Goal: Task Accomplishment & Management: Complete application form

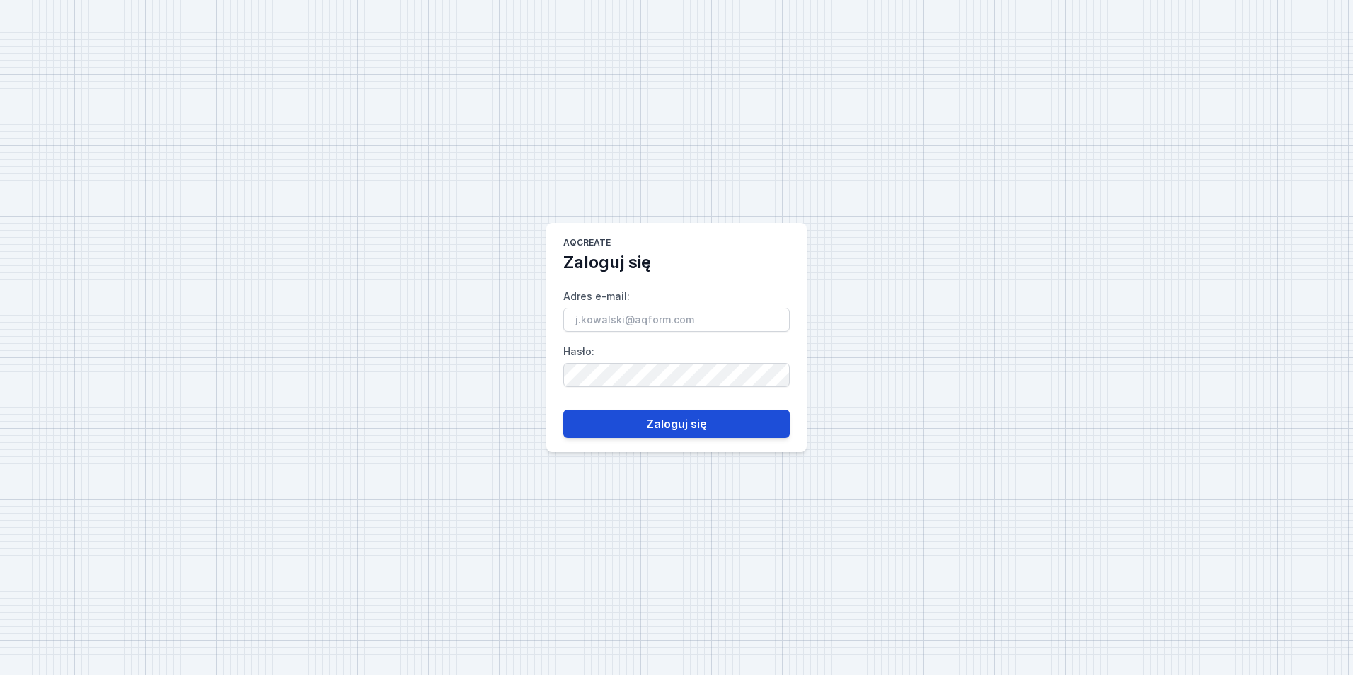
type input "[EMAIL_ADDRESS][PERSON_NAME][DOMAIN_NAME]"
click at [706, 419] on button "Zaloguj się" at bounding box center [676, 424] width 226 height 28
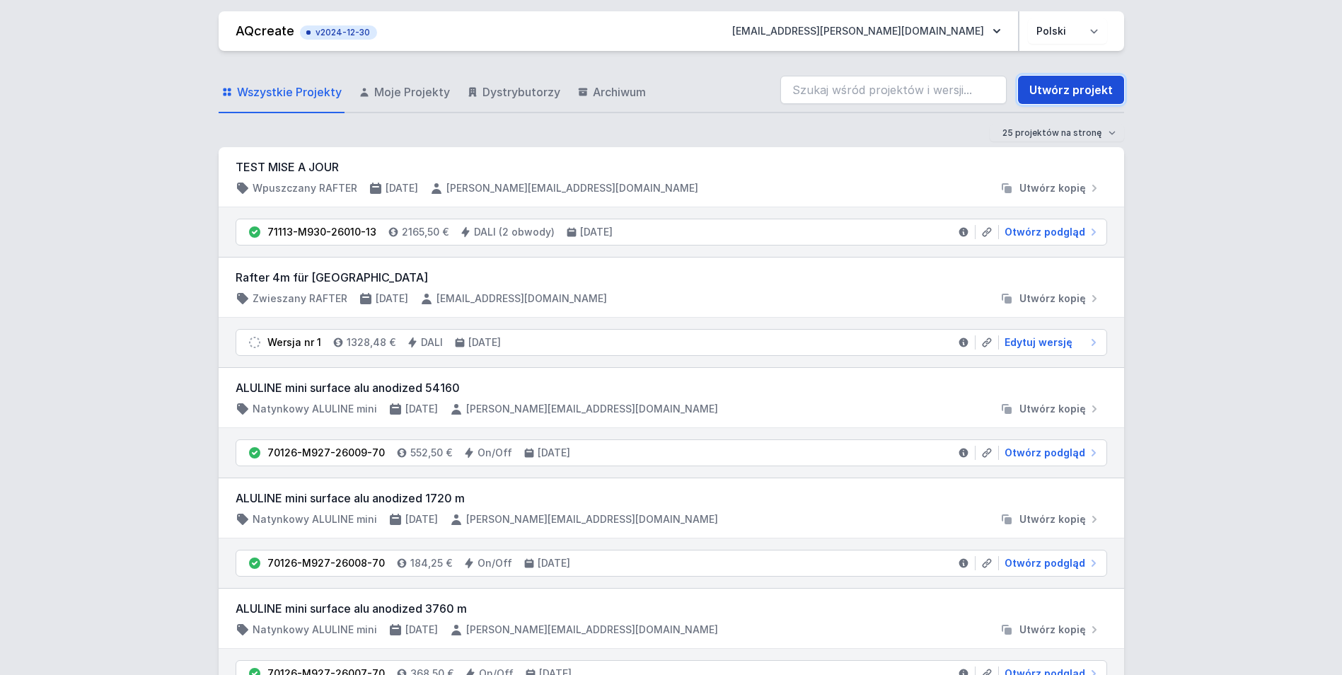
click at [1082, 83] on link "Utwórz projekt" at bounding box center [1071, 90] width 106 height 28
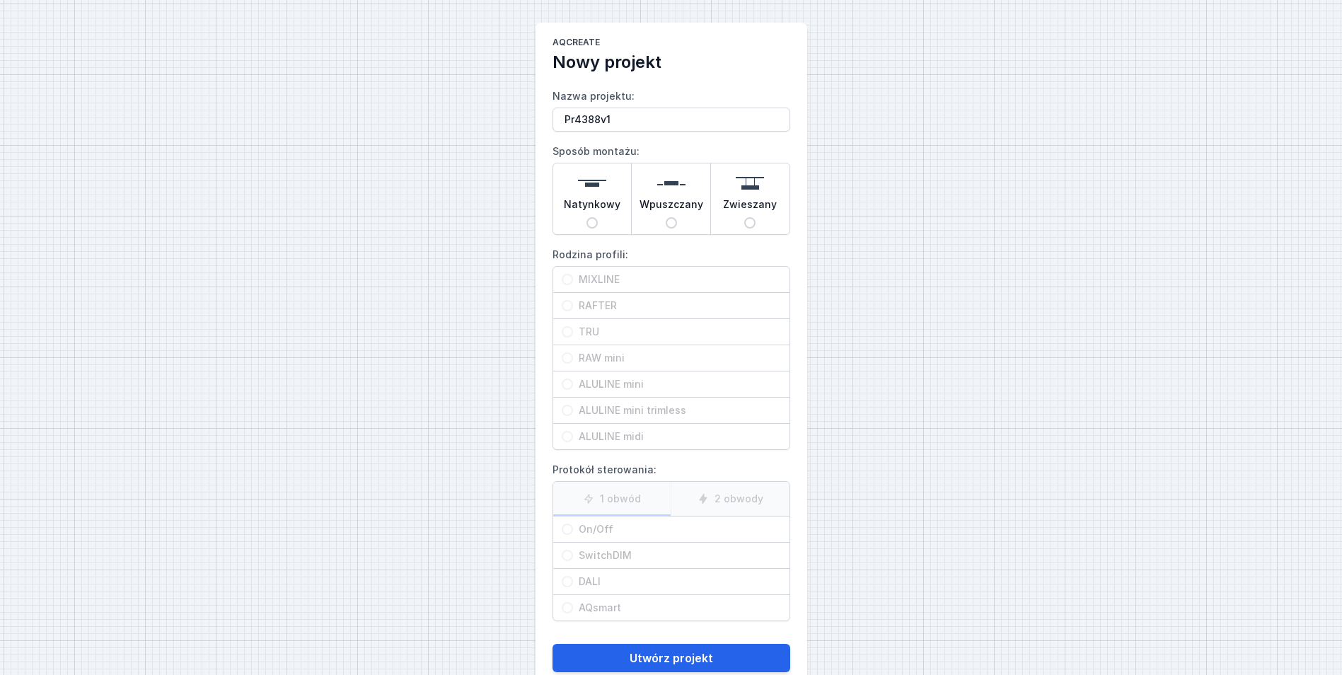
type input "Pr4388v1"
click at [605, 209] on span "Natynkowy" at bounding box center [592, 207] width 57 height 20
click at [598, 217] on input "Natynkowy" at bounding box center [591, 222] width 11 height 11
radio input "true"
click at [645, 301] on span "RAFTER" at bounding box center [677, 306] width 208 height 14
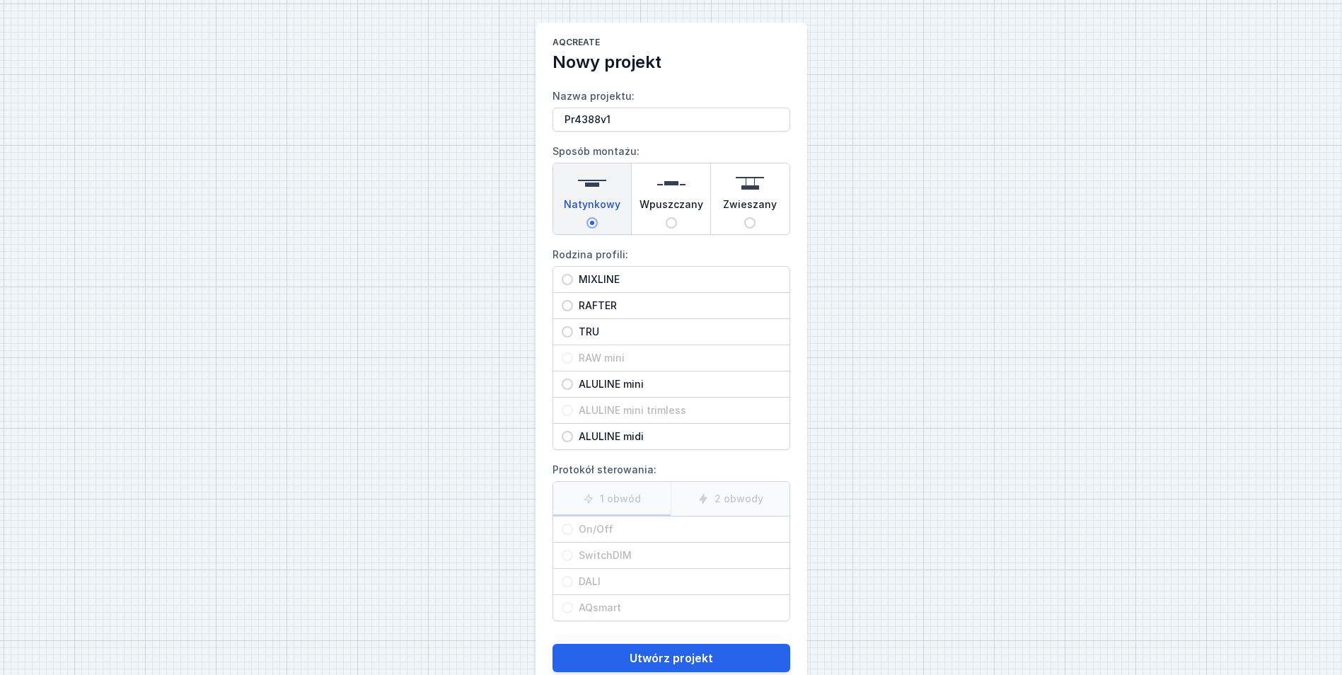
click at [573, 301] on input "RAFTER" at bounding box center [567, 305] width 11 height 11
radio input "true"
click at [653, 522] on span "On/Off" at bounding box center [677, 529] width 208 height 14
click at [573, 523] on input "On/Off" at bounding box center [567, 528] width 11 height 11
radio input "true"
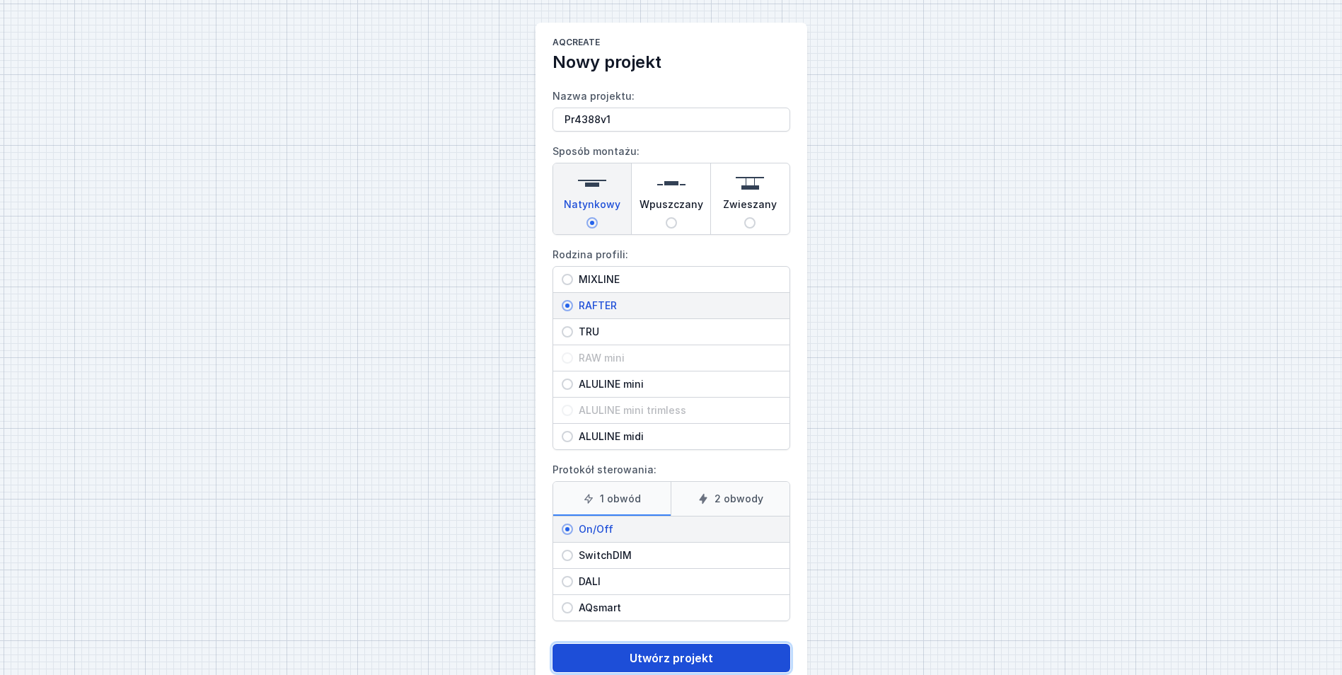
click at [626, 649] on button "Utwórz projekt" at bounding box center [671, 658] width 238 height 28
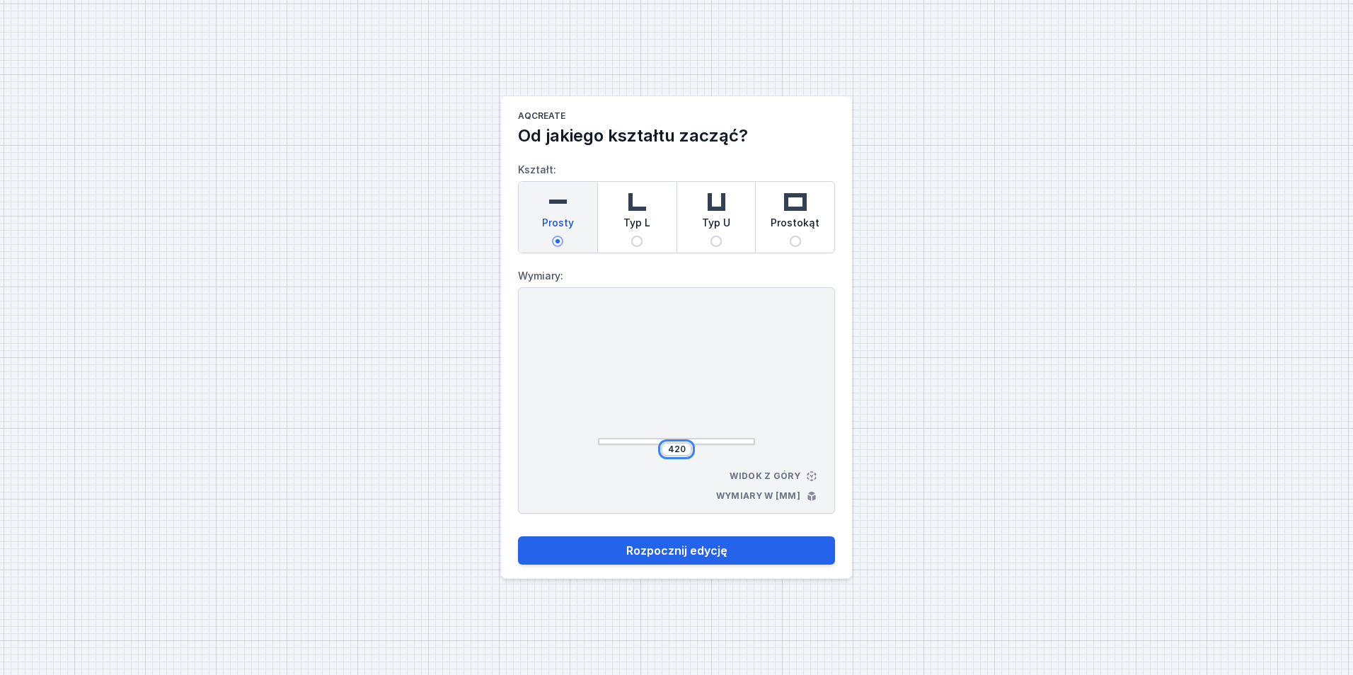
click at [680, 447] on input "420" at bounding box center [676, 449] width 23 height 11
click at [717, 556] on button "Rozpocznij edycję" at bounding box center [676, 550] width 317 height 28
select select "M"
select select "3000"
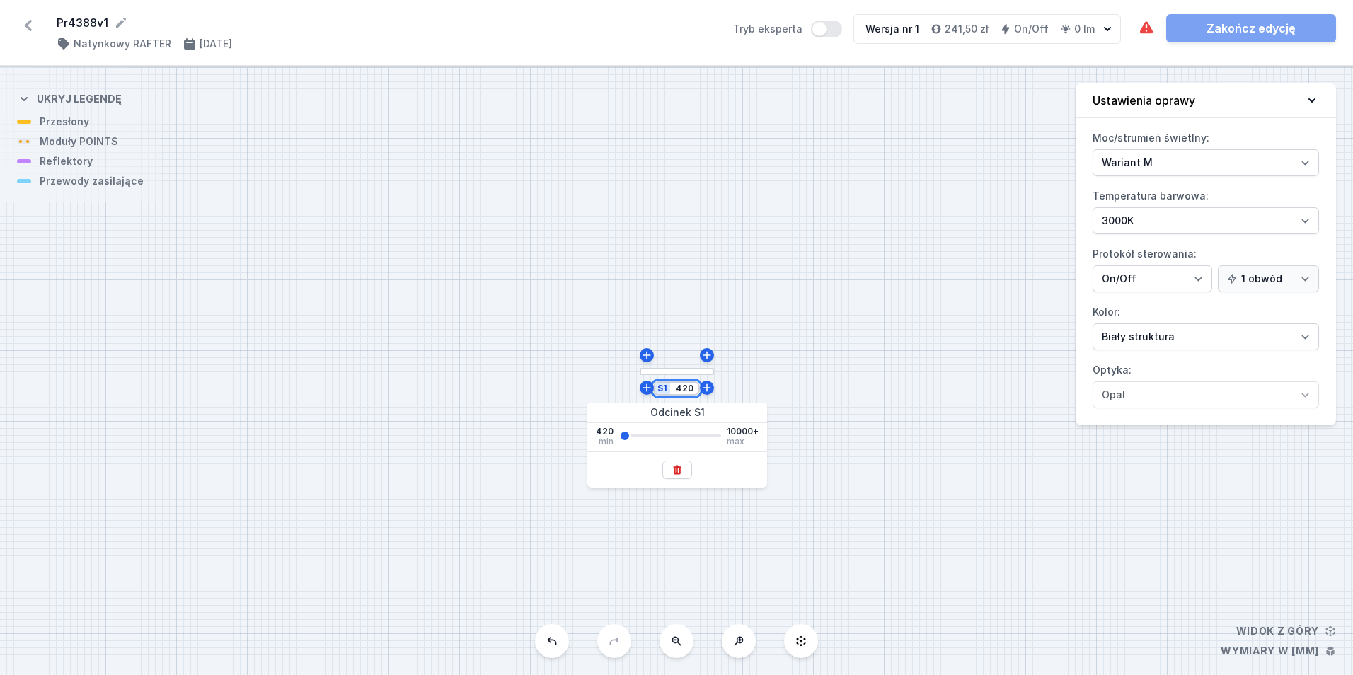
click at [683, 392] on input "420" at bounding box center [684, 388] width 23 height 11
click at [782, 272] on div "S1 2500" at bounding box center [676, 370] width 1353 height 608
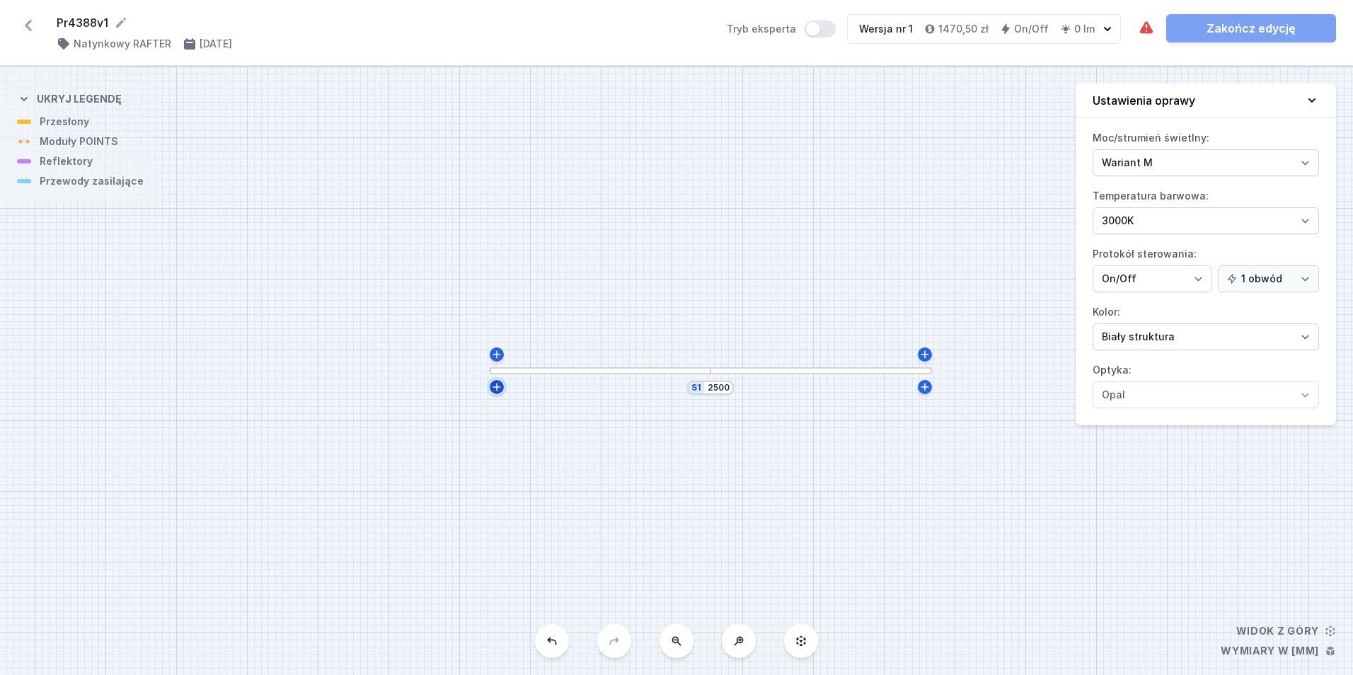
click at [493, 389] on icon at bounding box center [496, 386] width 11 height 11
type input "2515"
click at [496, 411] on input "435" at bounding box center [498, 405] width 23 height 11
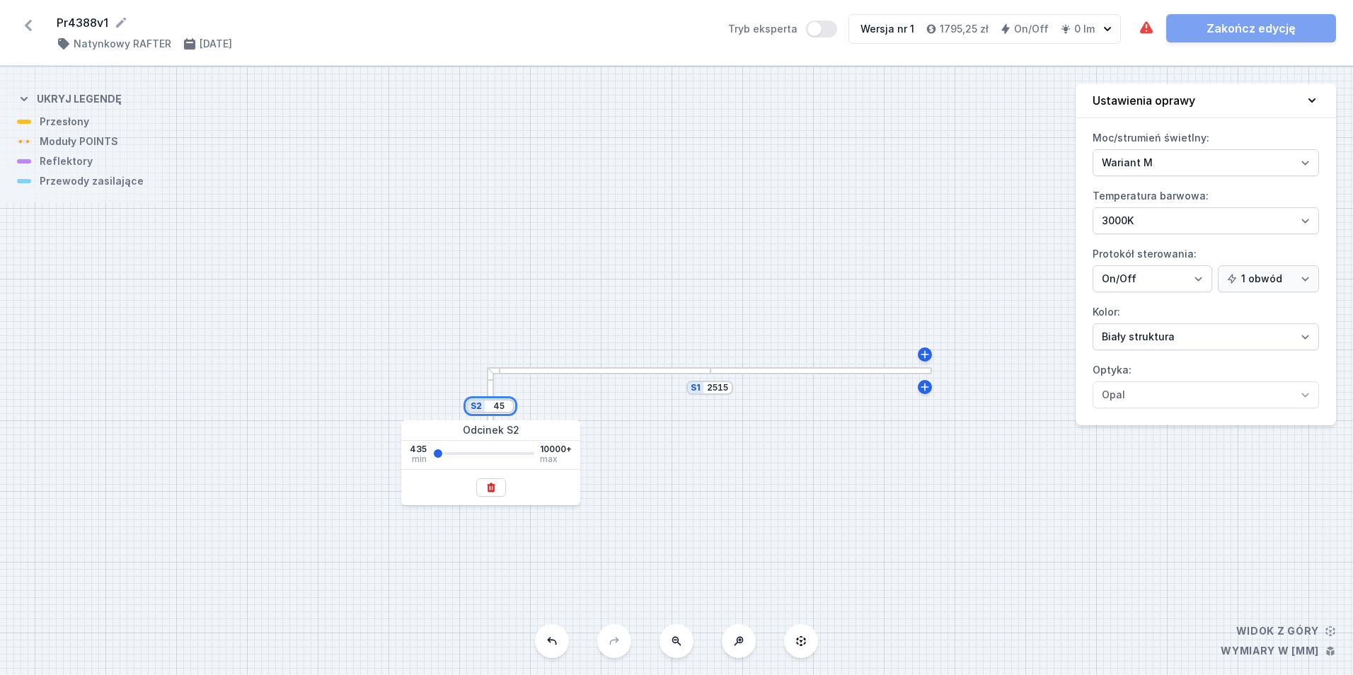
type input "4"
type input "2900"
click at [617, 185] on div "S2 2900 S1 2515" at bounding box center [676, 370] width 1353 height 608
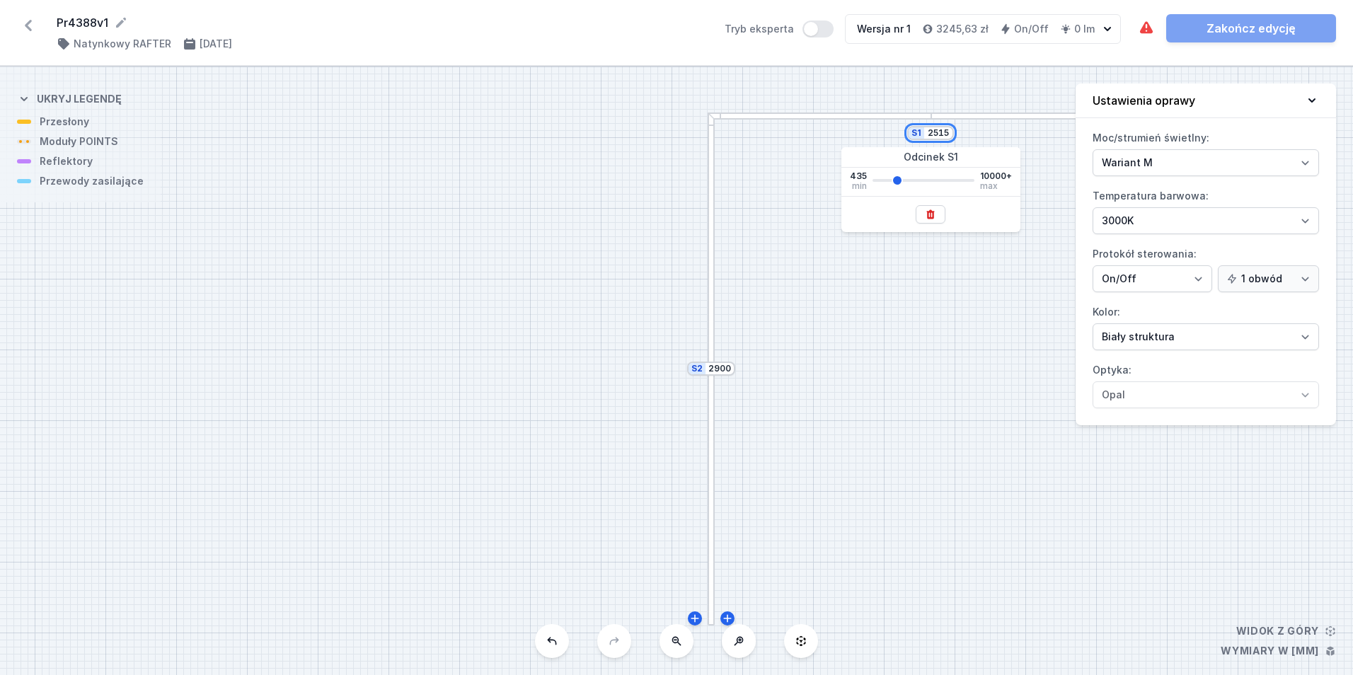
drag, startPoint x: 939, startPoint y: 132, endPoint x: 961, endPoint y: 132, distance: 22.6
click at [961, 132] on div "S2 2900 S1 2515" at bounding box center [676, 370] width 1353 height 608
type input "2500"
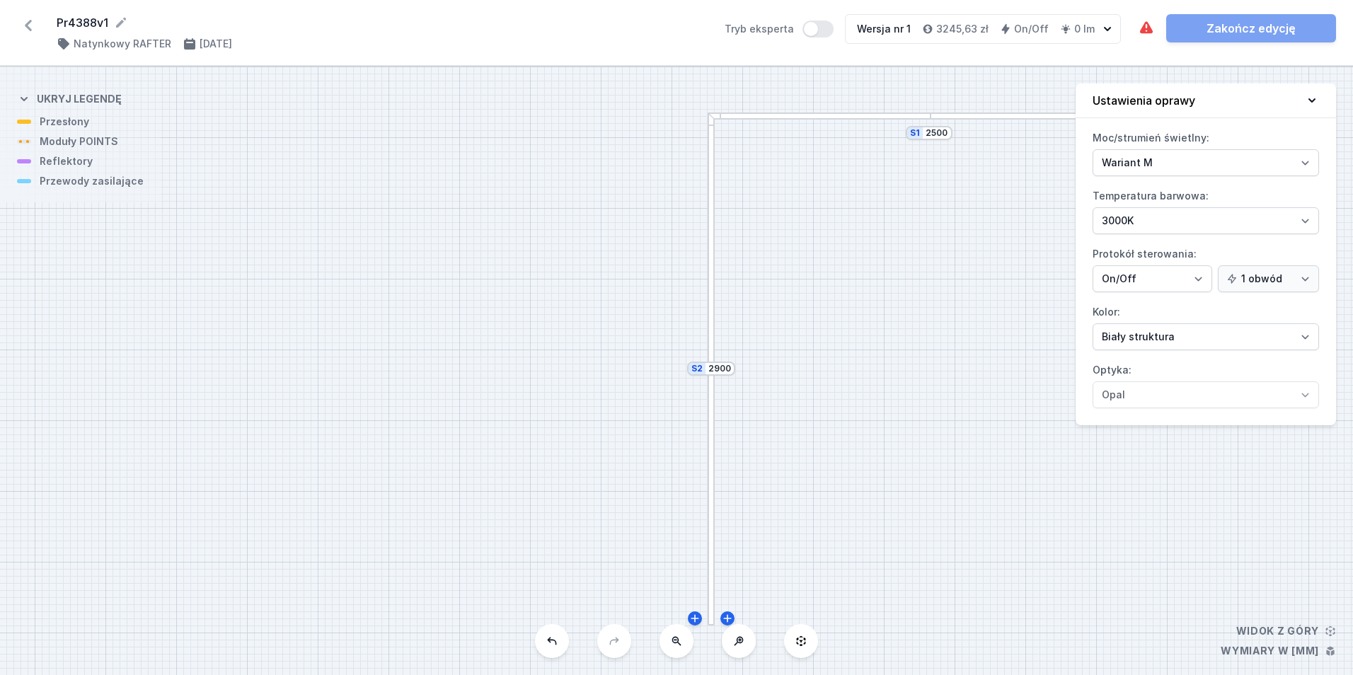
click at [937, 394] on div "S2 2900 S1 2500" at bounding box center [676, 370] width 1353 height 608
click at [951, 115] on div at bounding box center [1040, 115] width 220 height 7
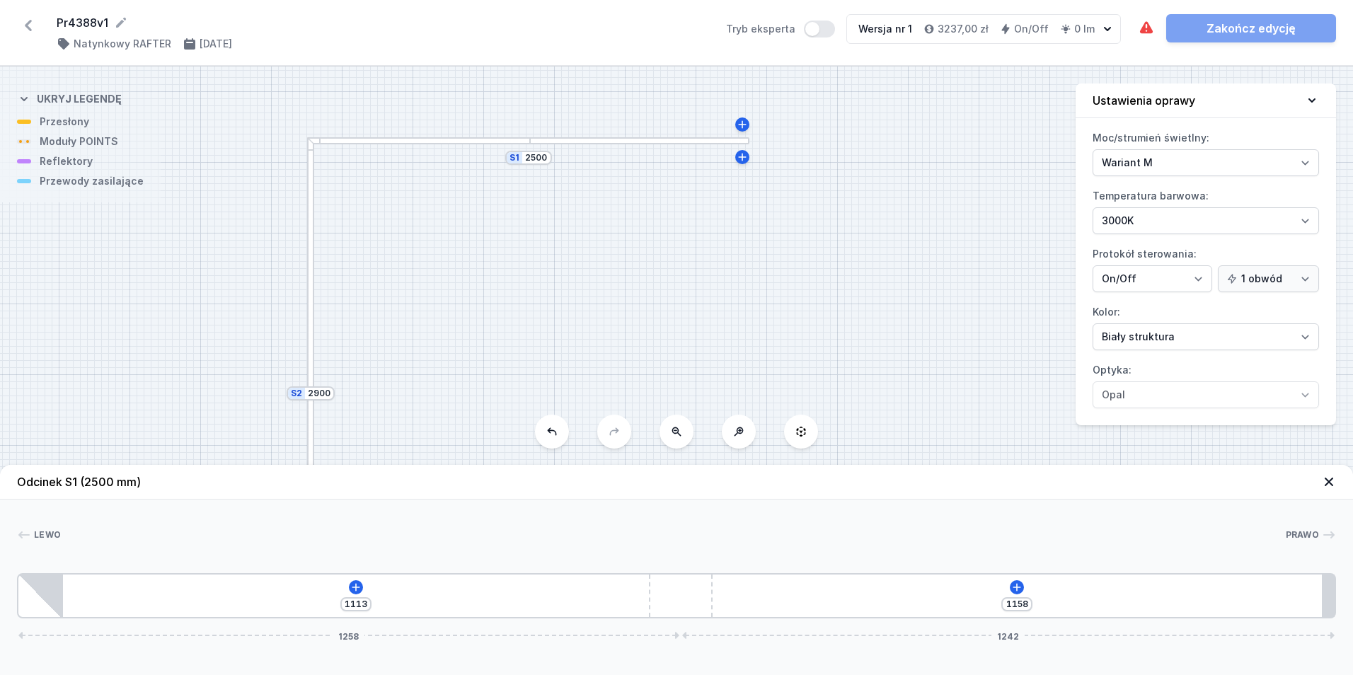
drag, startPoint x: 999, startPoint y: 262, endPoint x: 599, endPoint y: 286, distance: 400.4
click at [599, 286] on div "S2 2900 S1 2500" at bounding box center [676, 370] width 1353 height 608
click at [1019, 587] on icon at bounding box center [1017, 587] width 8 height 8
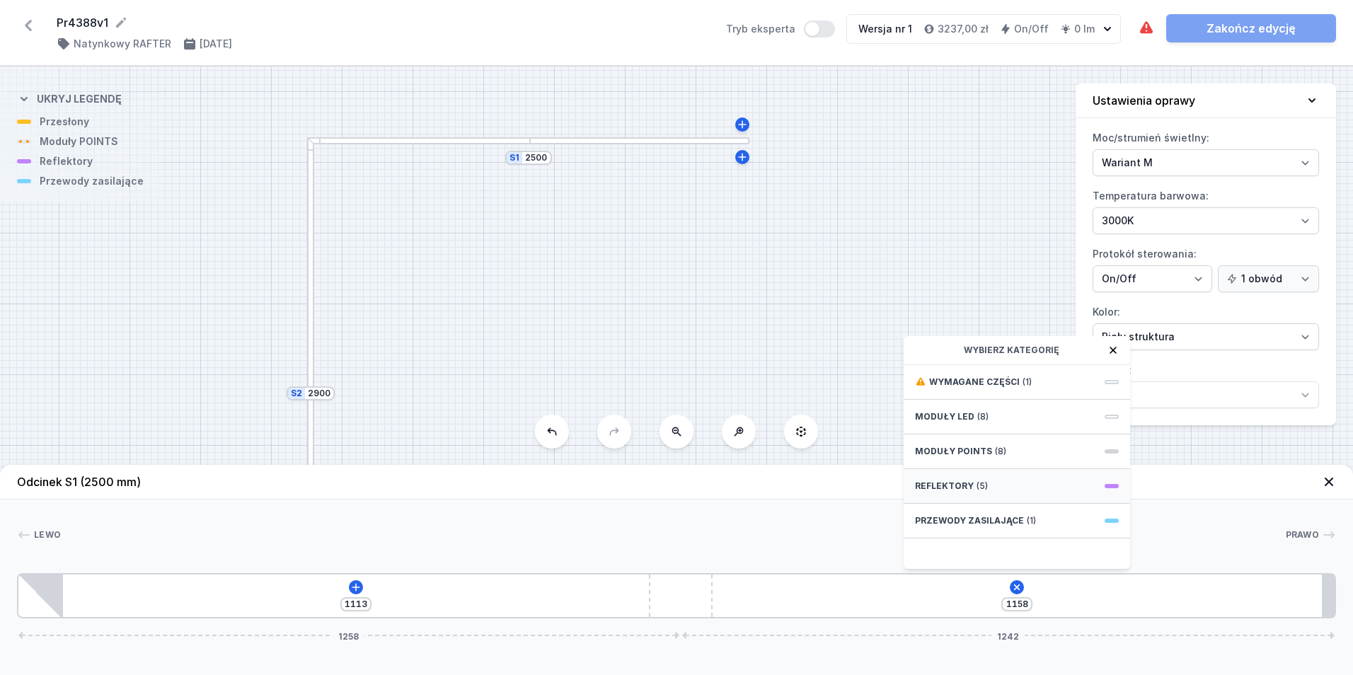
click at [1022, 487] on div "Reflektory (5)" at bounding box center [1016, 486] width 226 height 35
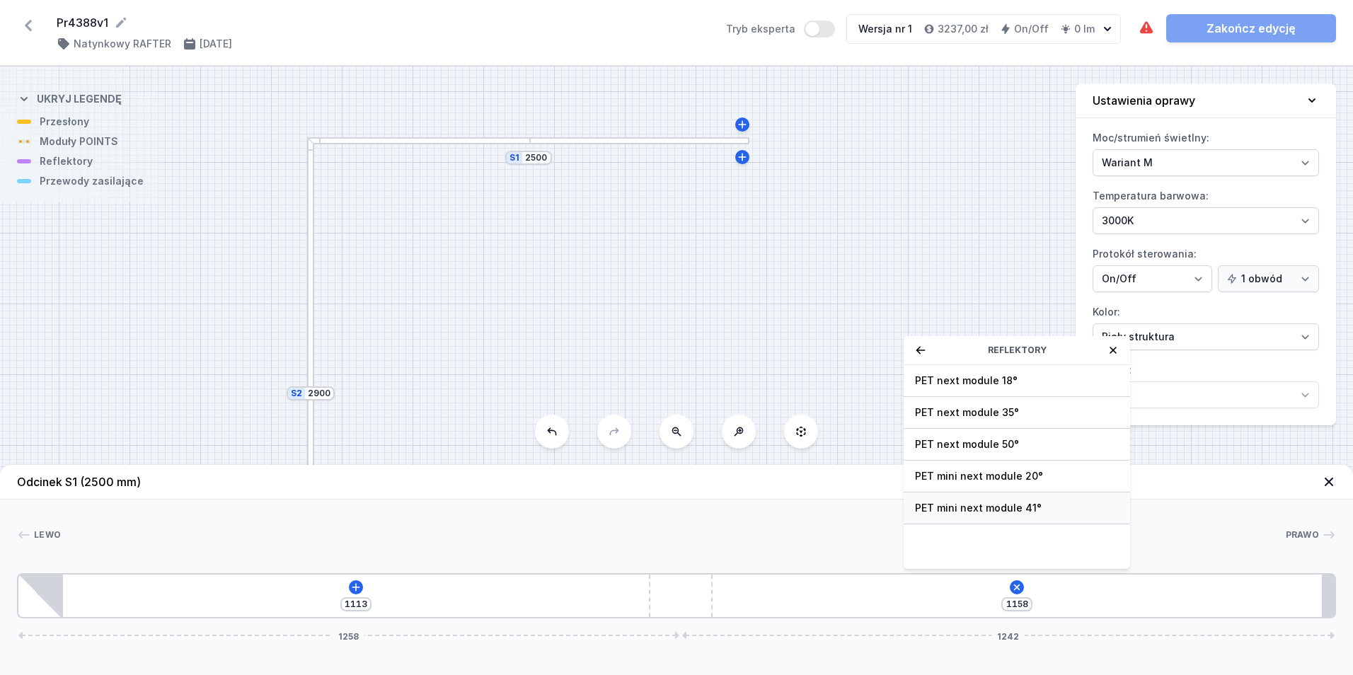
click at [1031, 517] on div "PET mini next module 41°" at bounding box center [1016, 508] width 226 height 32
type input "1088"
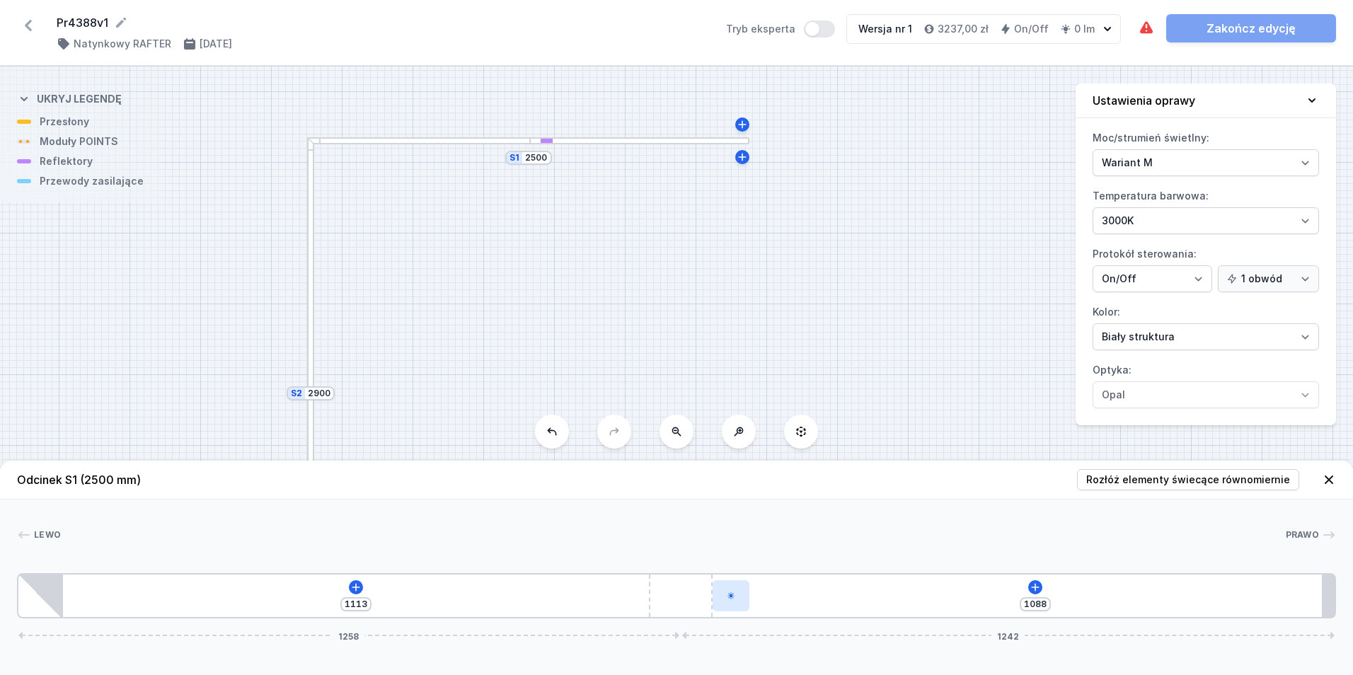
click at [727, 602] on div at bounding box center [730, 595] width 37 height 31
select select "2252"
click at [739, 564] on button at bounding box center [731, 555] width 30 height 18
type input "150"
drag, startPoint x: 768, startPoint y: 595, endPoint x: 1530, endPoint y: 574, distance: 762.2
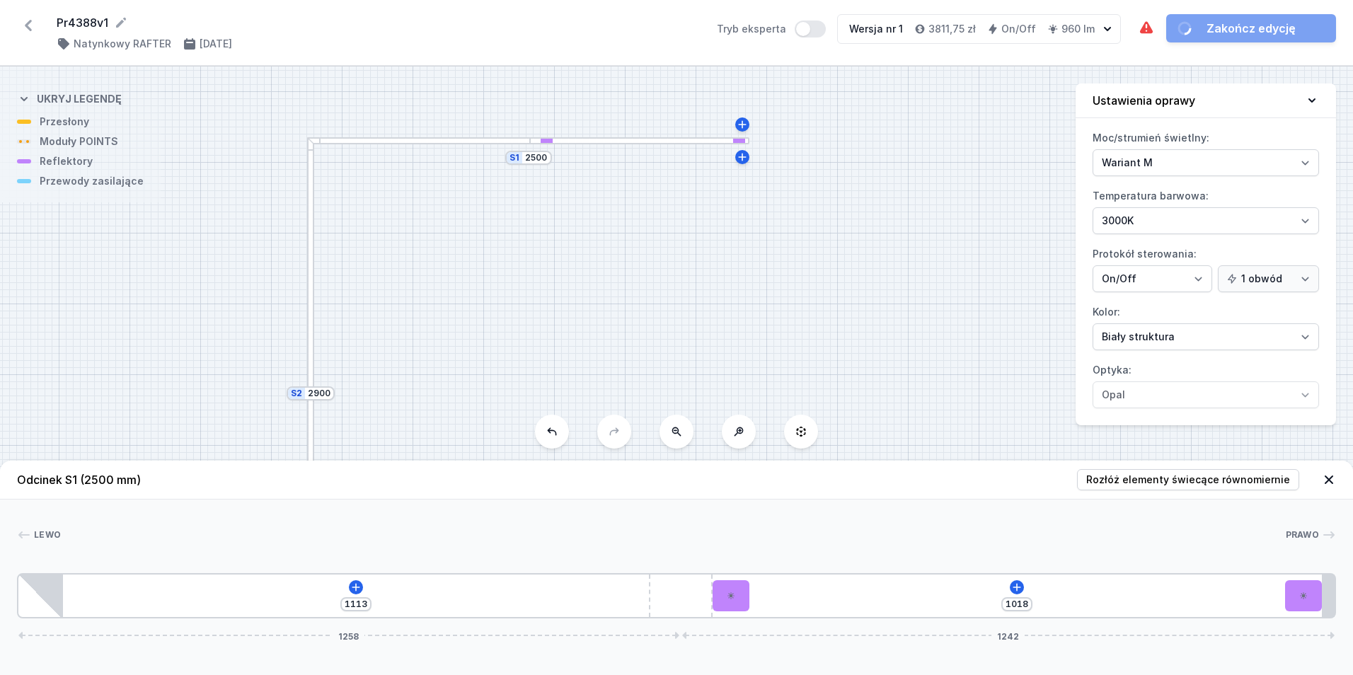
click at [1352, 574] on html "Pr4388v1 ( 11777 /v 1 ) Natynkowy RAFTER [DATE] Tryb eksperta Wersja nr 1 3811,…" at bounding box center [676, 337] width 1353 height 675
type input "74"
type input "944"
type input "73"
type input "945"
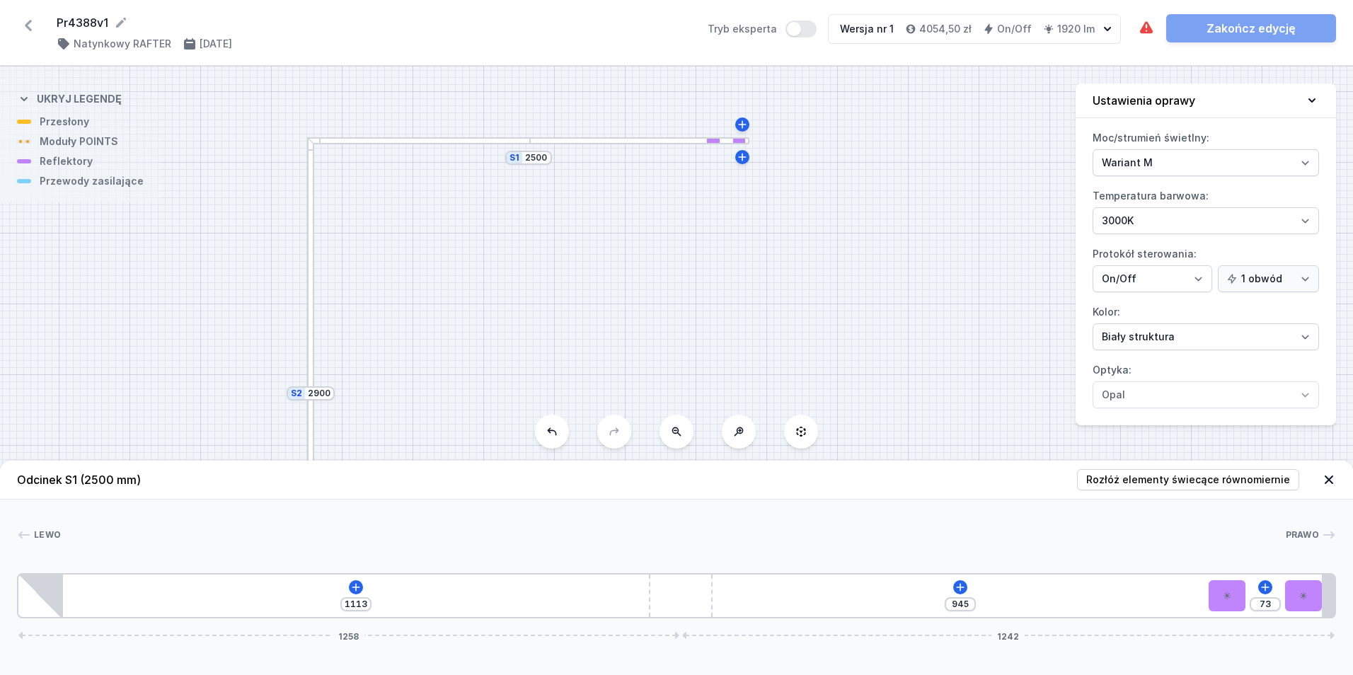
type input "70"
type input "948"
type input "69"
type input "949"
drag, startPoint x: 724, startPoint y: 594, endPoint x: 1253, endPoint y: 578, distance: 529.4
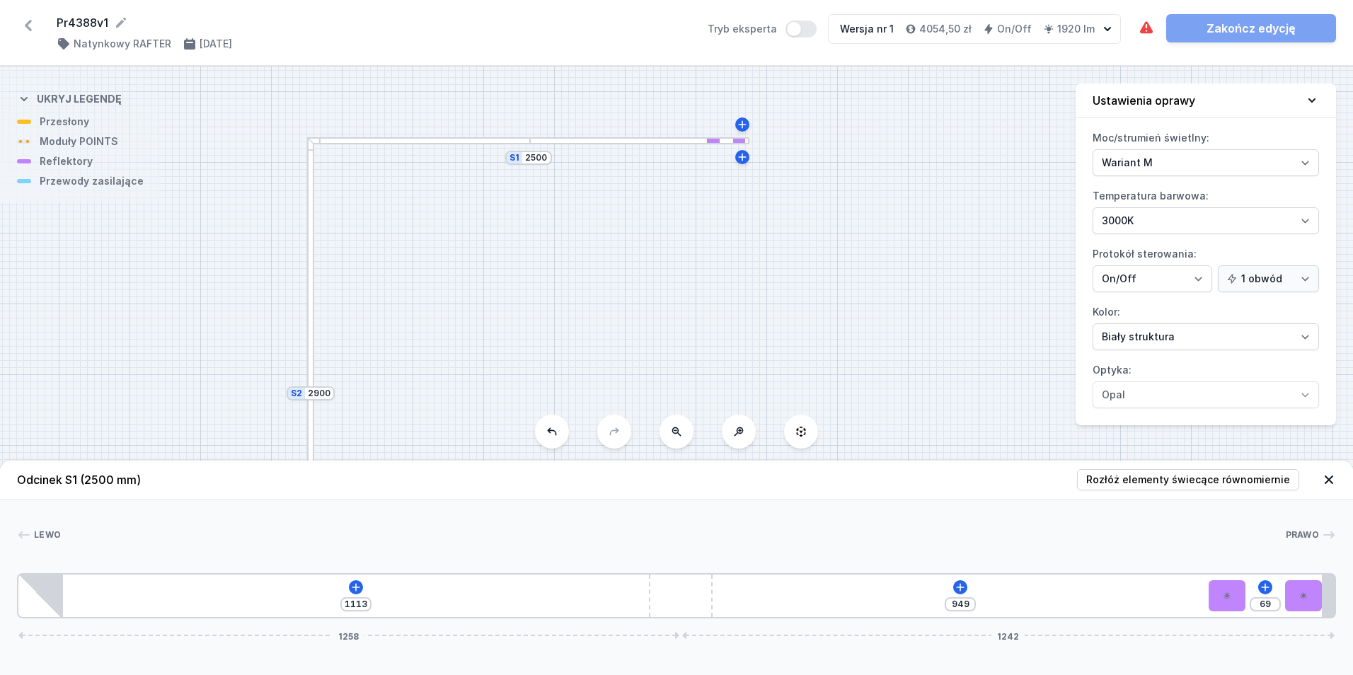
click at [1253, 578] on div "1113 949 69 1258 1242" at bounding box center [676, 595] width 1319 height 45
click at [353, 585] on icon at bounding box center [355, 586] width 11 height 11
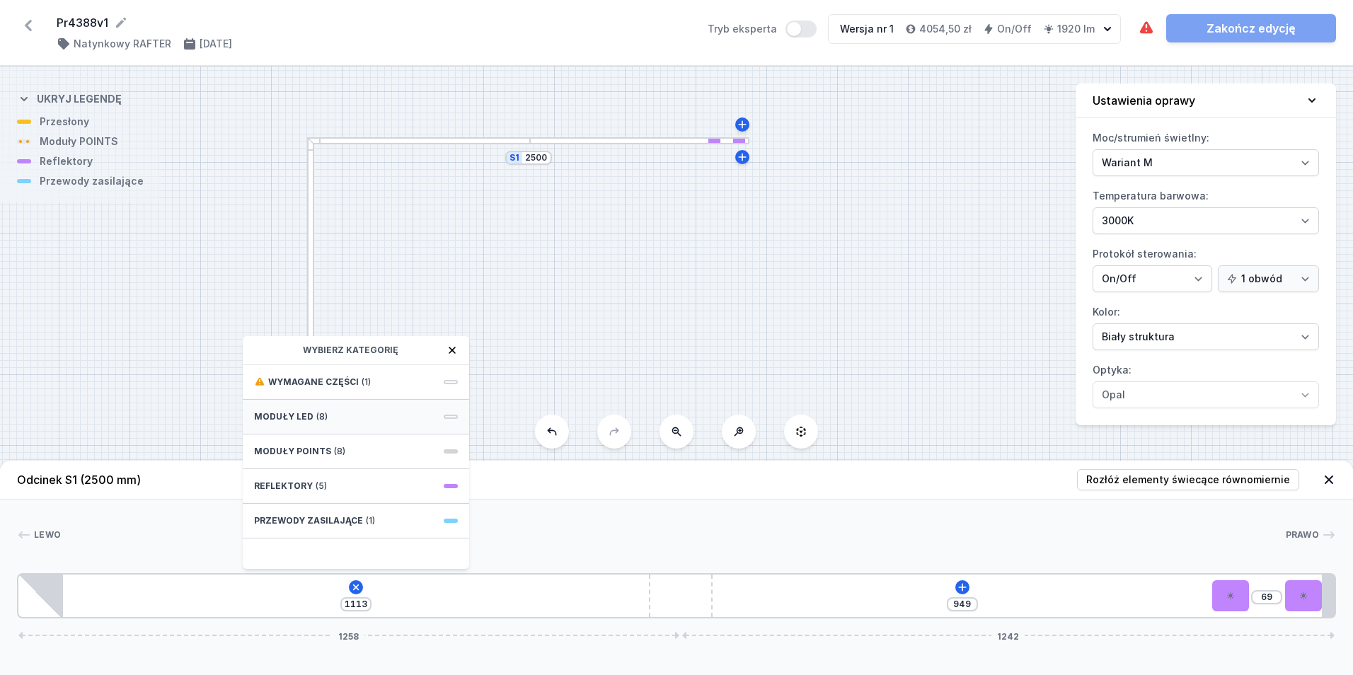
click at [341, 417] on div "Moduły LED (8)" at bounding box center [356, 417] width 226 height 35
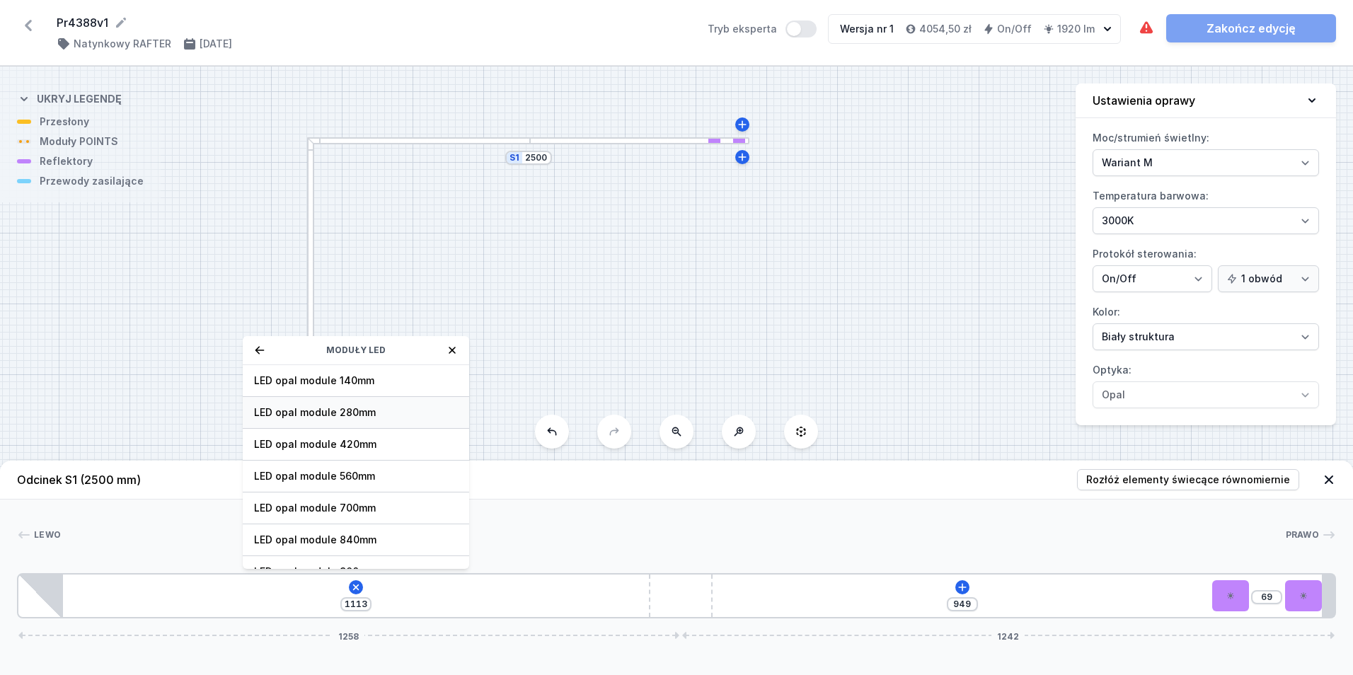
click at [376, 417] on span "LED opal module 280mm" at bounding box center [356, 412] width 204 height 14
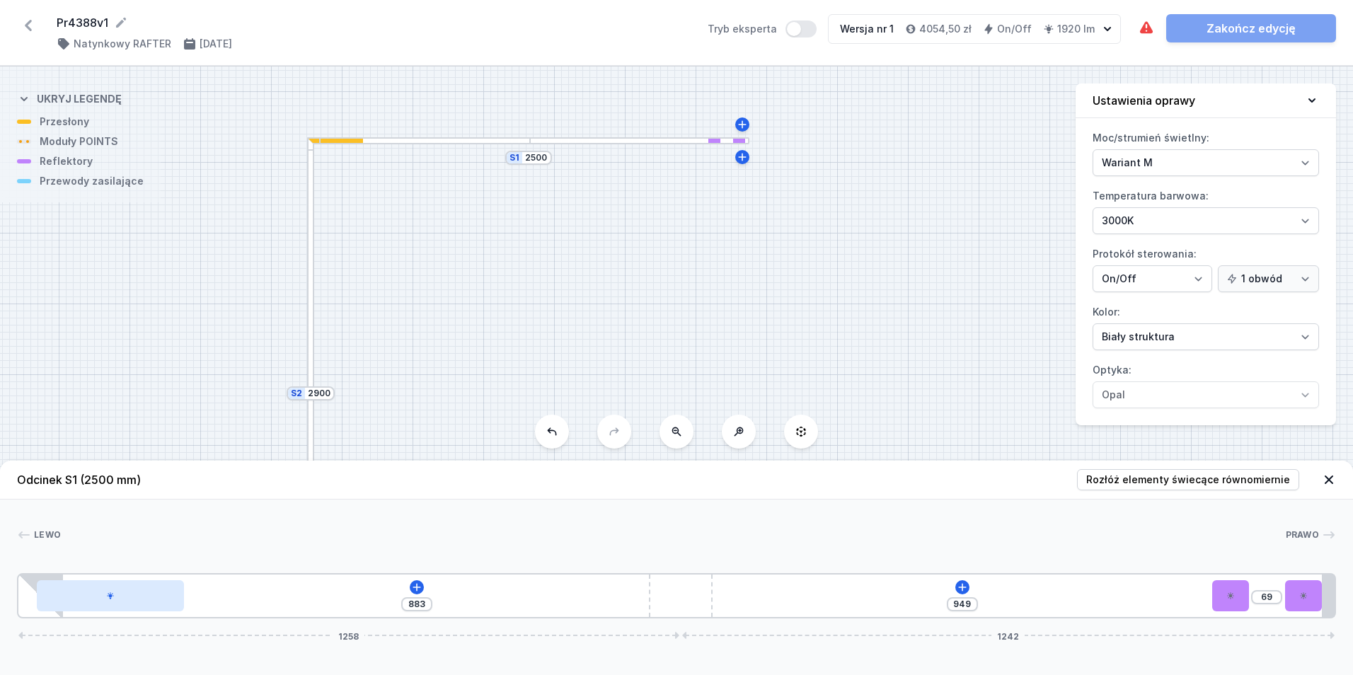
click at [149, 600] on div at bounding box center [110, 595] width 147 height 31
click at [123, 564] on div at bounding box center [110, 555] width 30 height 35
click at [109, 564] on button at bounding box center [110, 555] width 30 height 18
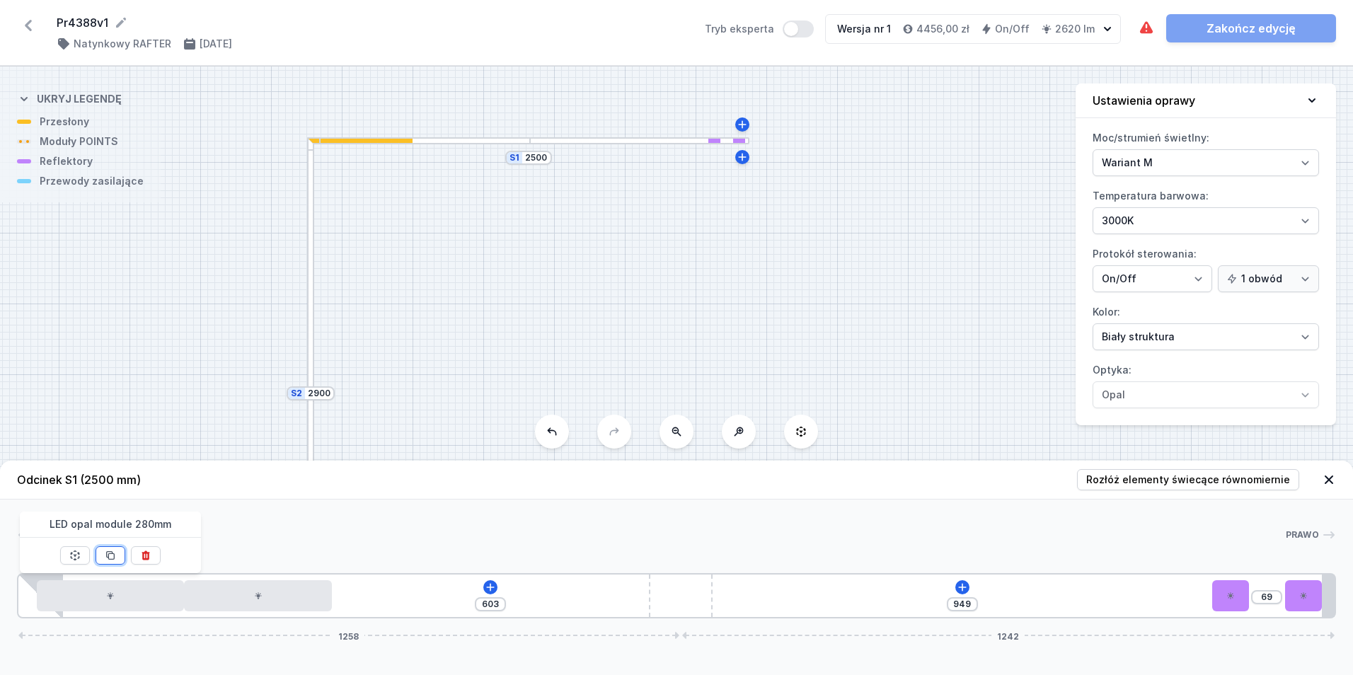
click at [104, 560] on button at bounding box center [110, 555] width 30 height 18
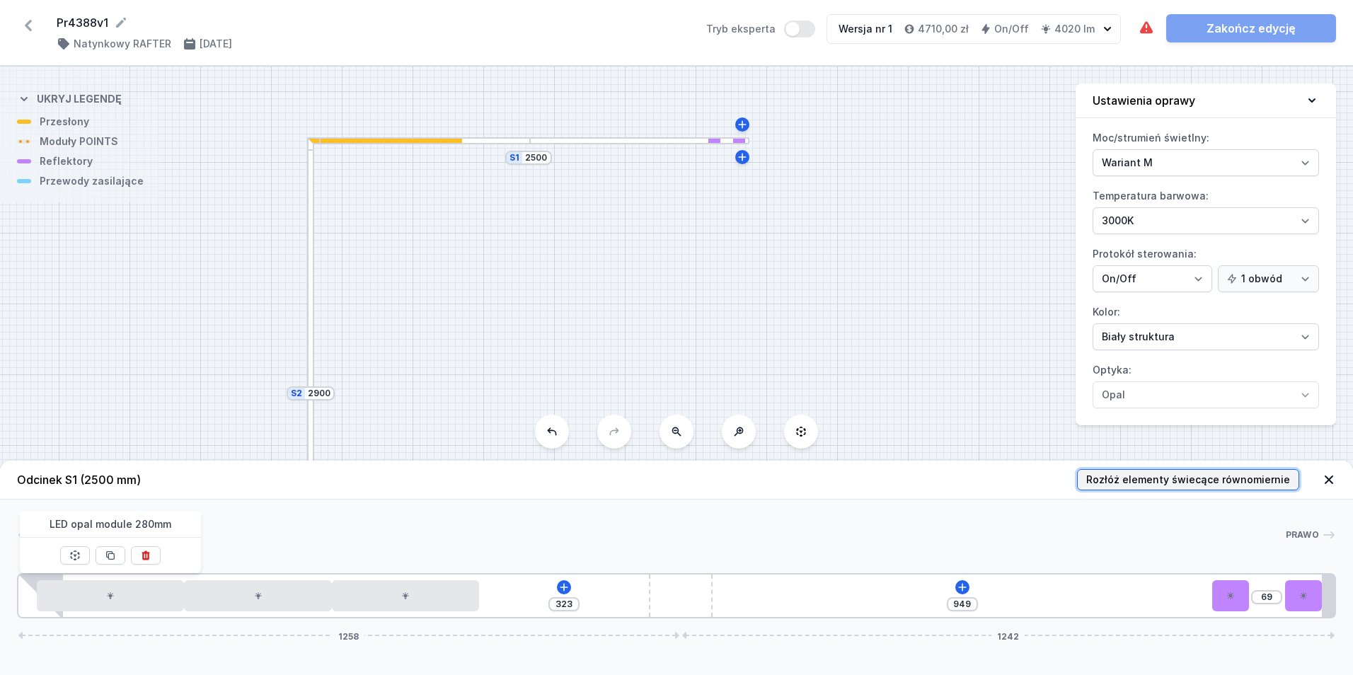
click at [1208, 480] on span "Rozłóż elementy świecące równomiernie" at bounding box center [1188, 480] width 204 height 14
type input "132"
type input "253"
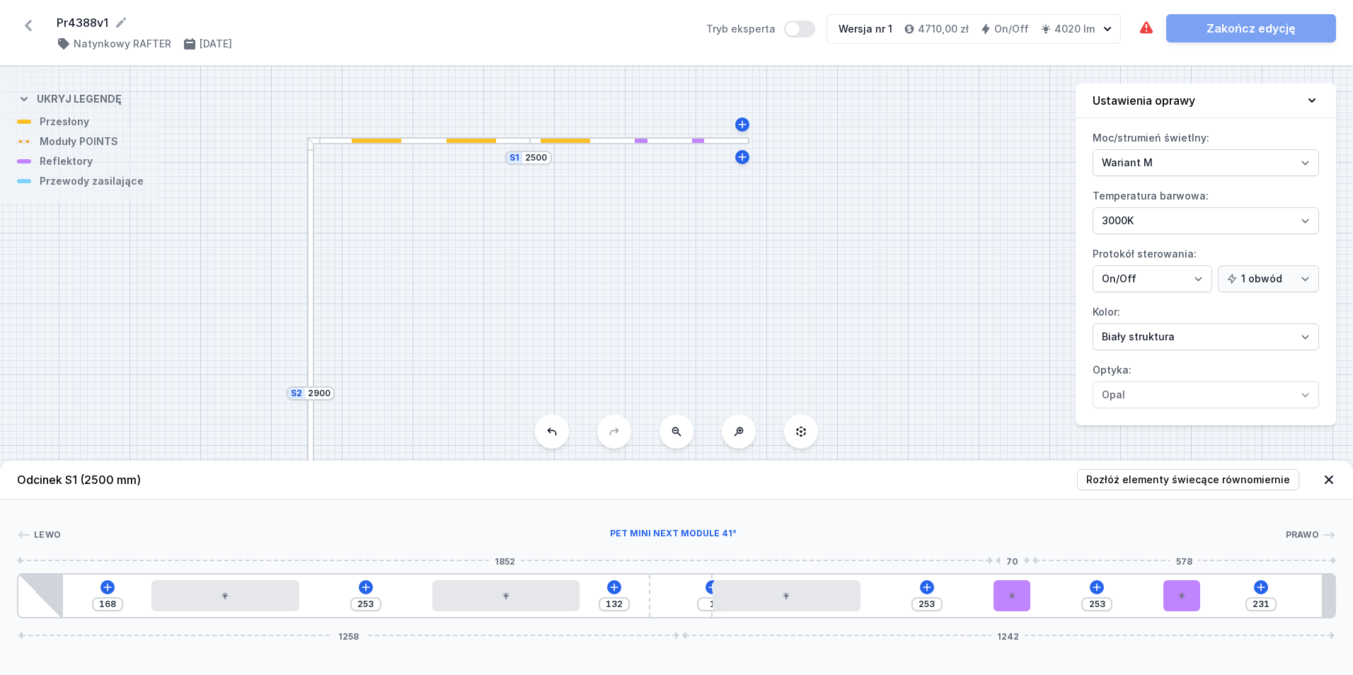
type input "298"
type input "208"
type input "290"
type input "216"
type input "256"
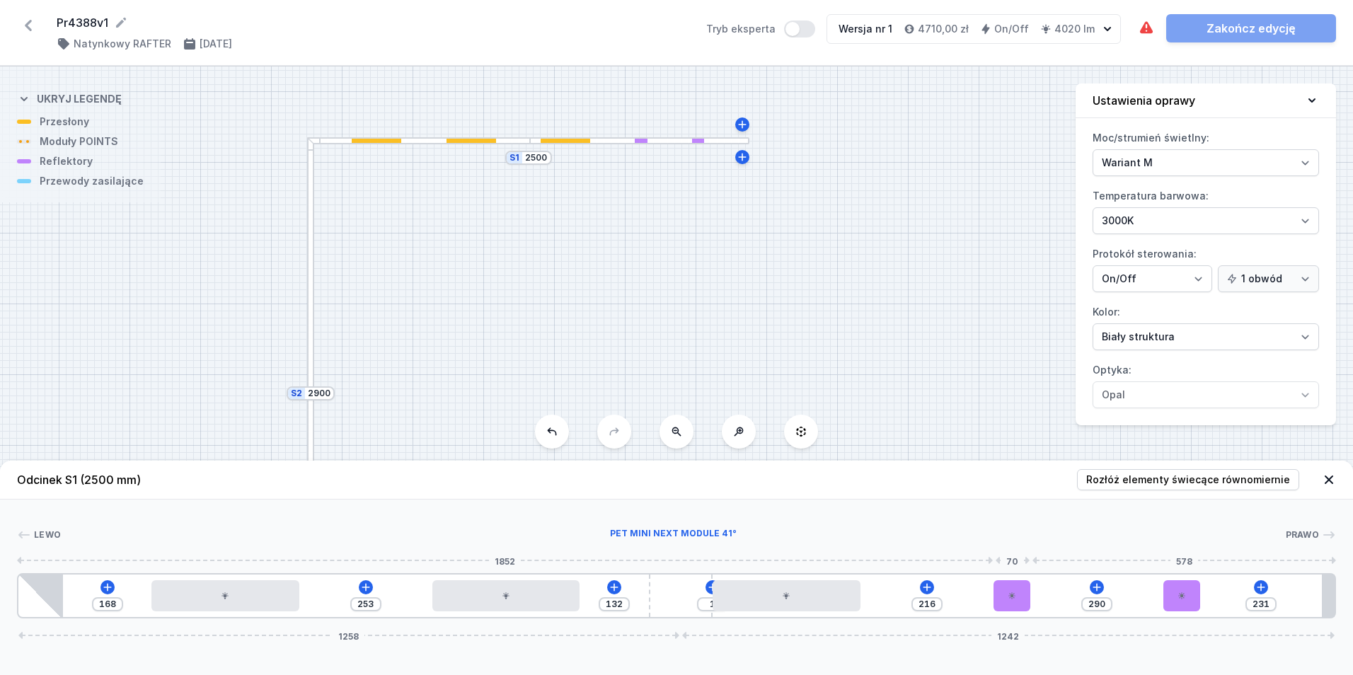
type input "250"
type input "216"
type input "290"
type input "142"
type input "364"
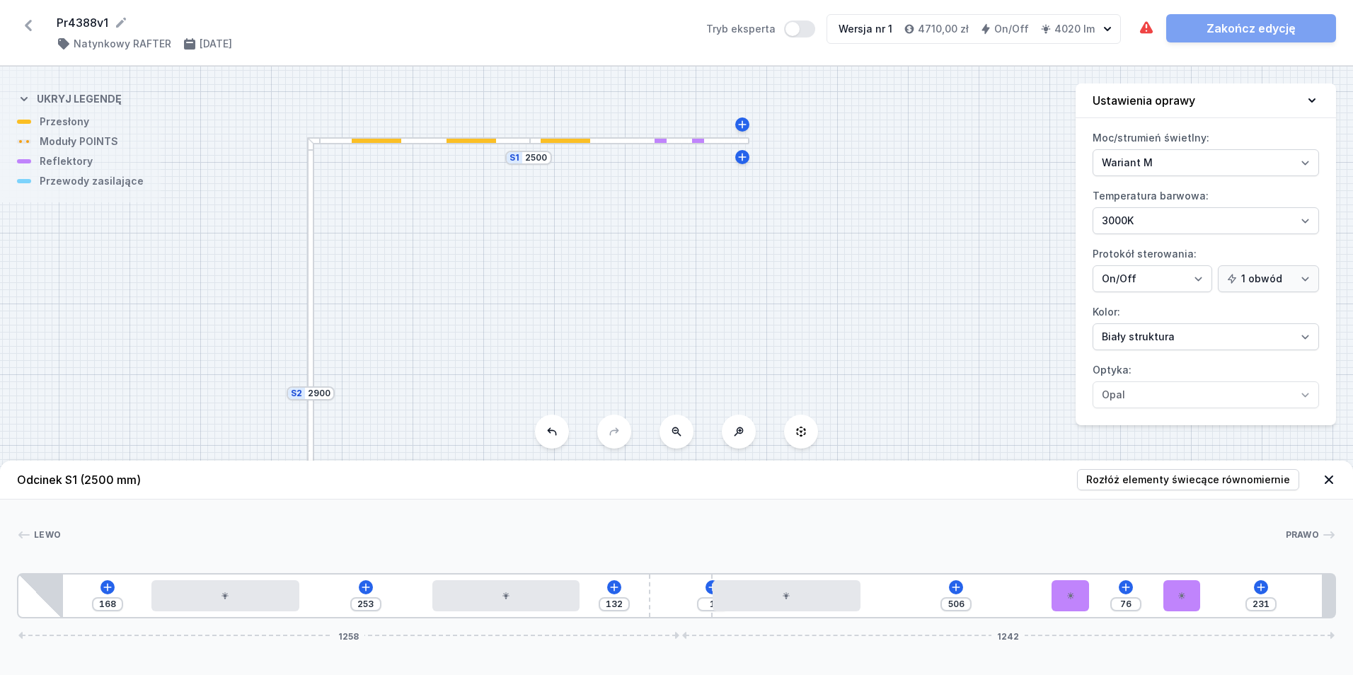
type input "224"
drag, startPoint x: 1020, startPoint y: 602, endPoint x: 1379, endPoint y: 591, distance: 359.5
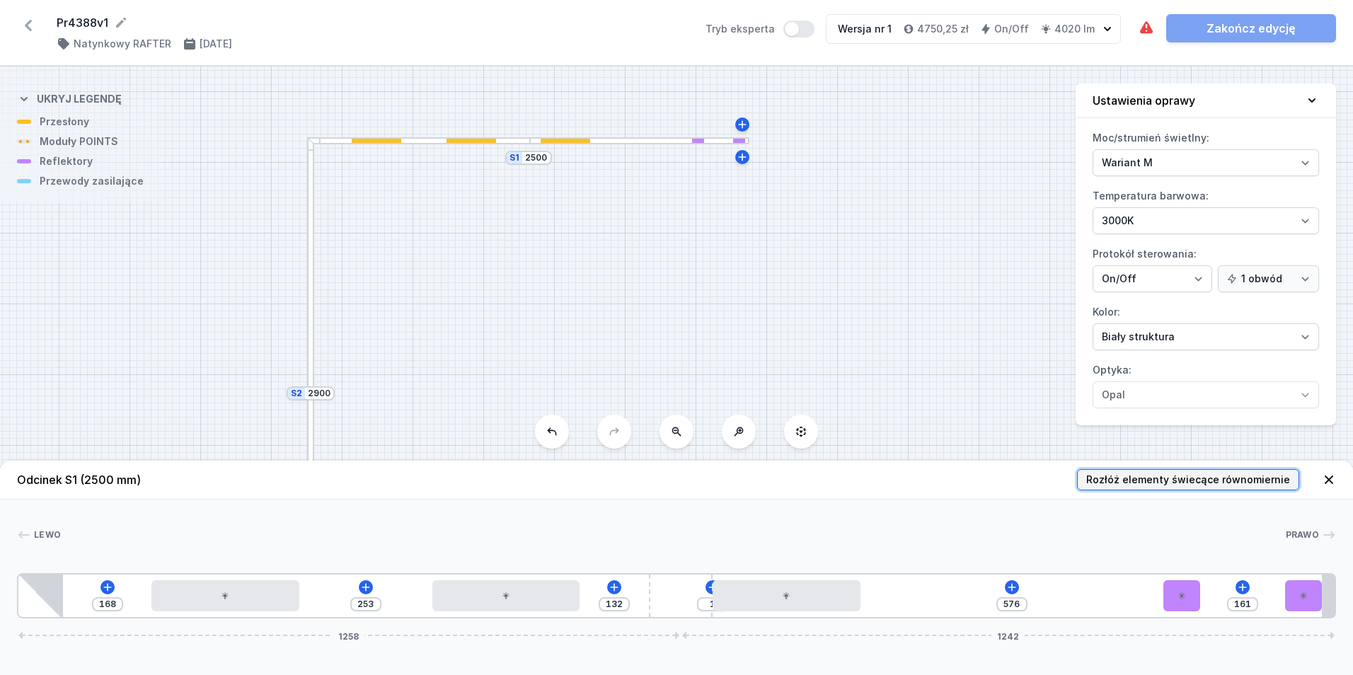
click at [1157, 479] on span "Rozłóż elementy świecące równomiernie" at bounding box center [1188, 480] width 204 height 14
type input "253"
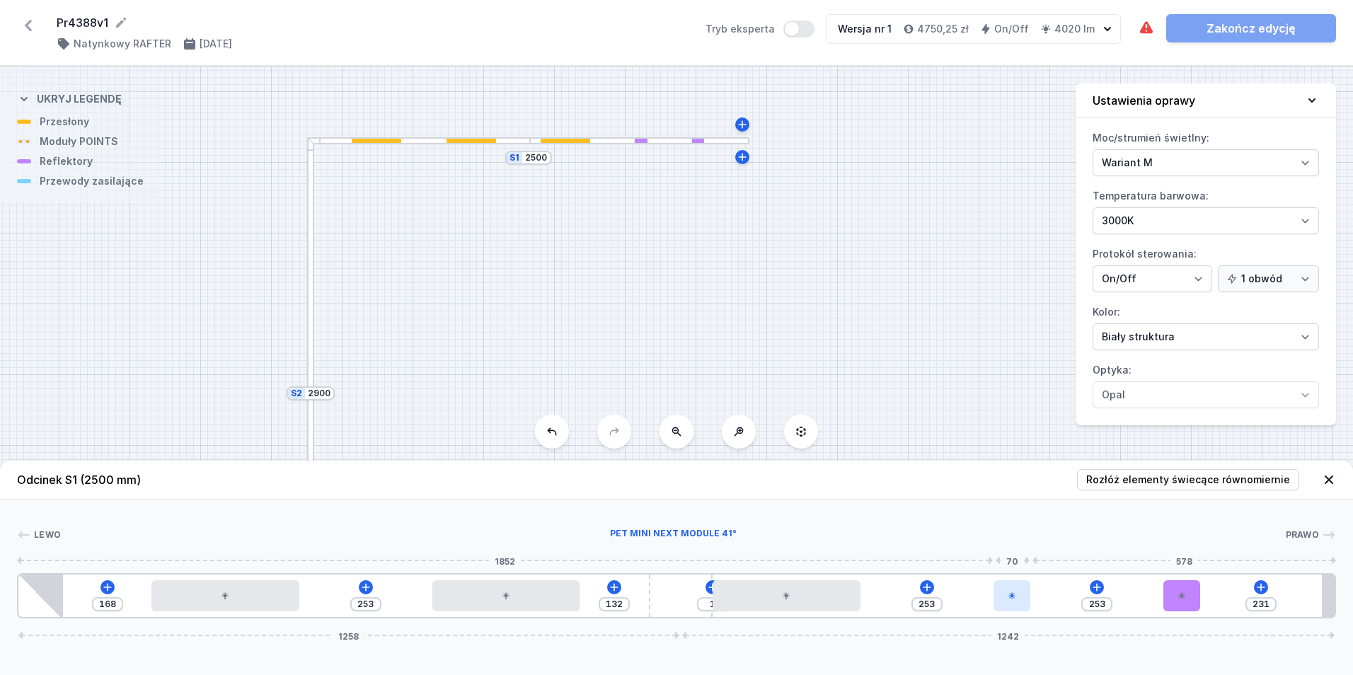
click at [1009, 599] on icon at bounding box center [1011, 595] width 8 height 8
select select "2252"
click at [1047, 558] on icon at bounding box center [1047, 555] width 8 height 9
type input "576"
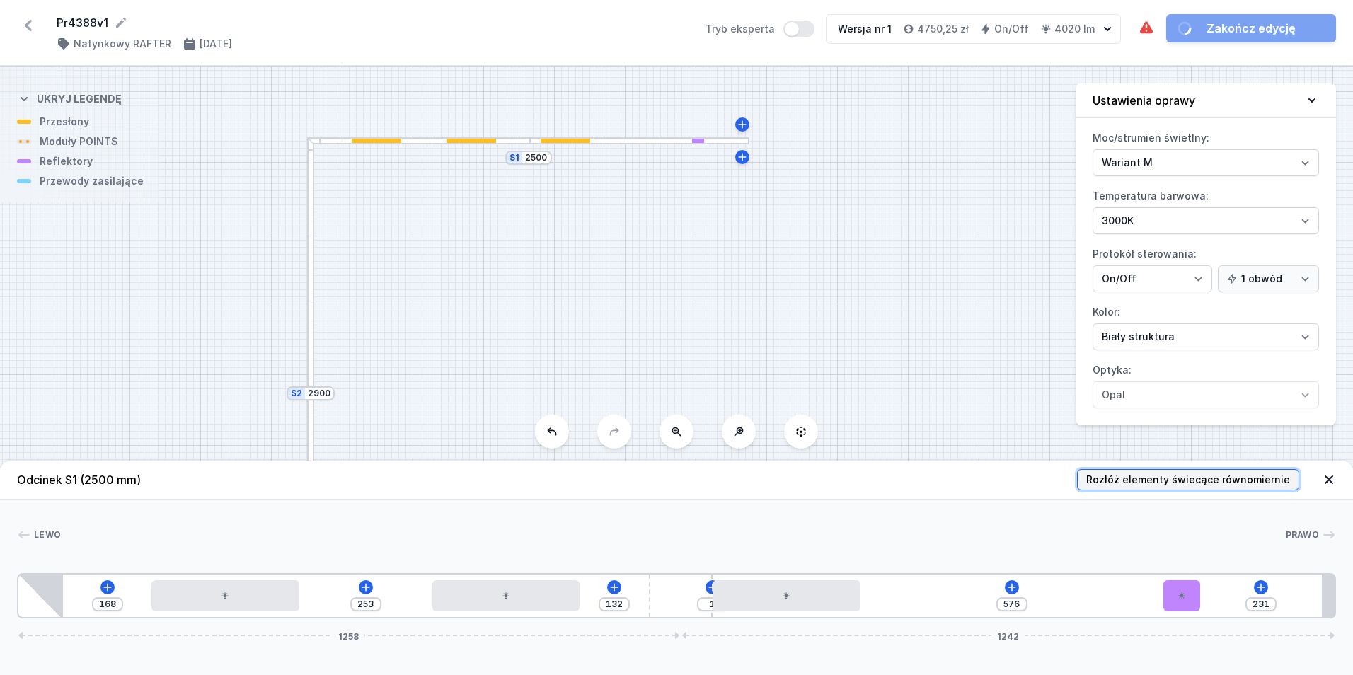
click at [1165, 480] on span "Rozłóż elementy świecące równomiernie" at bounding box center [1188, 480] width 204 height 14
type input "2"
type input "196"
type input "233"
type input "318"
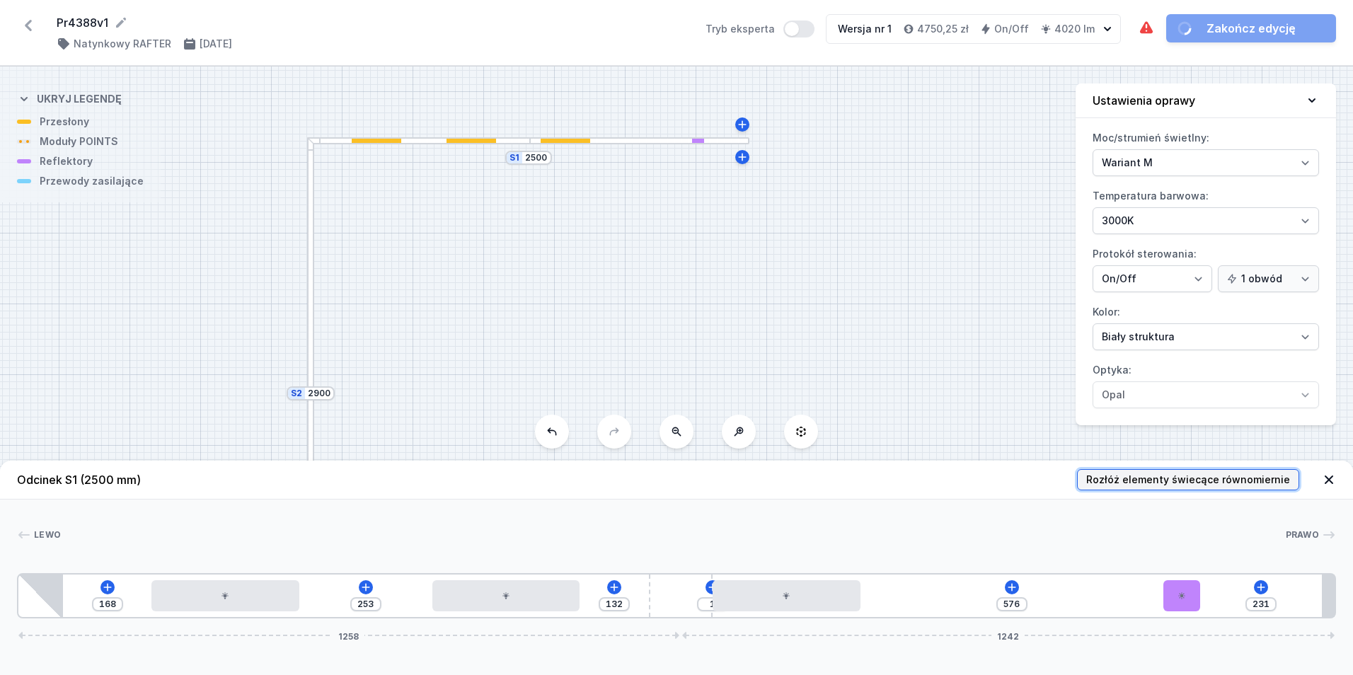
type input "318"
type input "294"
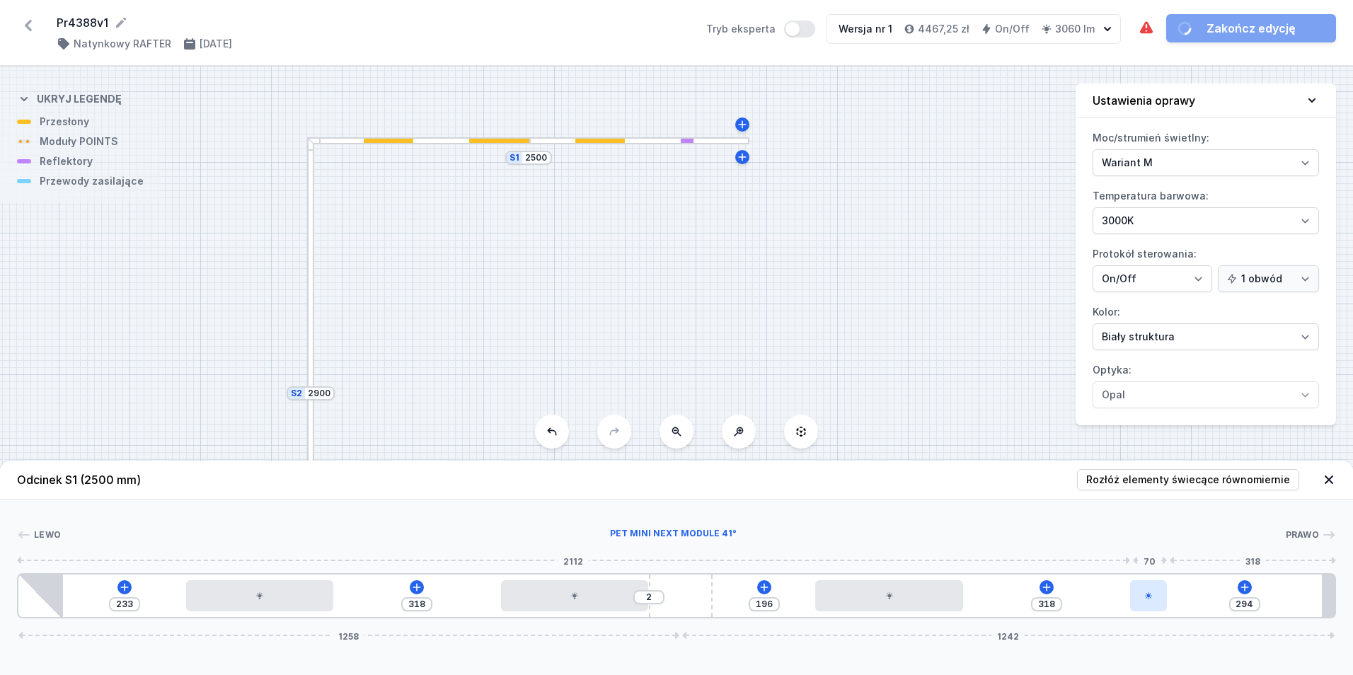
click at [1147, 596] on icon at bounding box center [1148, 595] width 8 height 8
select select "2252"
click at [1152, 559] on icon at bounding box center [1147, 555] width 11 height 11
type input "90"
drag, startPoint x: 1190, startPoint y: 598, endPoint x: 1545, endPoint y: 601, distance: 355.1
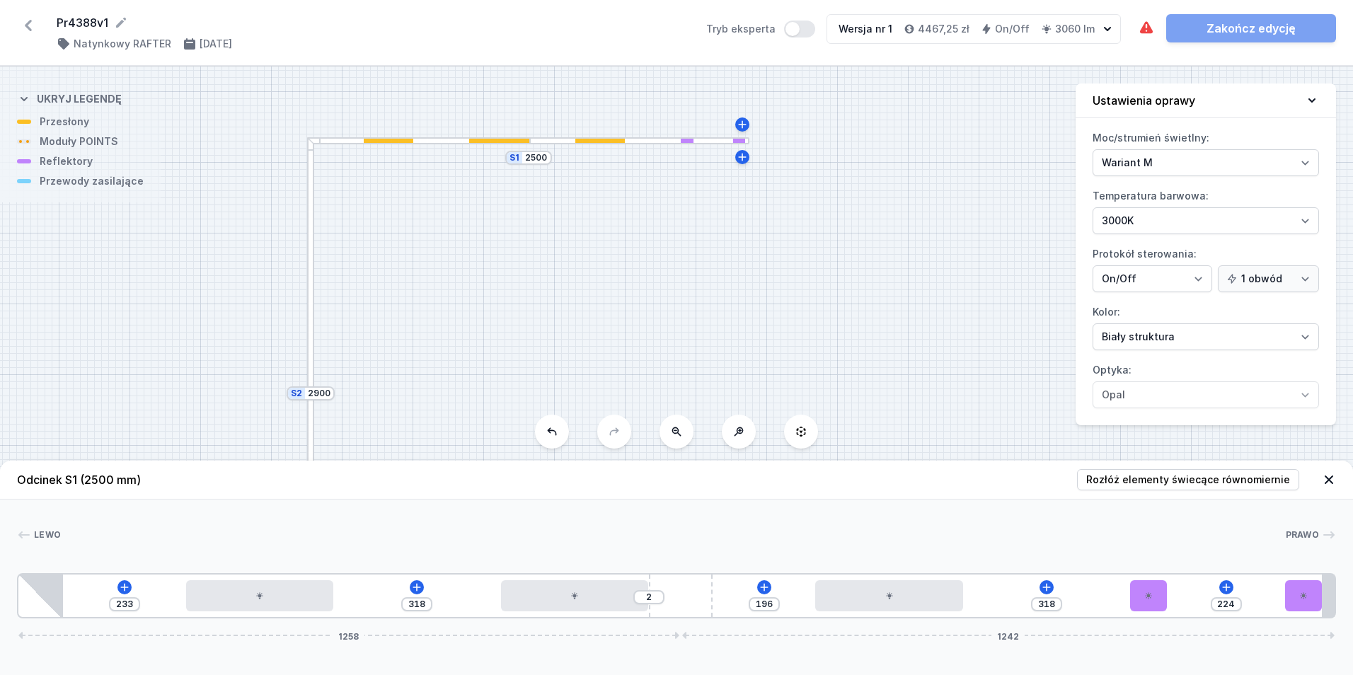
click at [1352, 601] on html "Pr4388v1 ( 11777 /v 1 ) Natynkowy RAFTER [DATE] Tryb eksperta Wersja nr 1 4467,…" at bounding box center [676, 337] width 1353 height 675
click at [727, 323] on div "S2 2900 S1 2500" at bounding box center [676, 370] width 1353 height 608
type input "137"
type input "87"
type input "136"
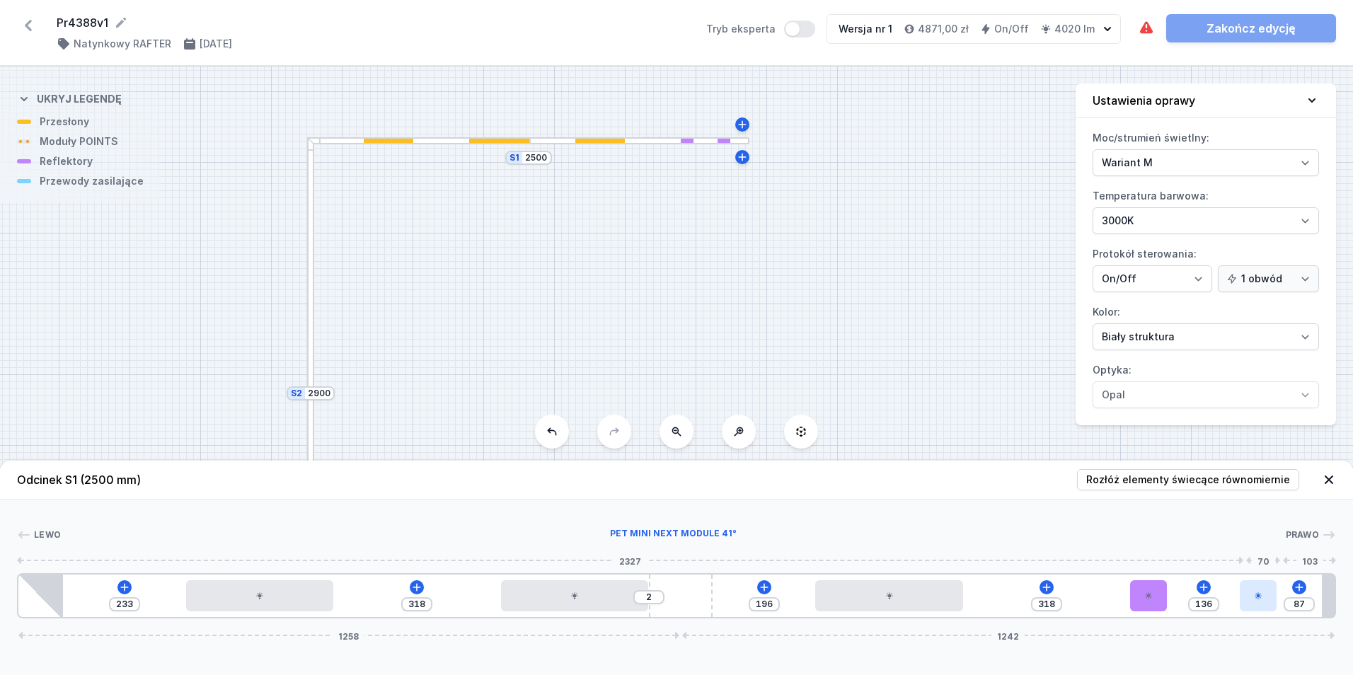
type input "88"
type input "135"
type input "89"
type input "133"
type input "91"
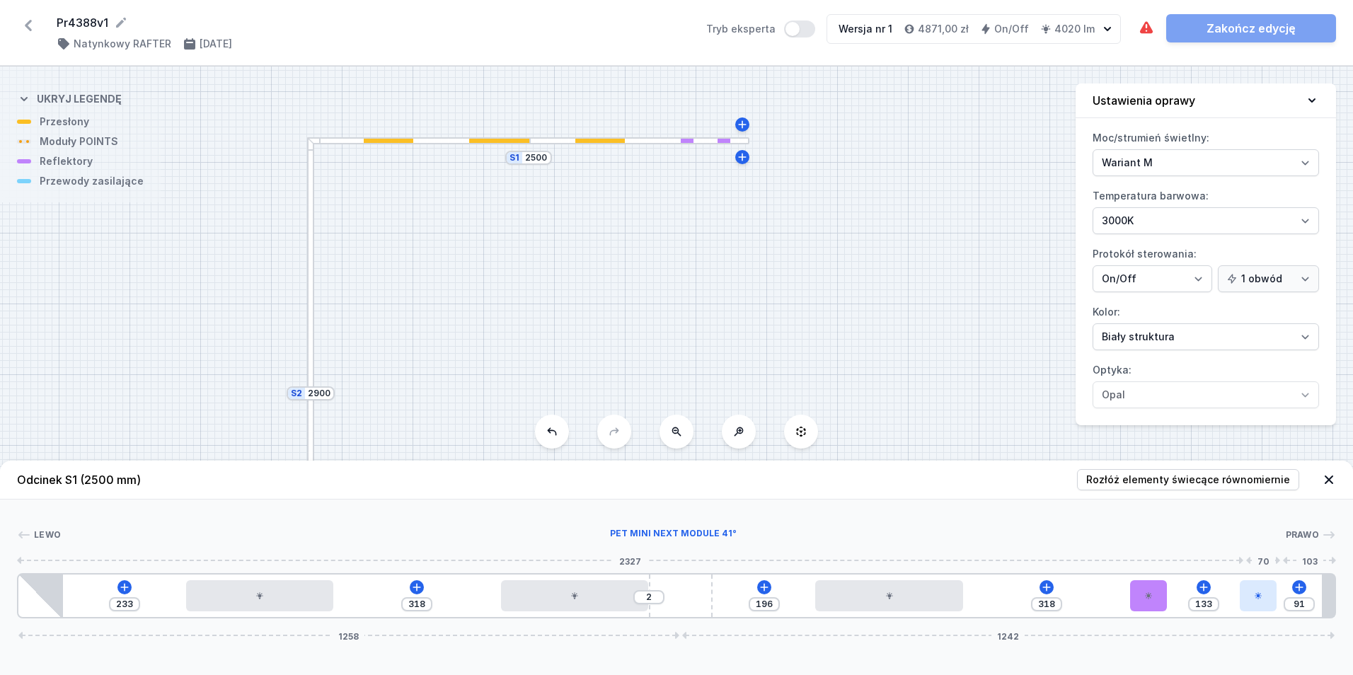
type input "132"
type input "92"
type input "131"
type input "93"
type input "129"
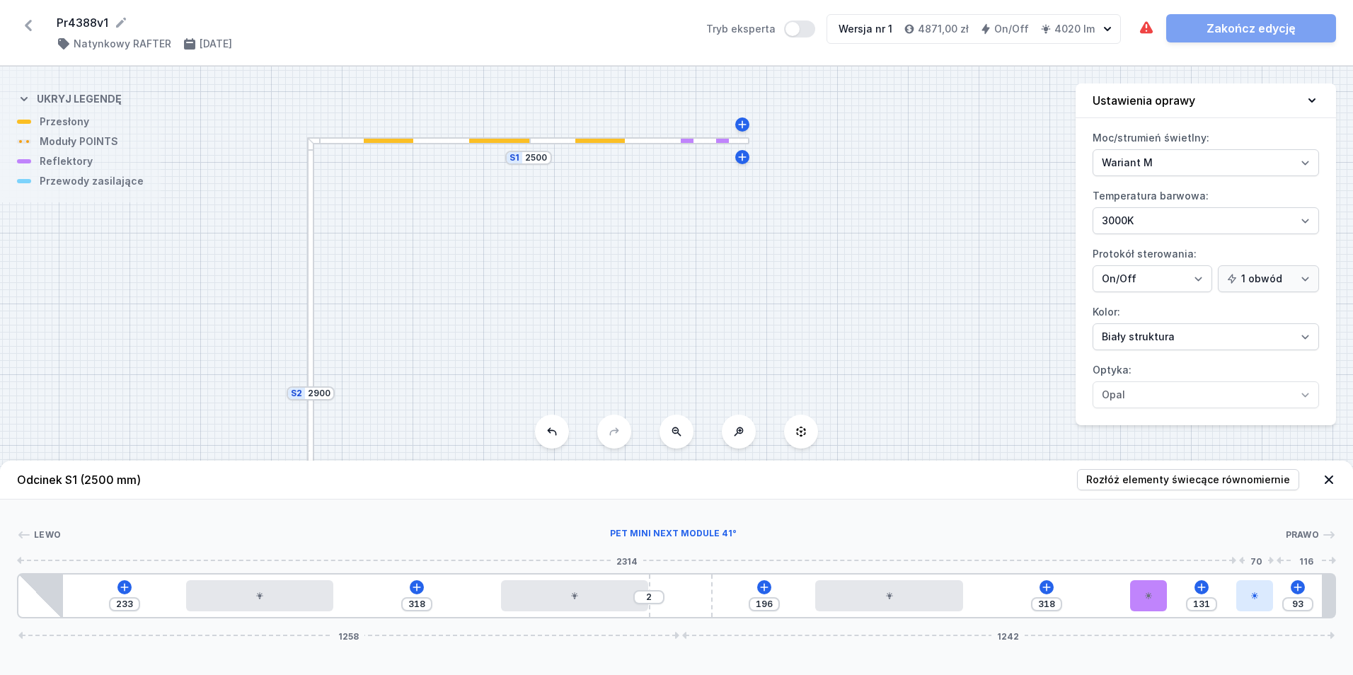
type input "95"
type input "128"
type input "96"
type input "127"
type input "97"
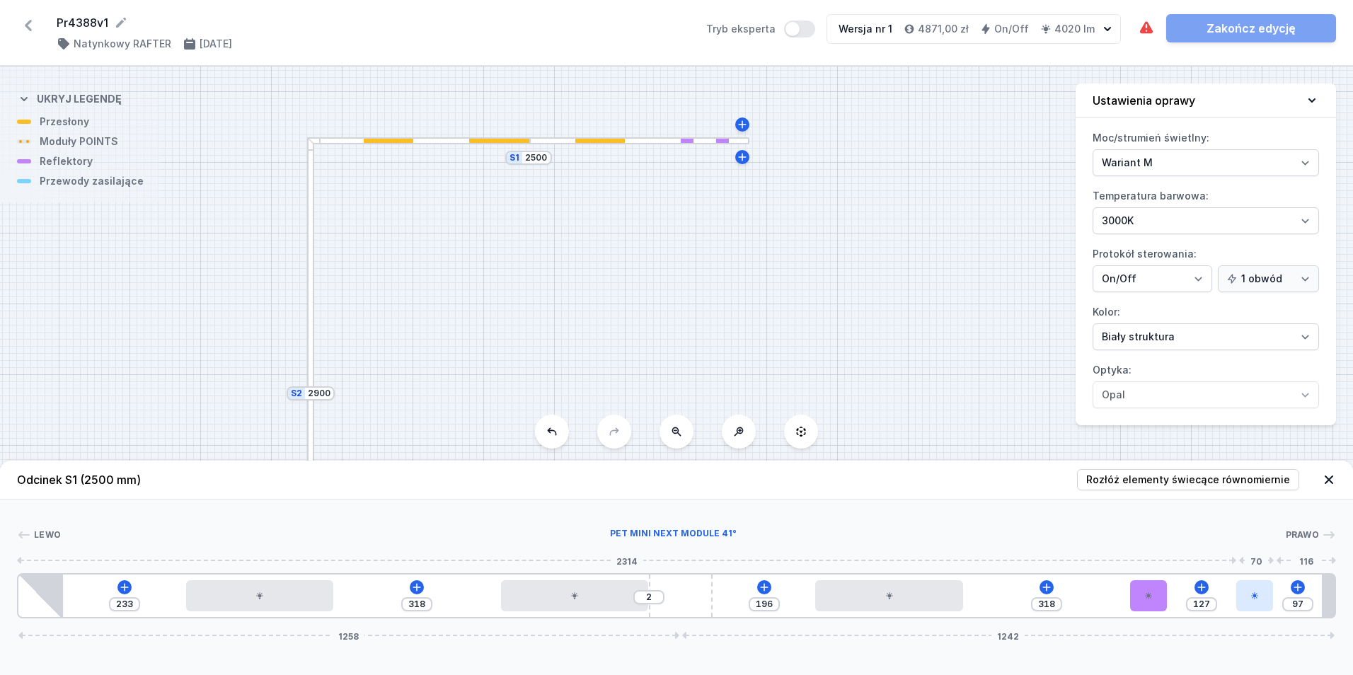
type input "124"
type input "100"
type input "123"
type input "101"
type input "124"
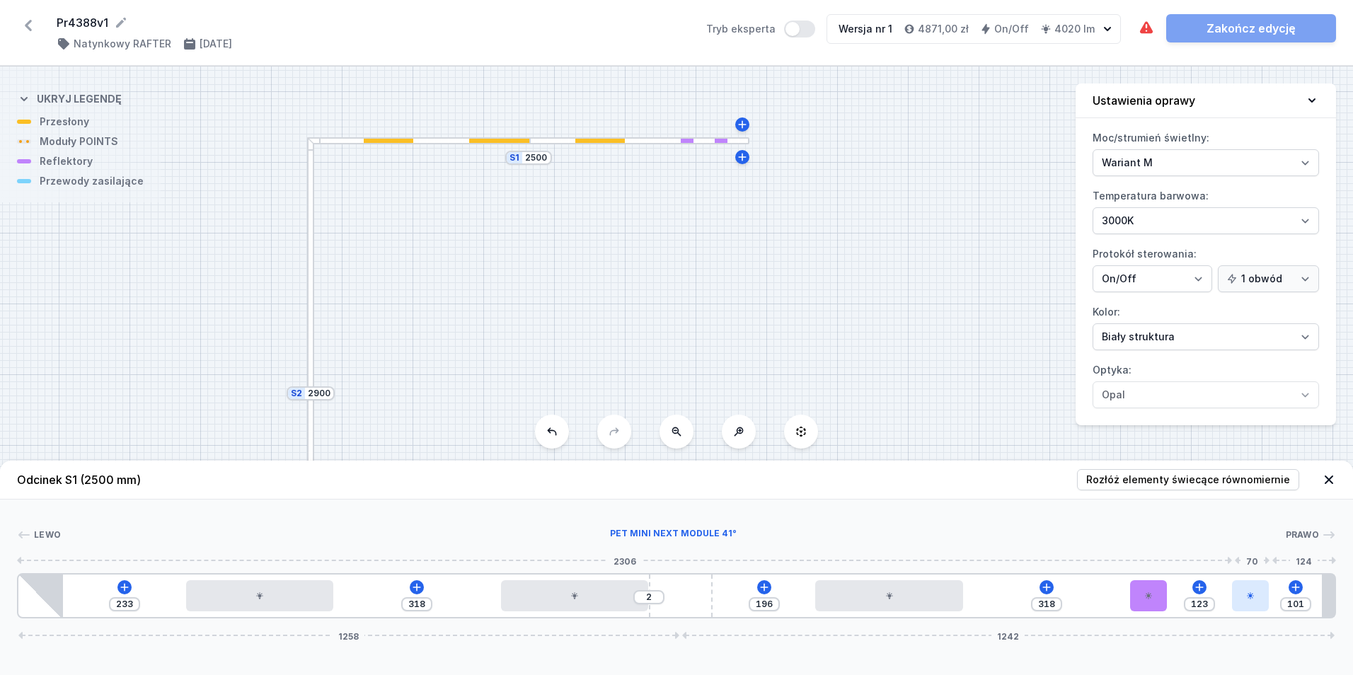
type input "100"
type input "125"
type input "99"
type input "127"
type input "97"
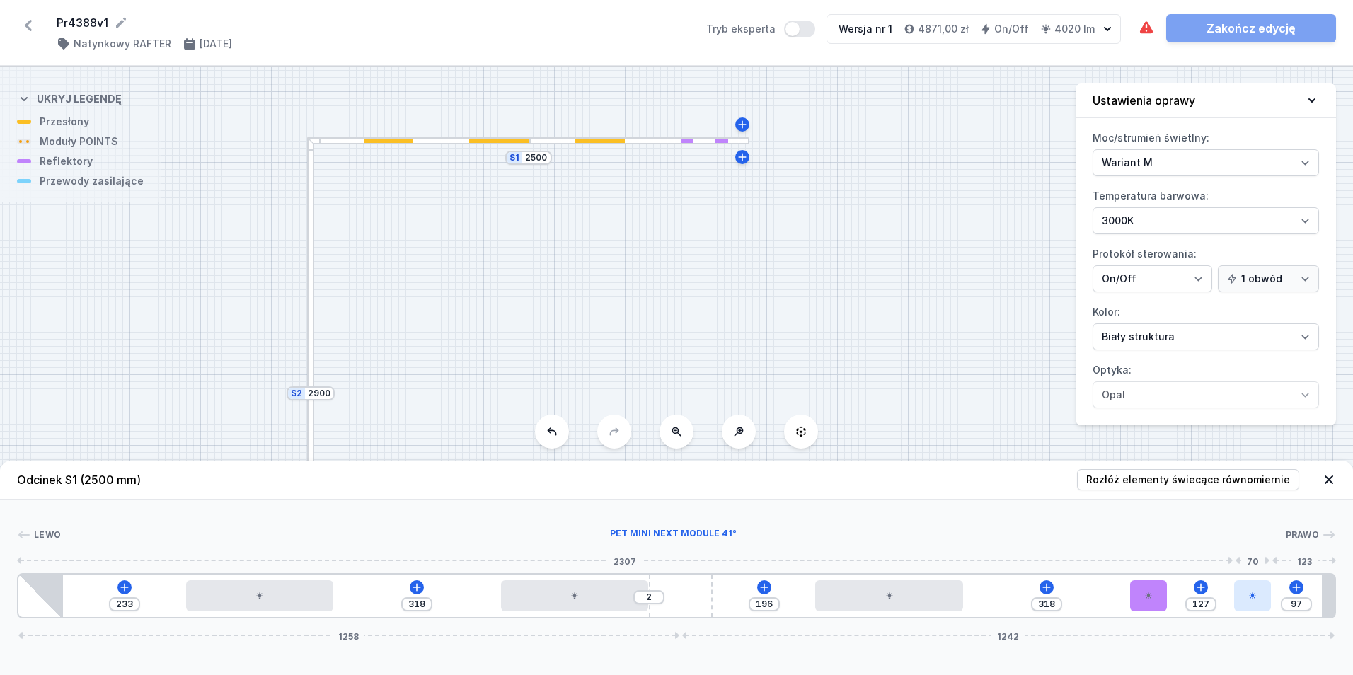
type input "125"
type input "99"
type input "124"
type input "100"
type input "123"
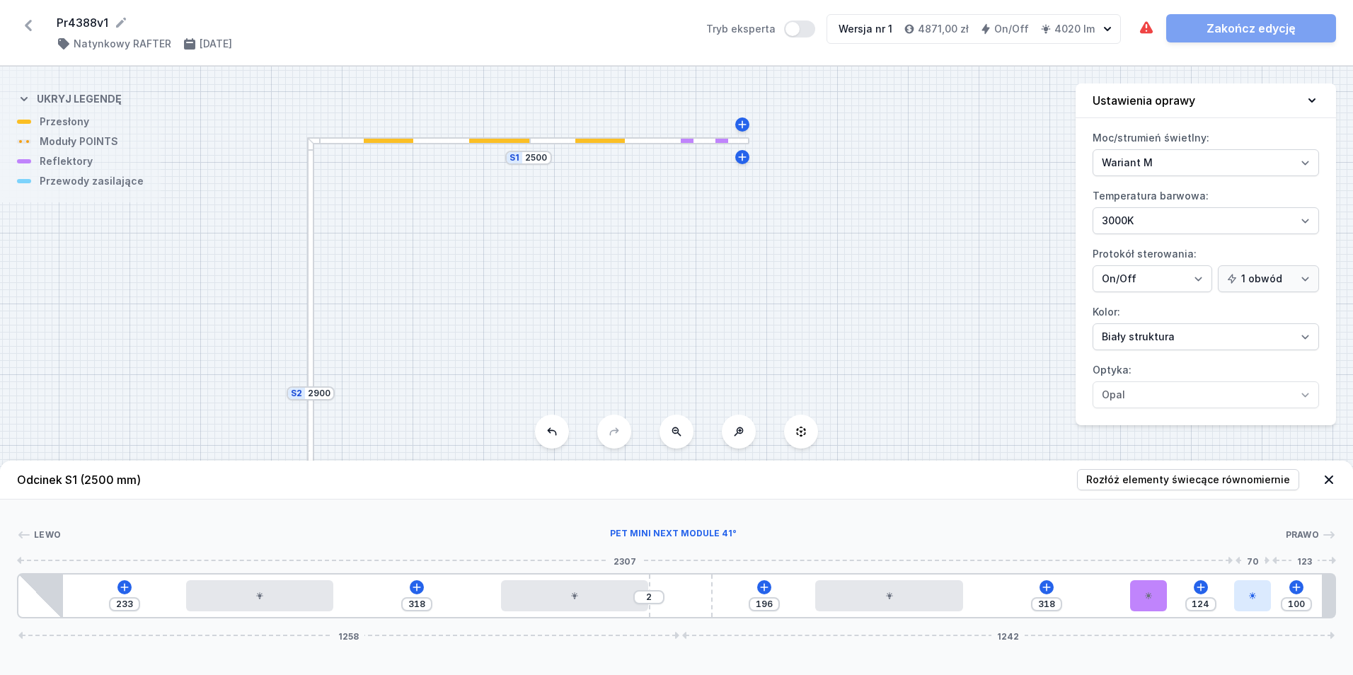
type input "101"
type input "121"
type input "103"
type input "120"
type input "104"
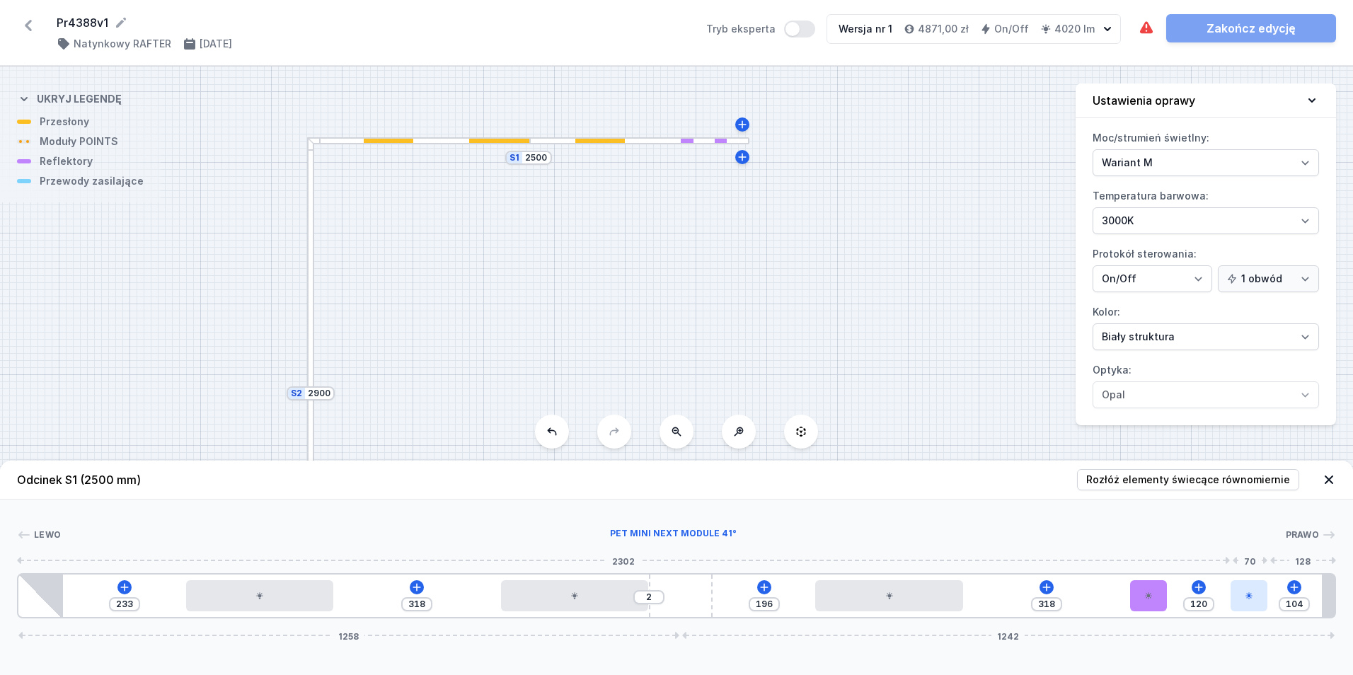
type input "119"
type input "105"
type input "117"
type input "107"
type input "116"
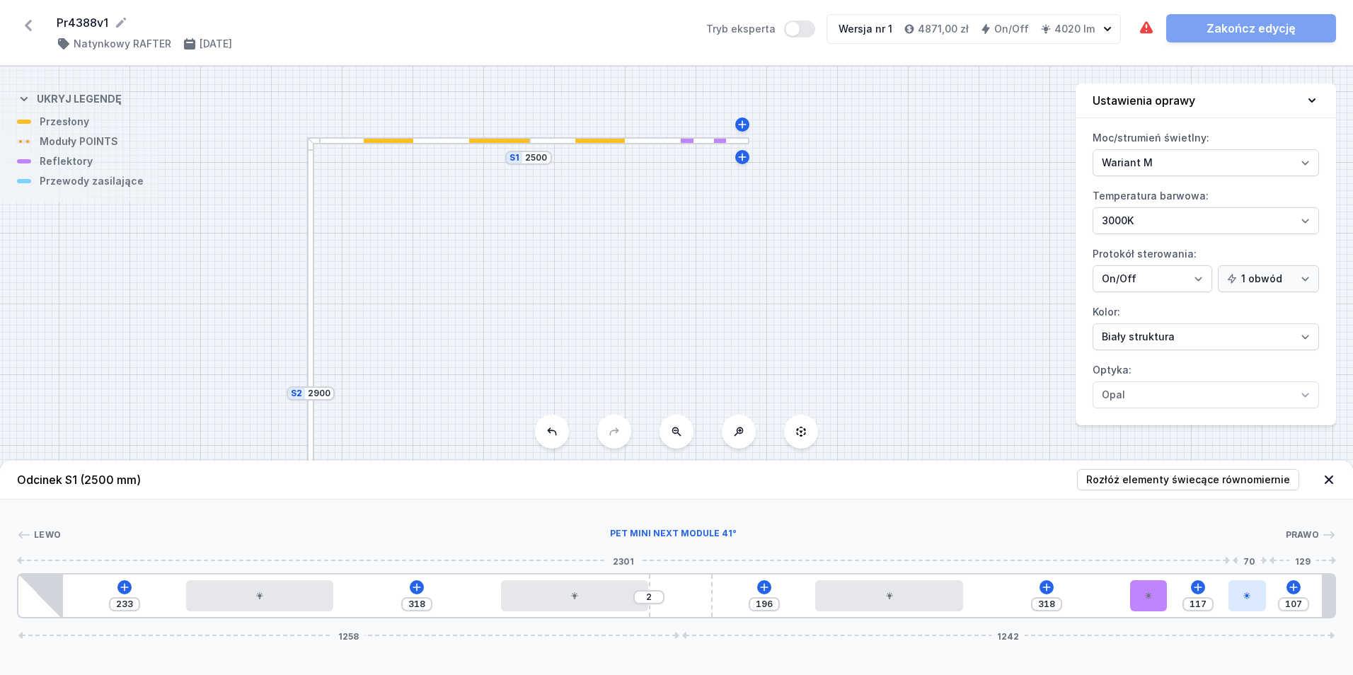
type input "108"
type input "115"
type input "109"
type input "112"
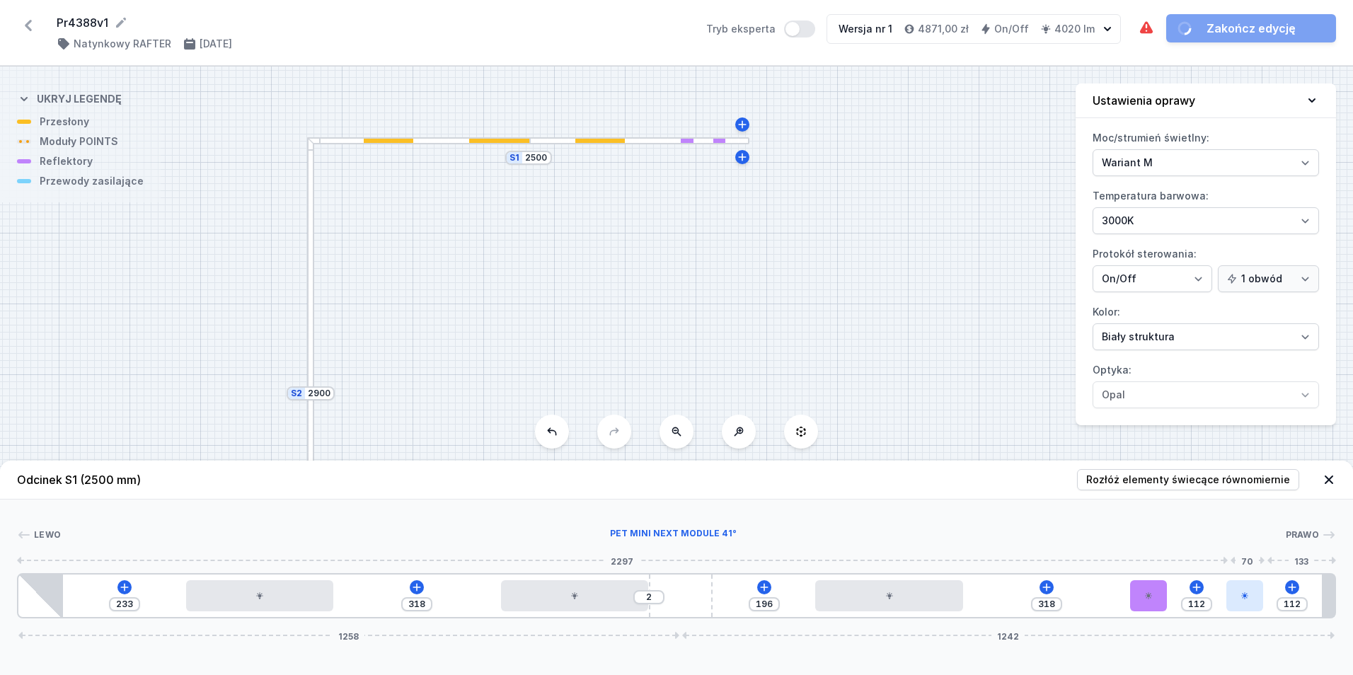
drag, startPoint x: 1290, startPoint y: 600, endPoint x: 1261, endPoint y: 599, distance: 29.0
click at [1261, 599] on div at bounding box center [1244, 595] width 37 height 31
type input "57"
type input "167"
type input "58"
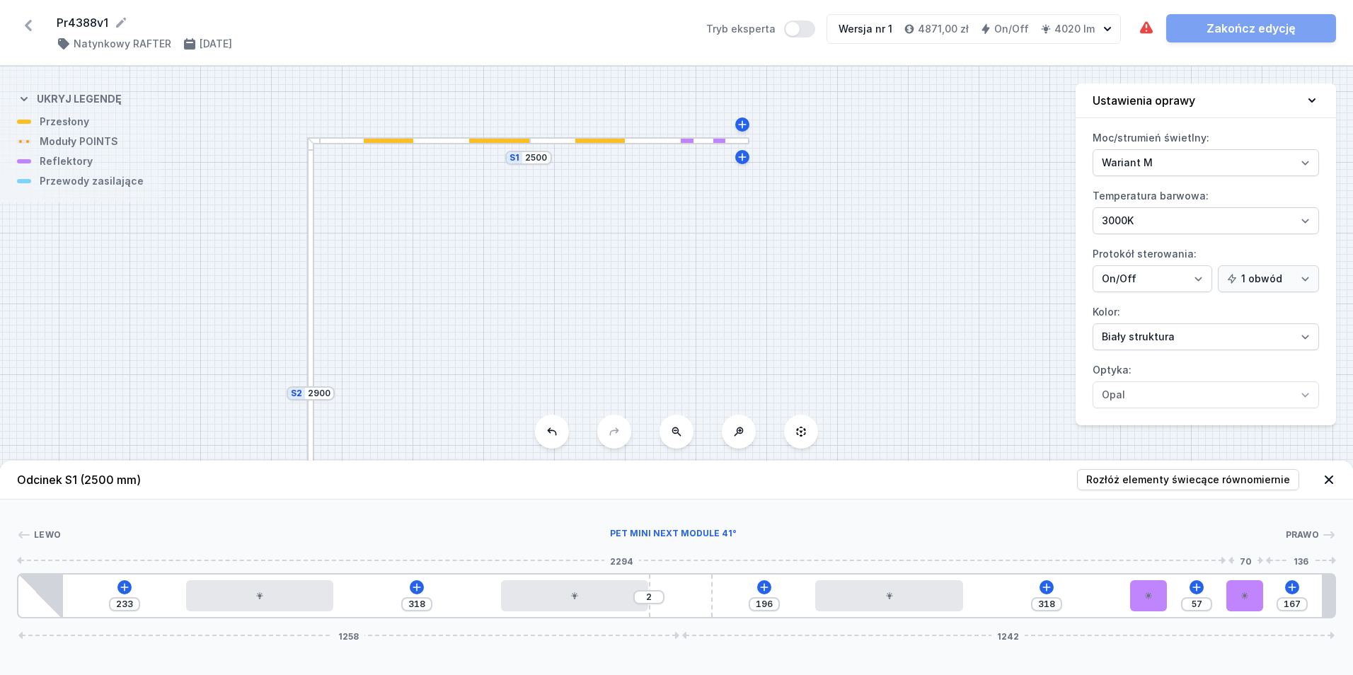
type input "166"
type input "61"
type input "163"
type input "62"
type input "162"
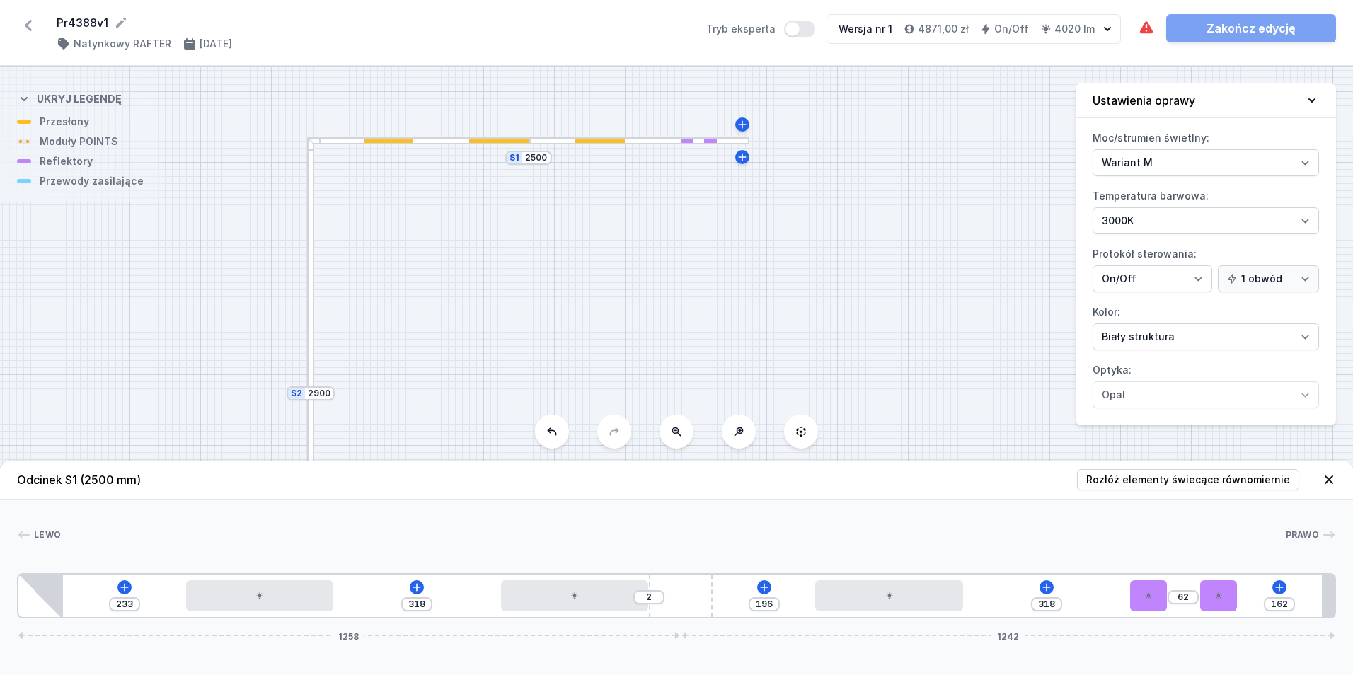
type input "63"
type input "161"
type input "66"
type input "158"
type input "67"
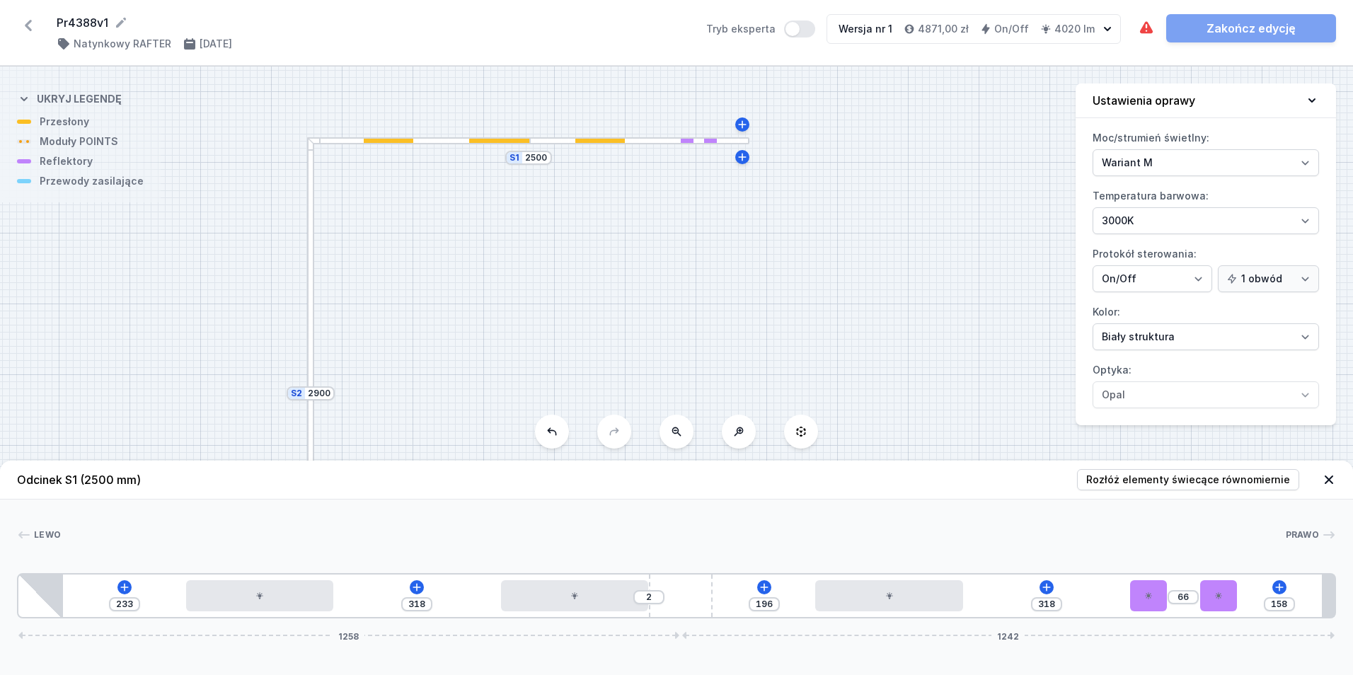
type input "157"
type input "69"
type input "155"
type input "70"
type input "154"
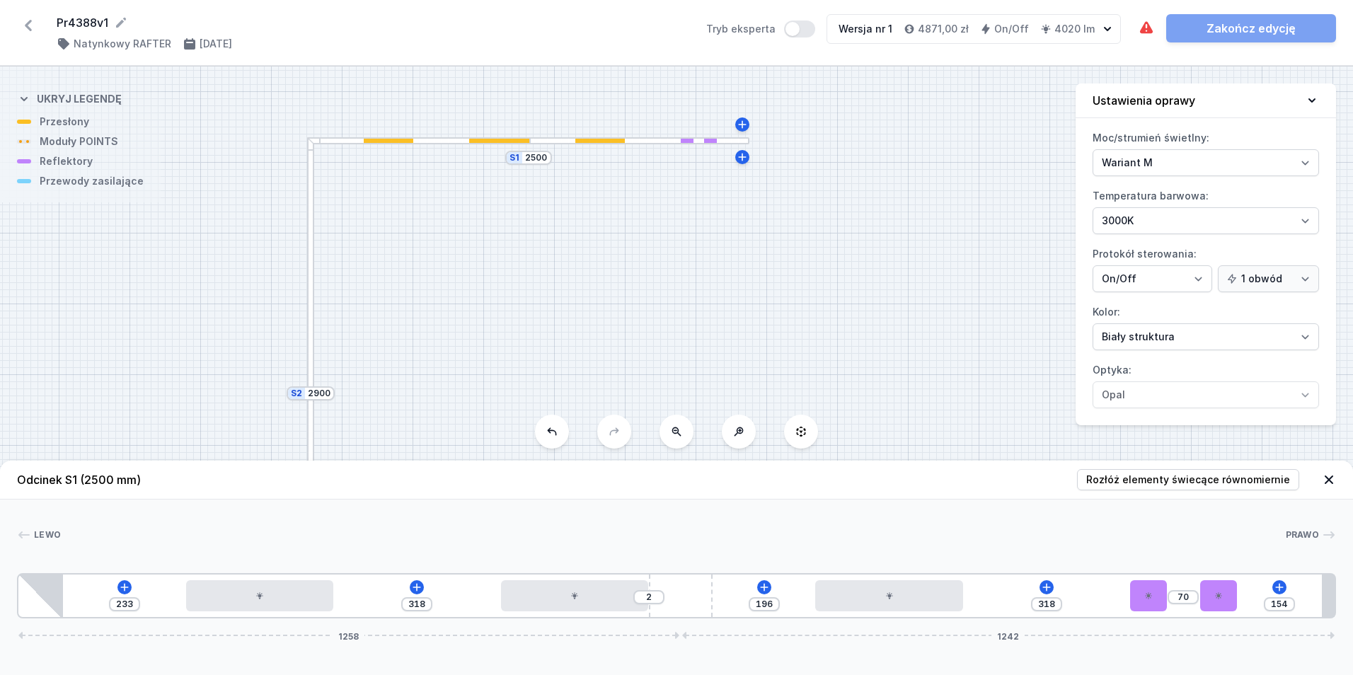
type input "71"
type input "153"
type input "72"
type input "152"
type input "74"
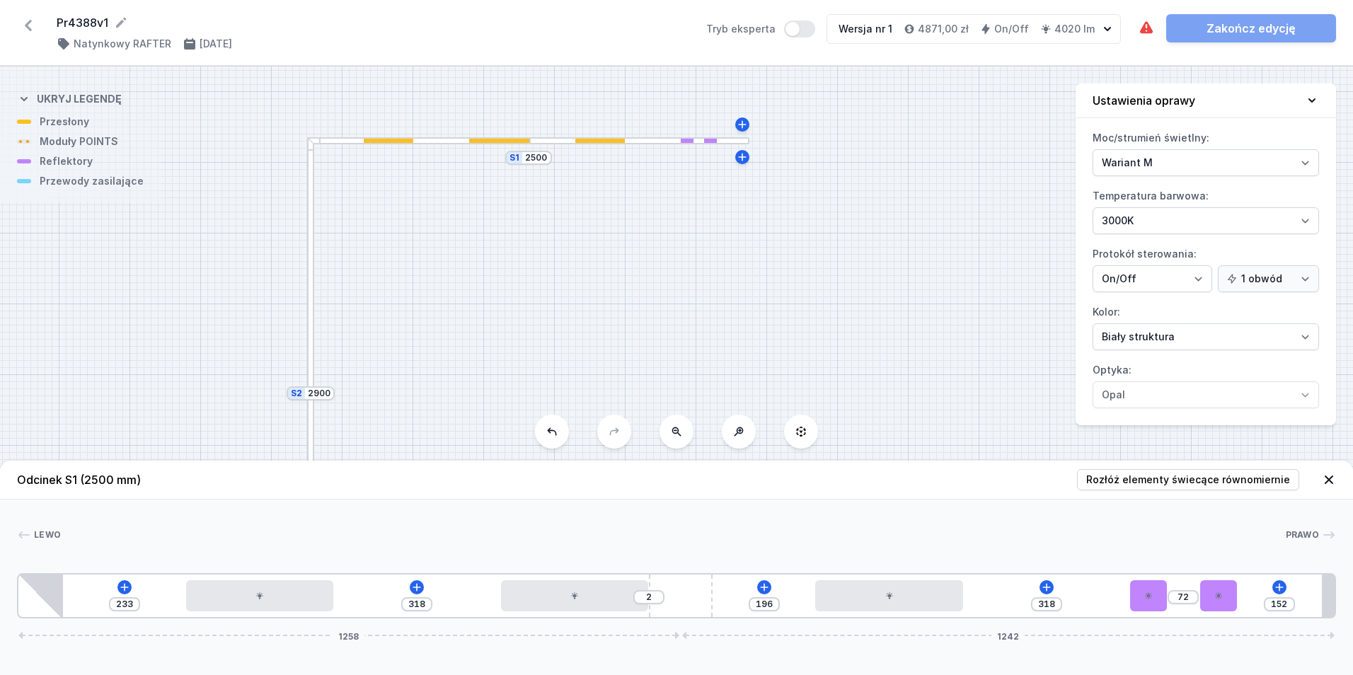
type input "150"
type input "76"
type input "148"
type input "78"
type input "146"
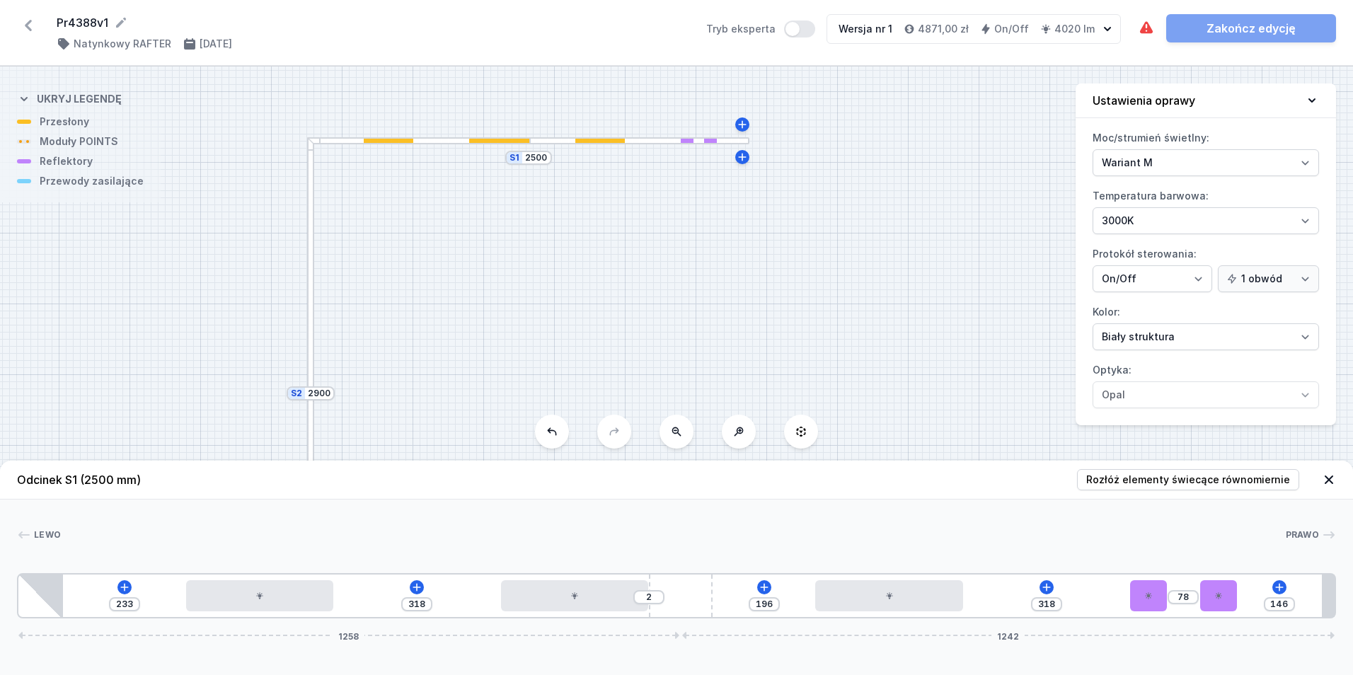
type input "80"
type input "144"
type input "82"
type input "142"
type input "84"
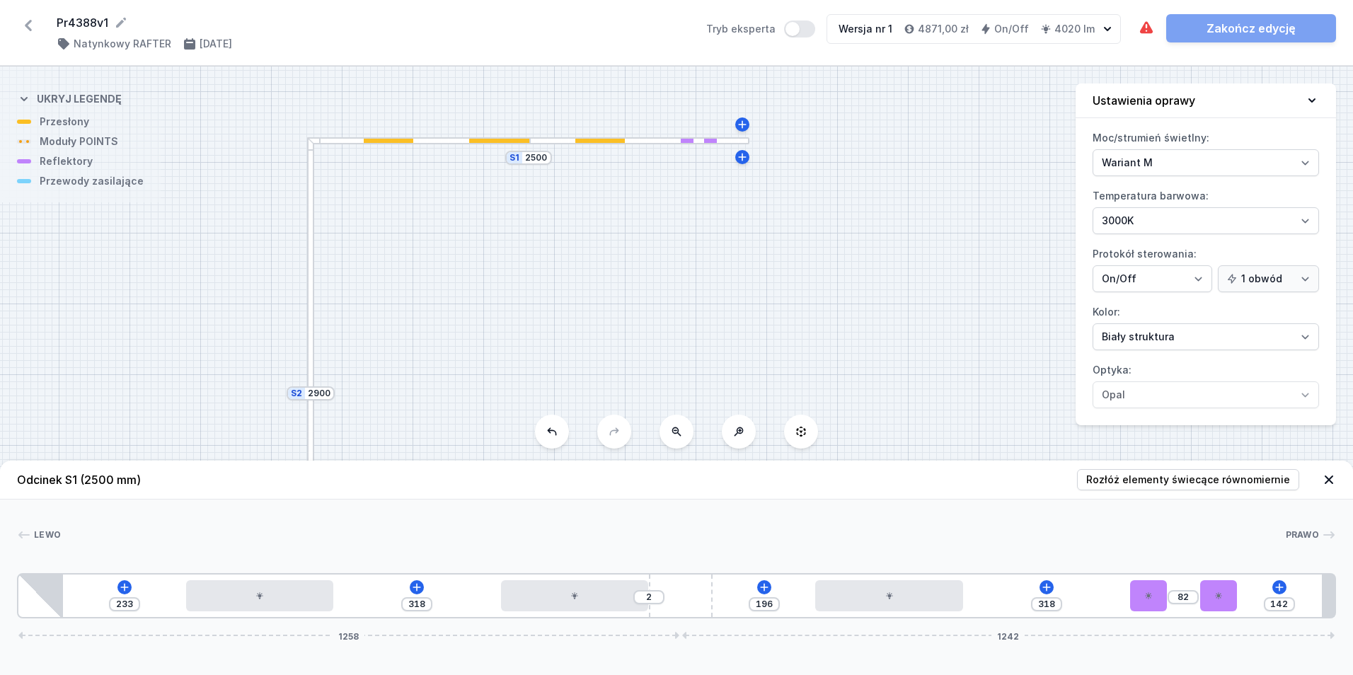
type input "140"
type input "86"
type input "138"
type input "88"
type input "136"
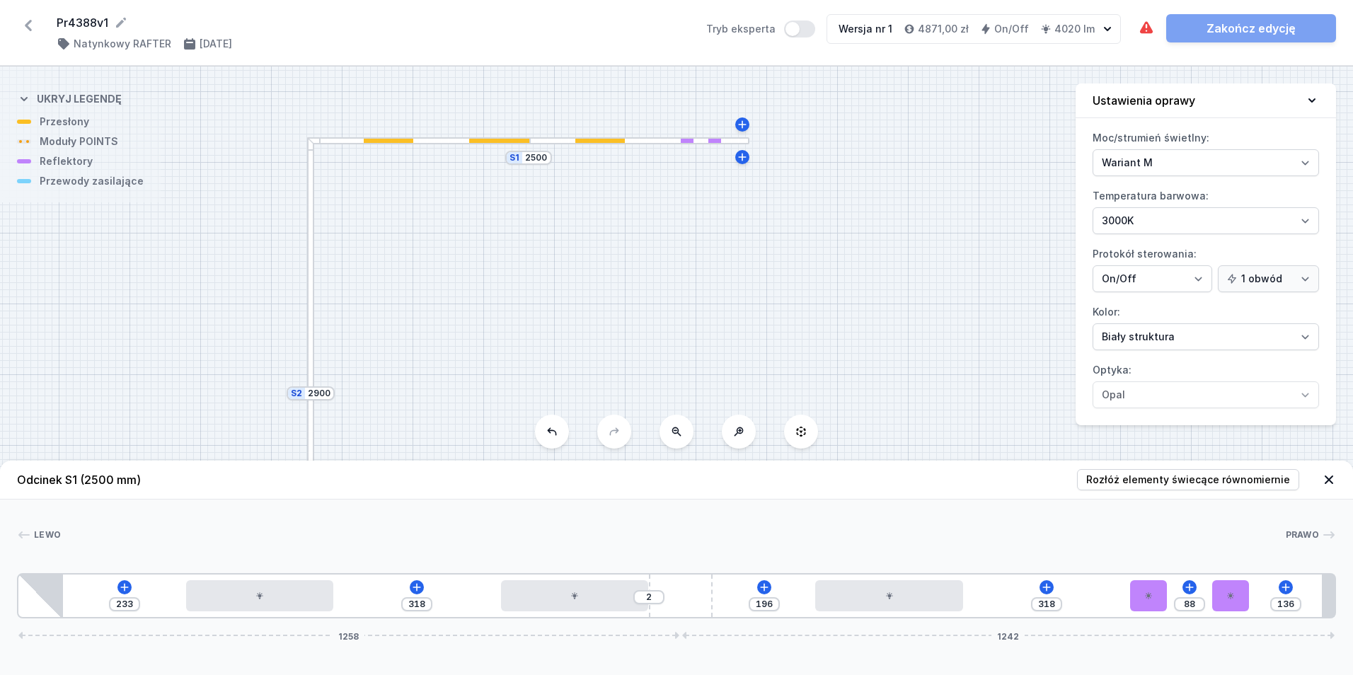
type input "90"
type input "134"
type input "91"
type input "133"
type input "92"
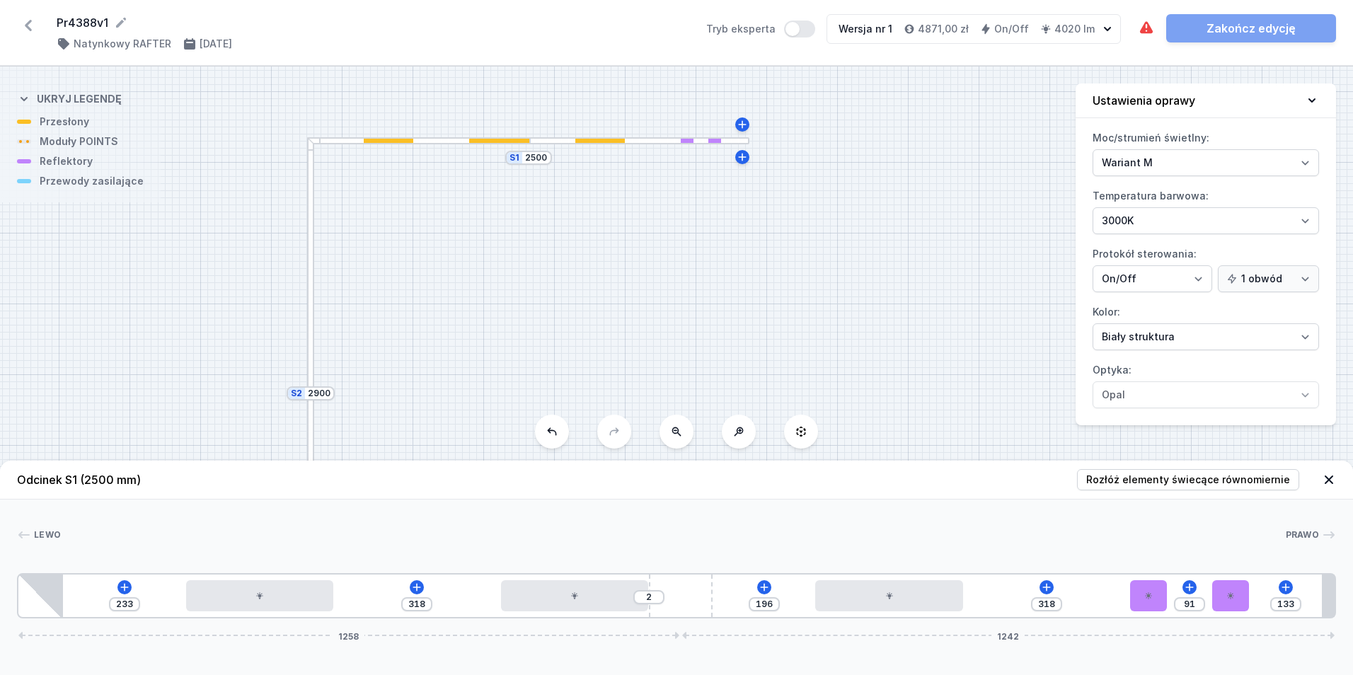
type input "132"
type input "95"
type input "129"
type input "96"
type input "128"
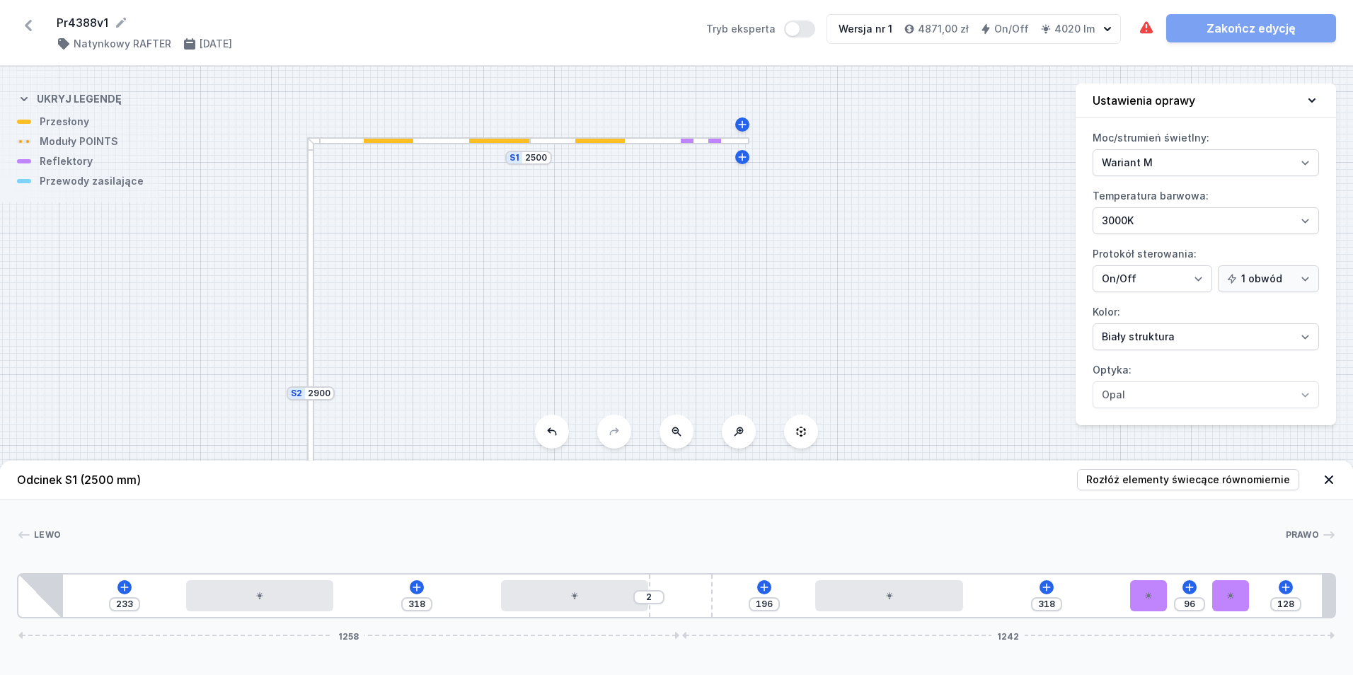
type input "97"
type input "127"
type input "99"
type input "125"
type input "100"
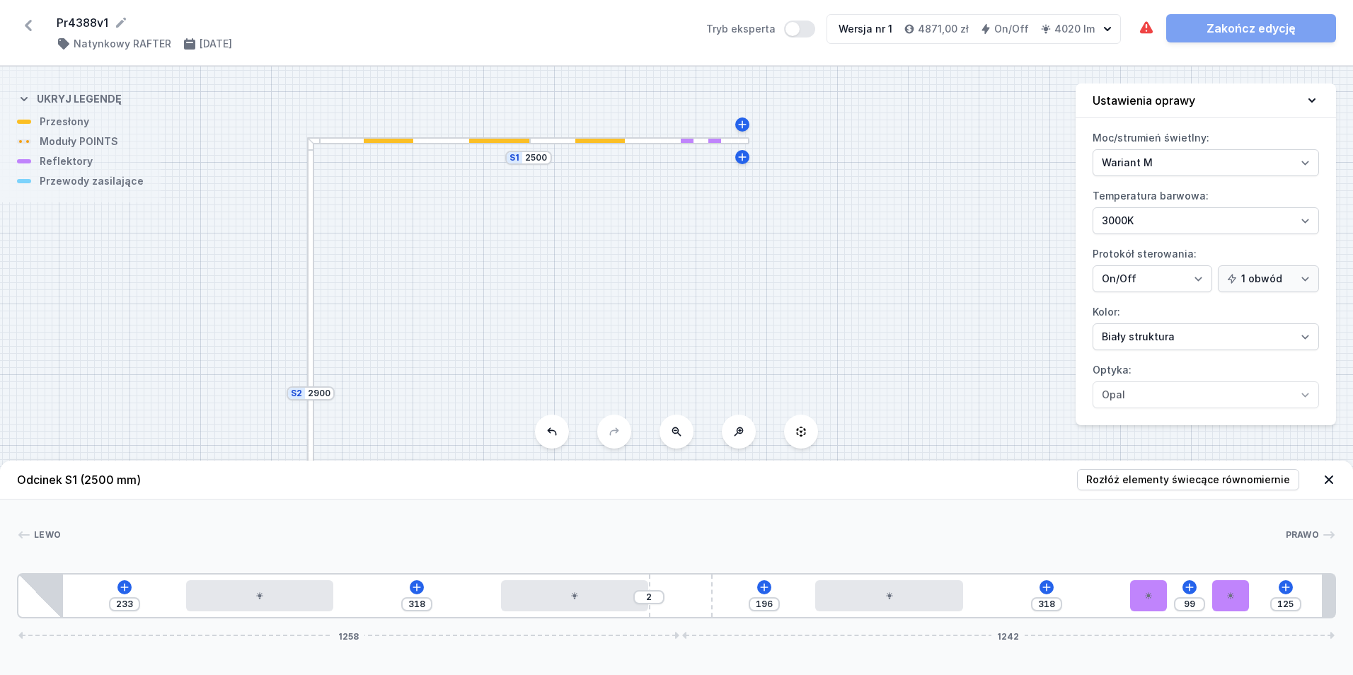
type input "124"
type input "101"
type input "123"
type input "103"
type input "121"
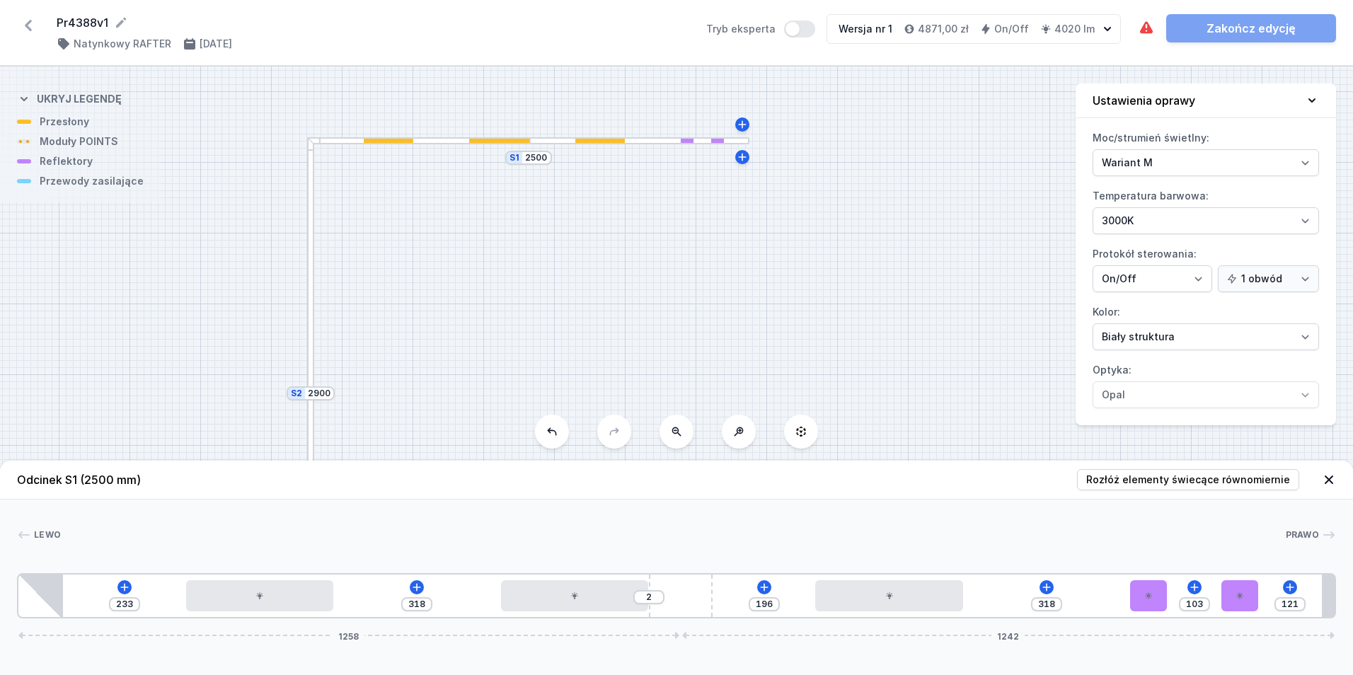
type input "104"
type input "120"
type input "105"
type input "119"
type input "107"
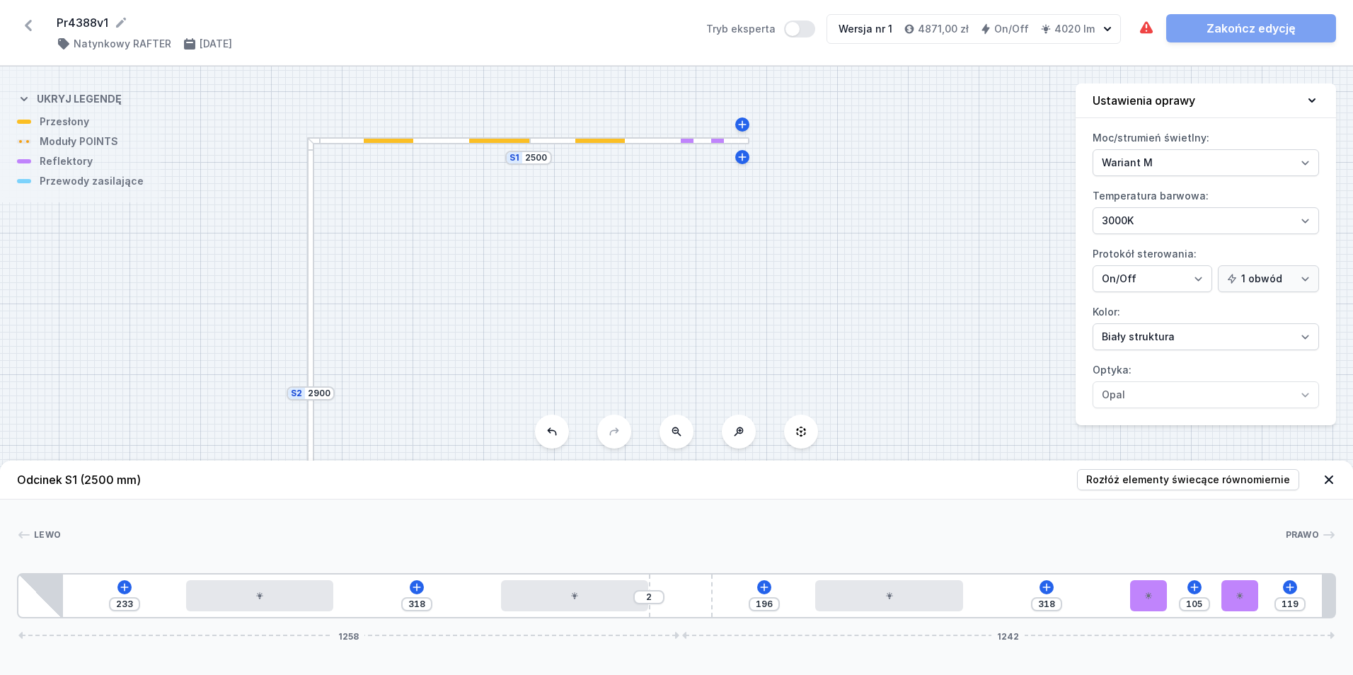
type input "117"
type input "108"
type input "116"
type input "109"
type input "115"
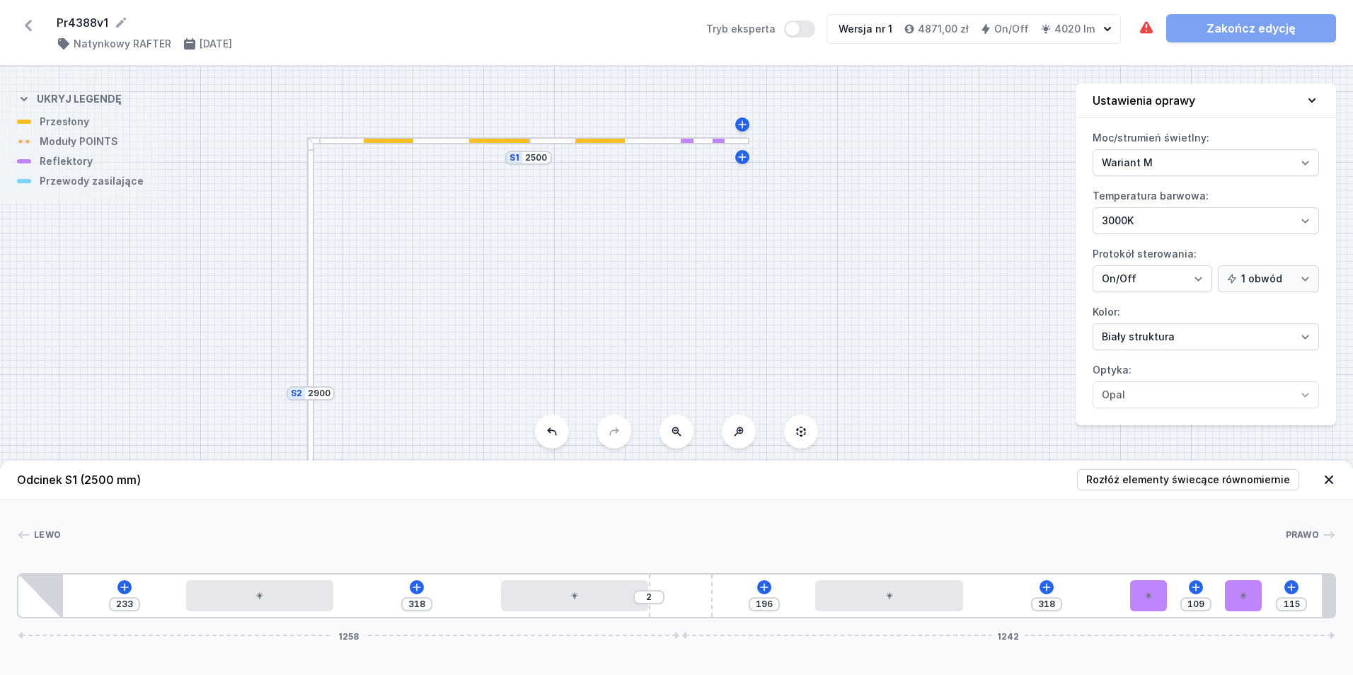
type input "110"
type input "114"
type input "112"
type input "113"
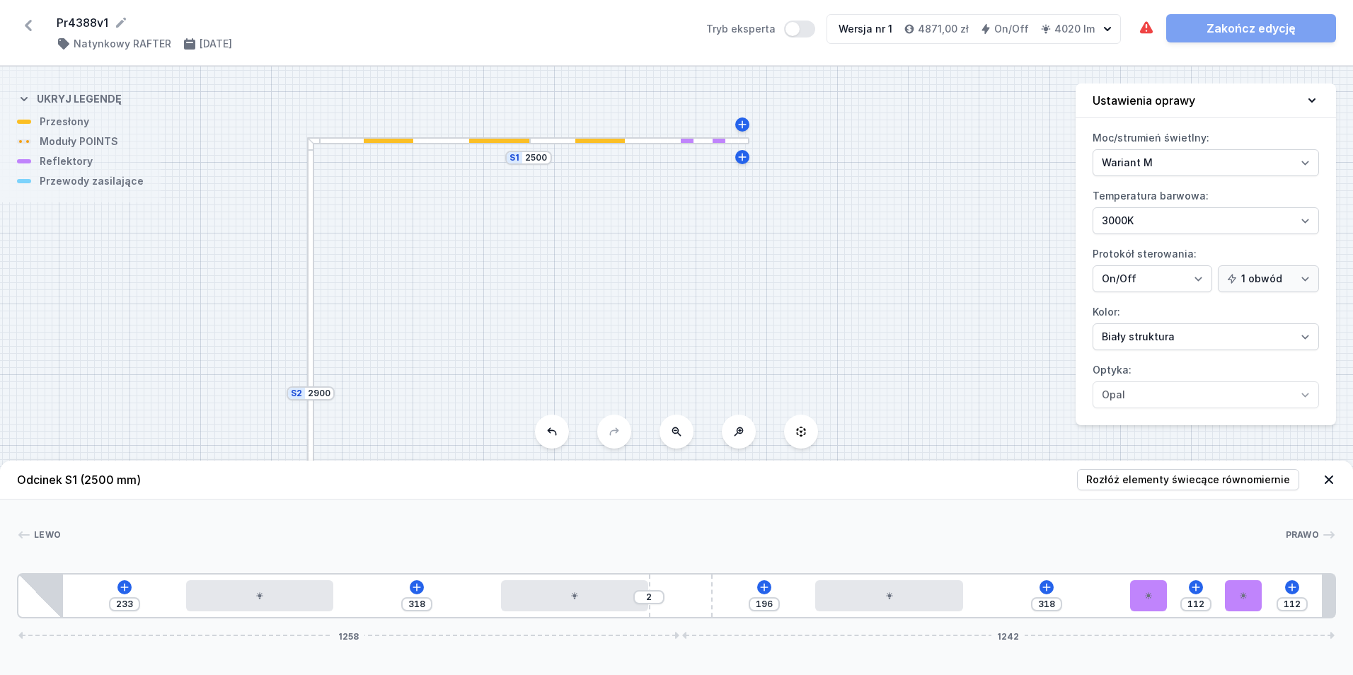
type input "111"
type input "112"
type input "110"
type input "114"
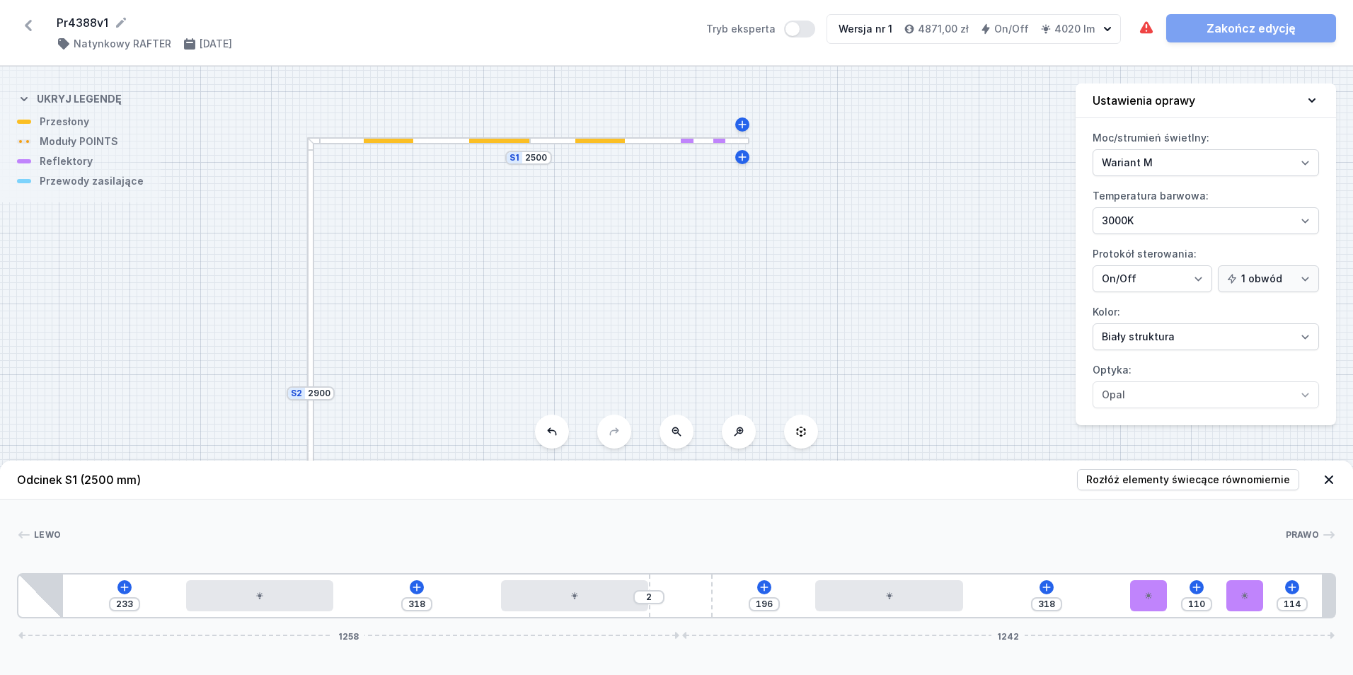
type input "109"
type input "115"
type input "108"
type input "116"
type input "109"
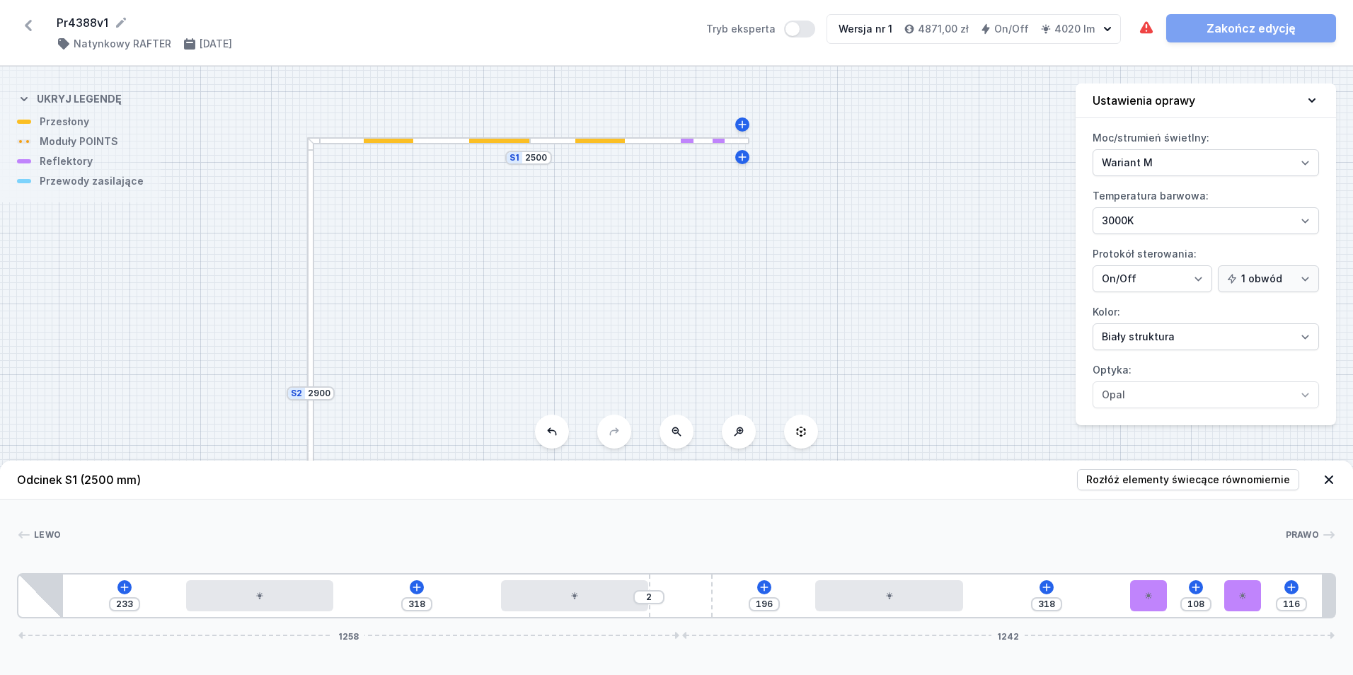
type input "115"
type input "110"
type input "114"
type input "112"
drag, startPoint x: 1248, startPoint y: 610, endPoint x: 1278, endPoint y: 633, distance: 37.4
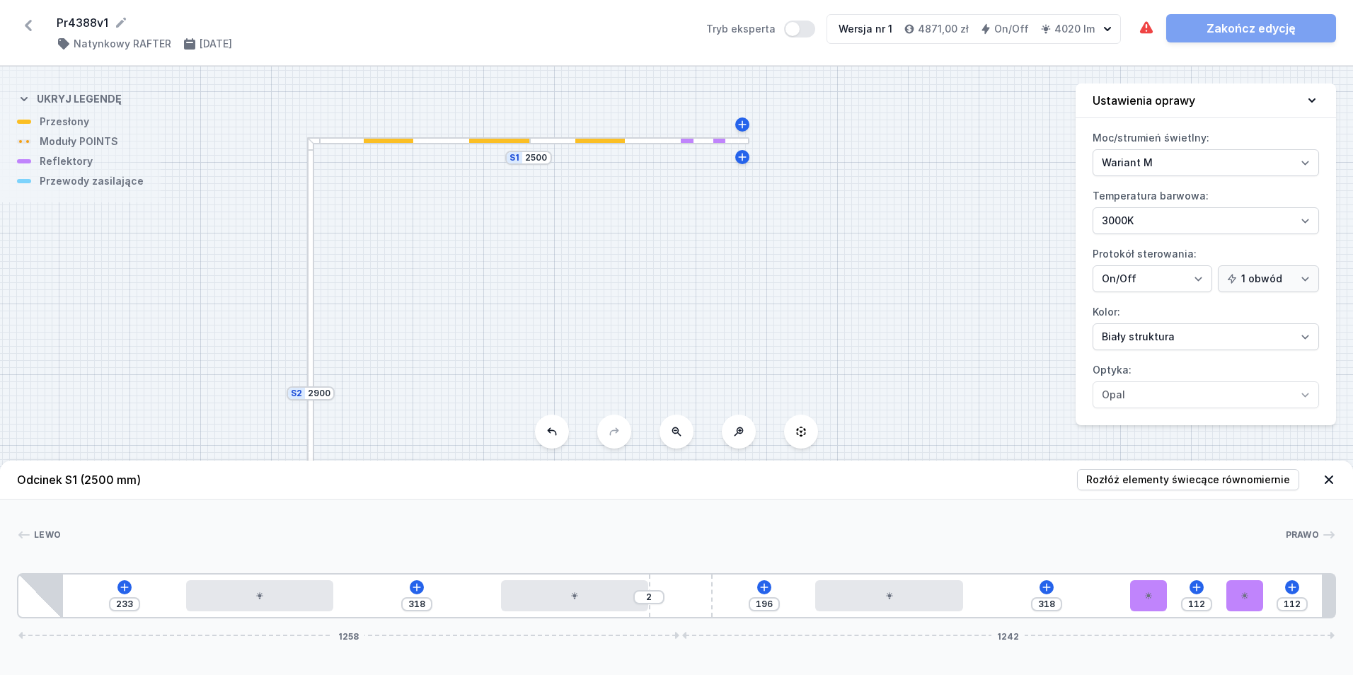
click at [1278, 618] on div "233 318 2 196 318 112 112 1258 1242" at bounding box center [676, 595] width 1319 height 45
click at [867, 310] on div "S2 2900 S1 2500" at bounding box center [676, 370] width 1353 height 608
click at [309, 301] on div at bounding box center [310, 266] width 7 height 258
type input "702"
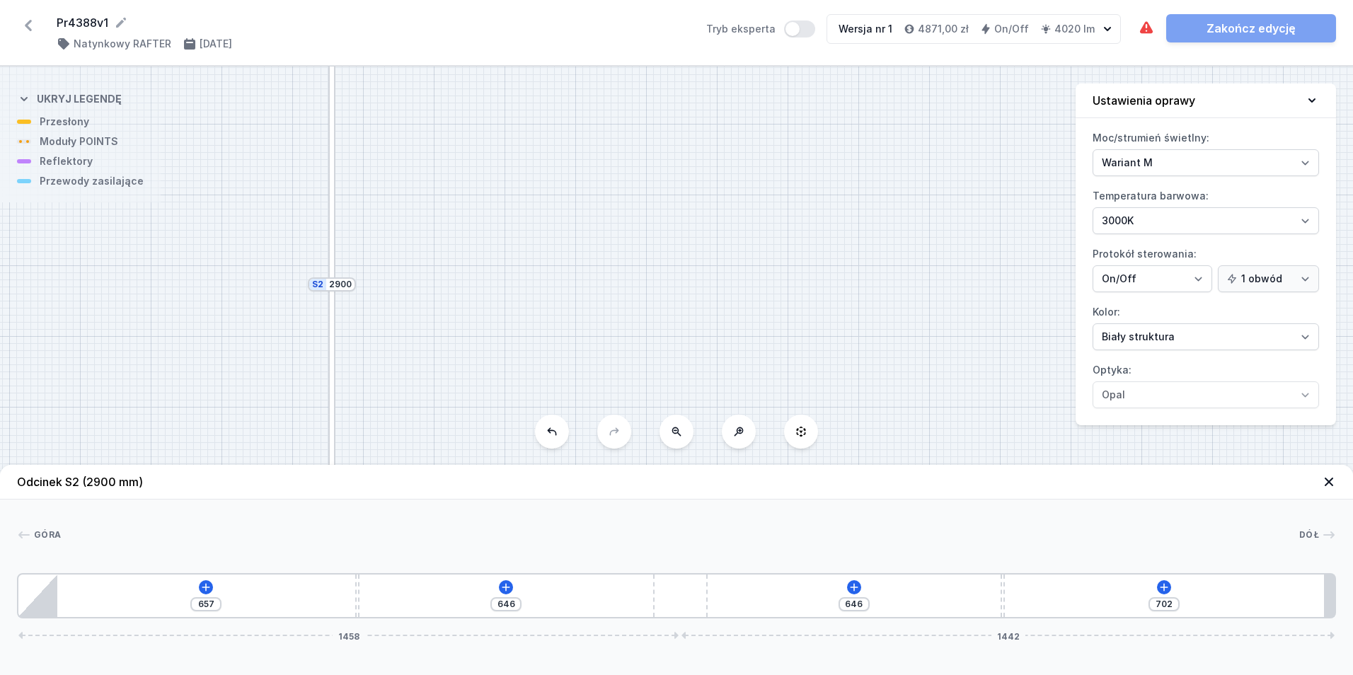
drag, startPoint x: 445, startPoint y: 308, endPoint x: 467, endPoint y: 222, distance: 89.0
click at [477, 190] on div "S2 2900 S1 2500" at bounding box center [676, 370] width 1353 height 608
click at [212, 581] on div "657 646 646 702 1458 1442" at bounding box center [676, 595] width 1319 height 45
click at [208, 592] on button at bounding box center [206, 587] width 14 height 14
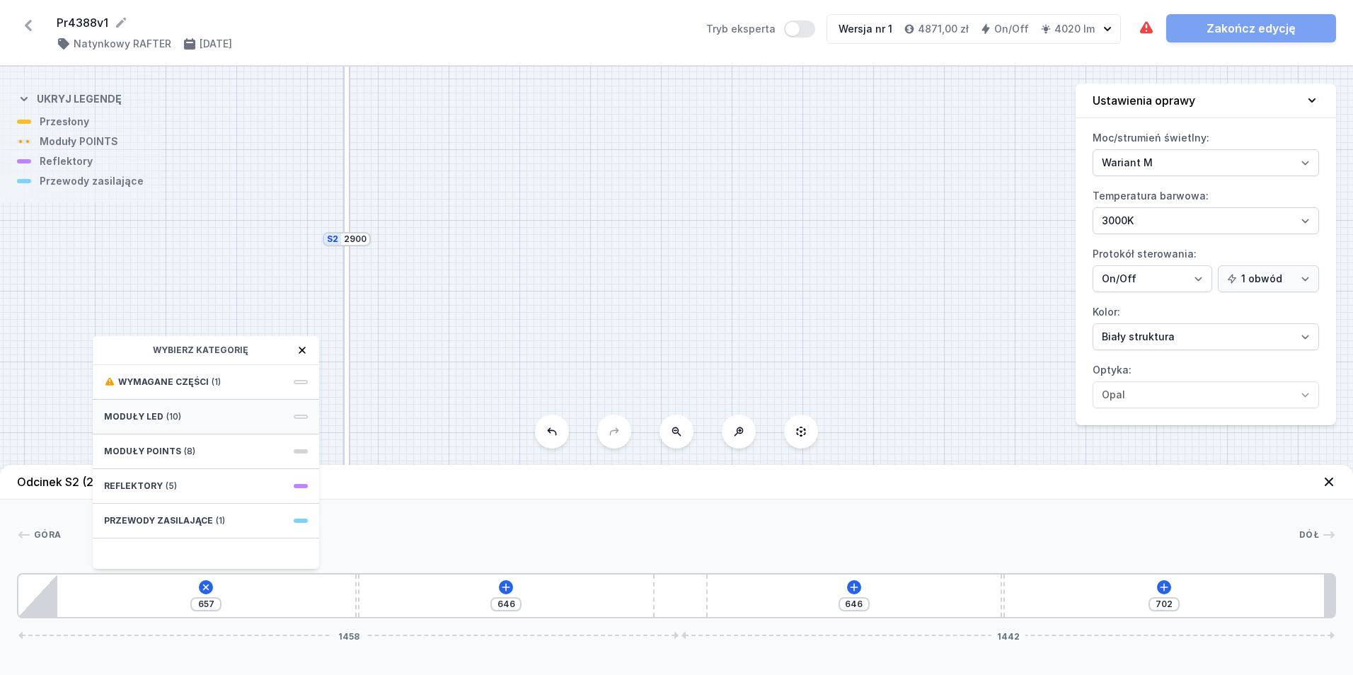
click at [203, 423] on div "Moduły LED (10)" at bounding box center [206, 417] width 226 height 35
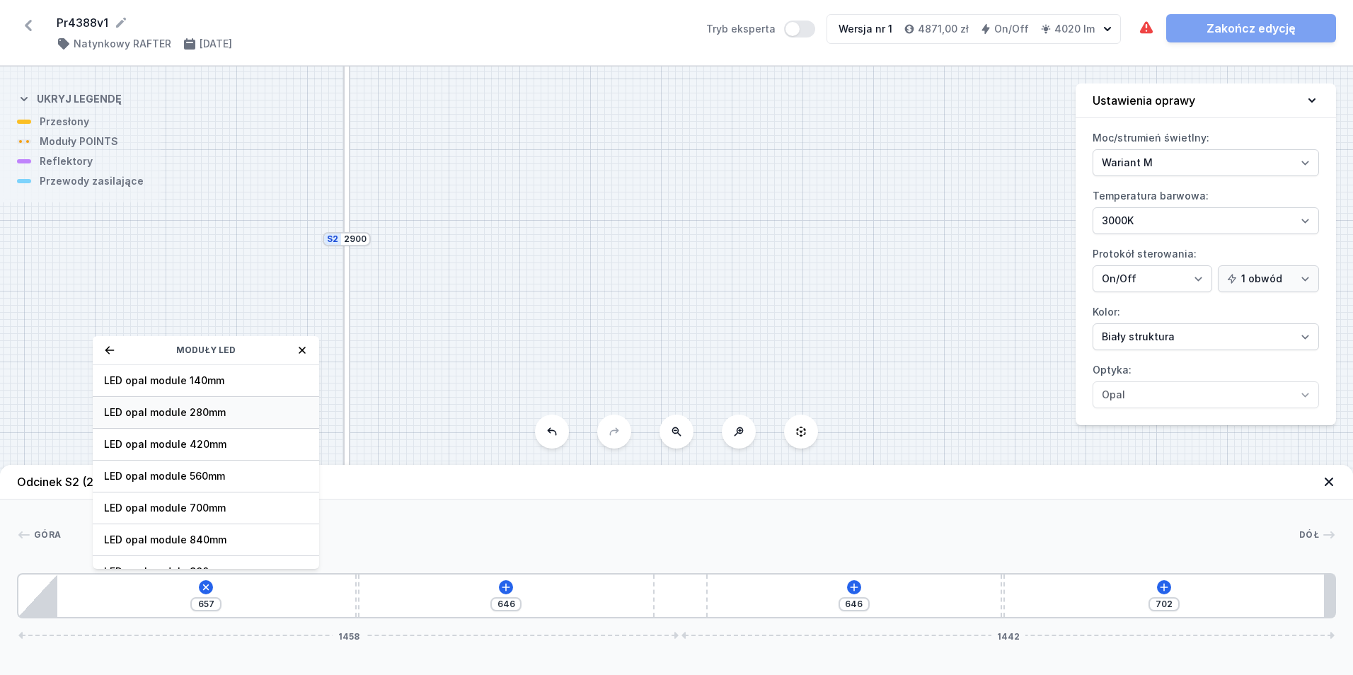
click at [219, 415] on span "LED opal module 280mm" at bounding box center [206, 412] width 204 height 14
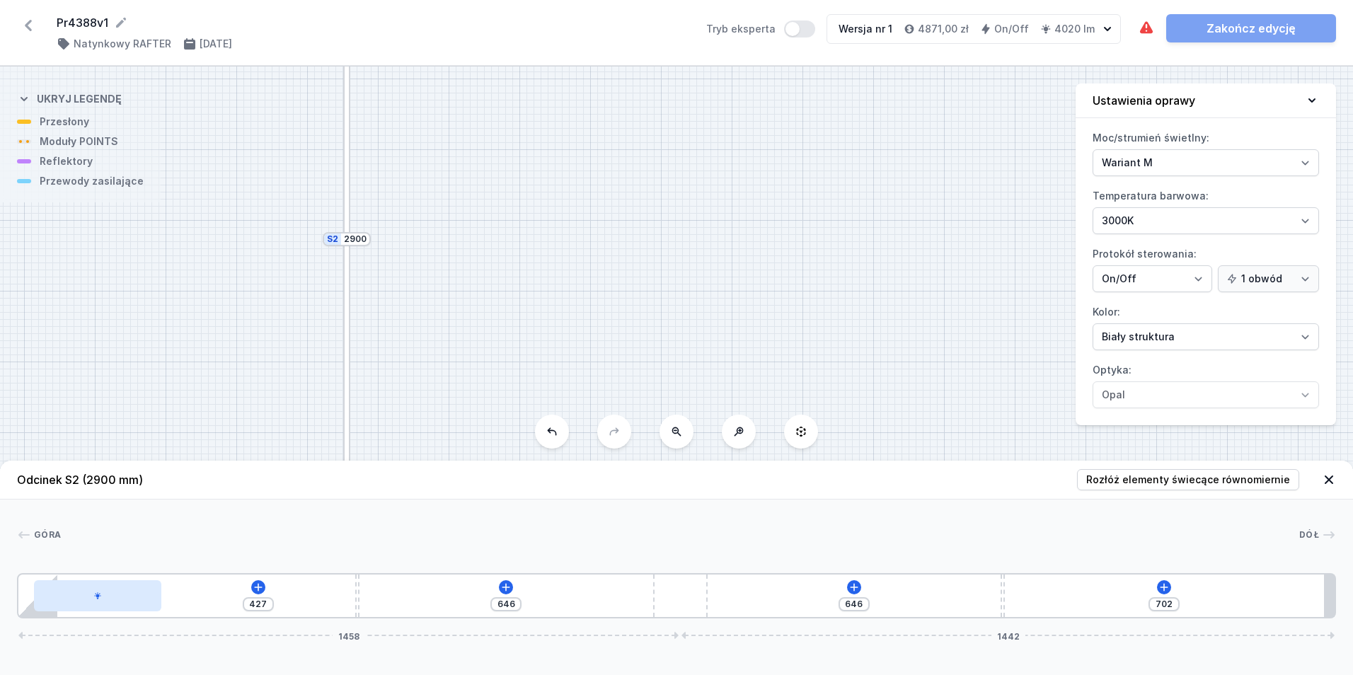
click at [134, 590] on div at bounding box center [97, 595] width 127 height 31
click at [113, 598] on div at bounding box center [97, 595] width 127 height 31
click at [101, 550] on icon at bounding box center [97, 555] width 11 height 11
type input "147"
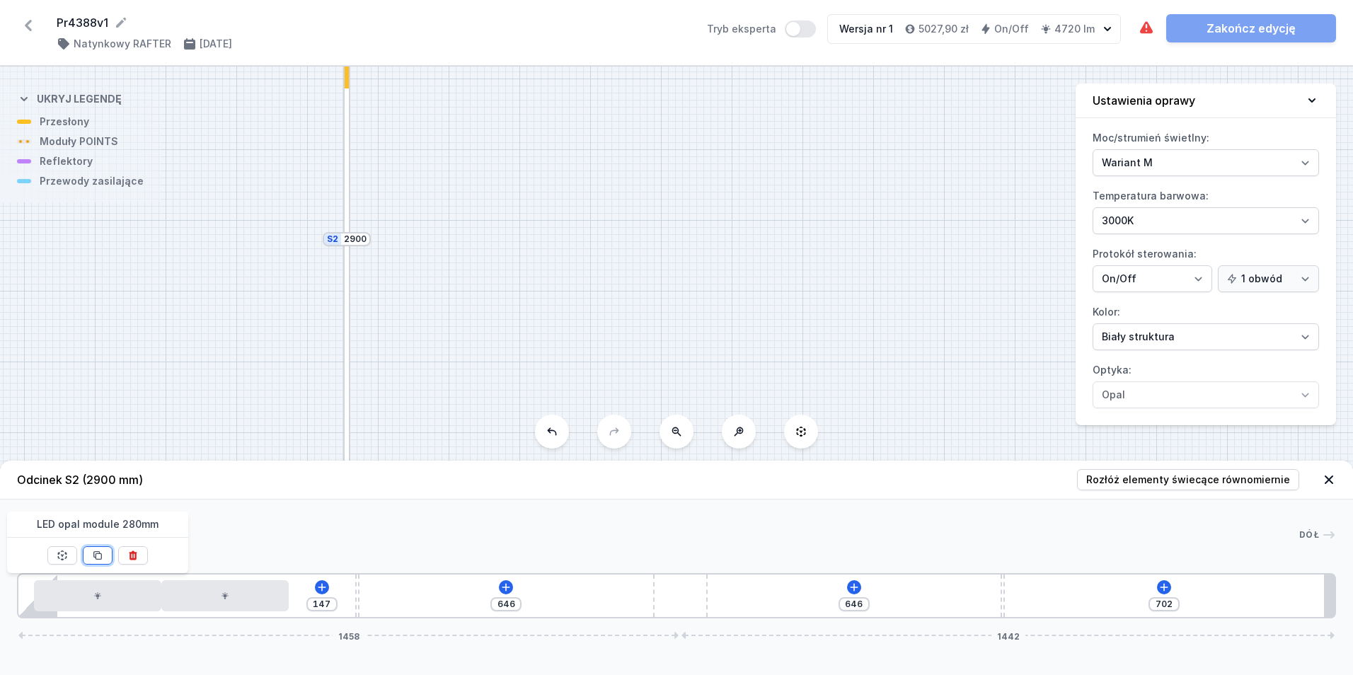
click at [101, 550] on icon at bounding box center [97, 555] width 11 height 11
type input "86"
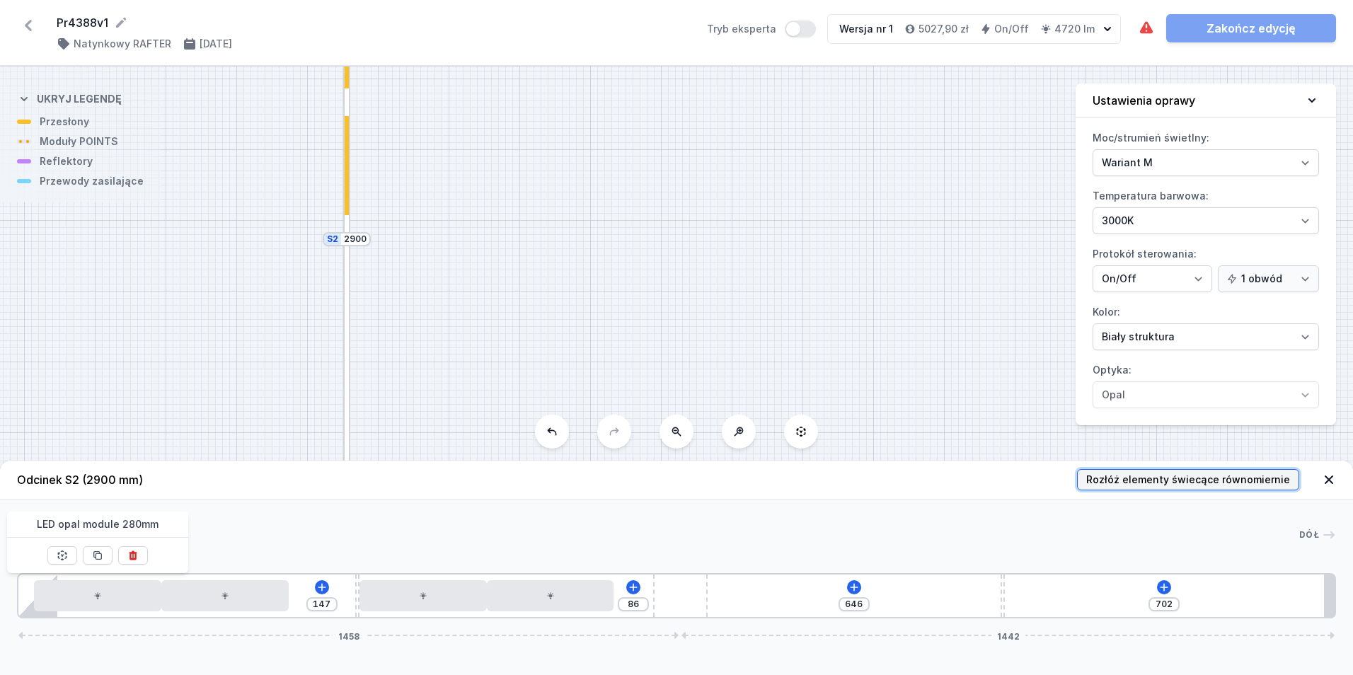
click at [1235, 478] on span "Rozłóż elementy świecące równomiernie" at bounding box center [1188, 480] width 204 height 14
type input "332"
type input "106"
type input "126"
type input "256"
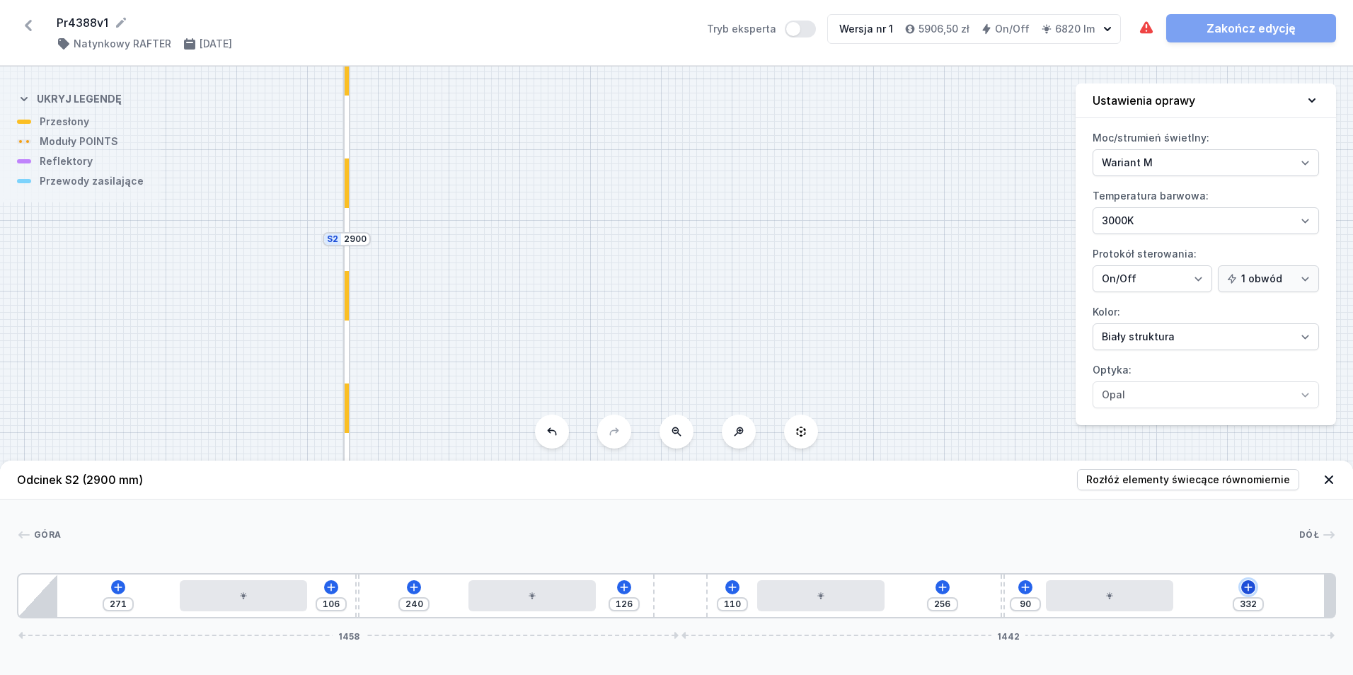
click at [1245, 585] on icon at bounding box center [1247, 586] width 11 height 11
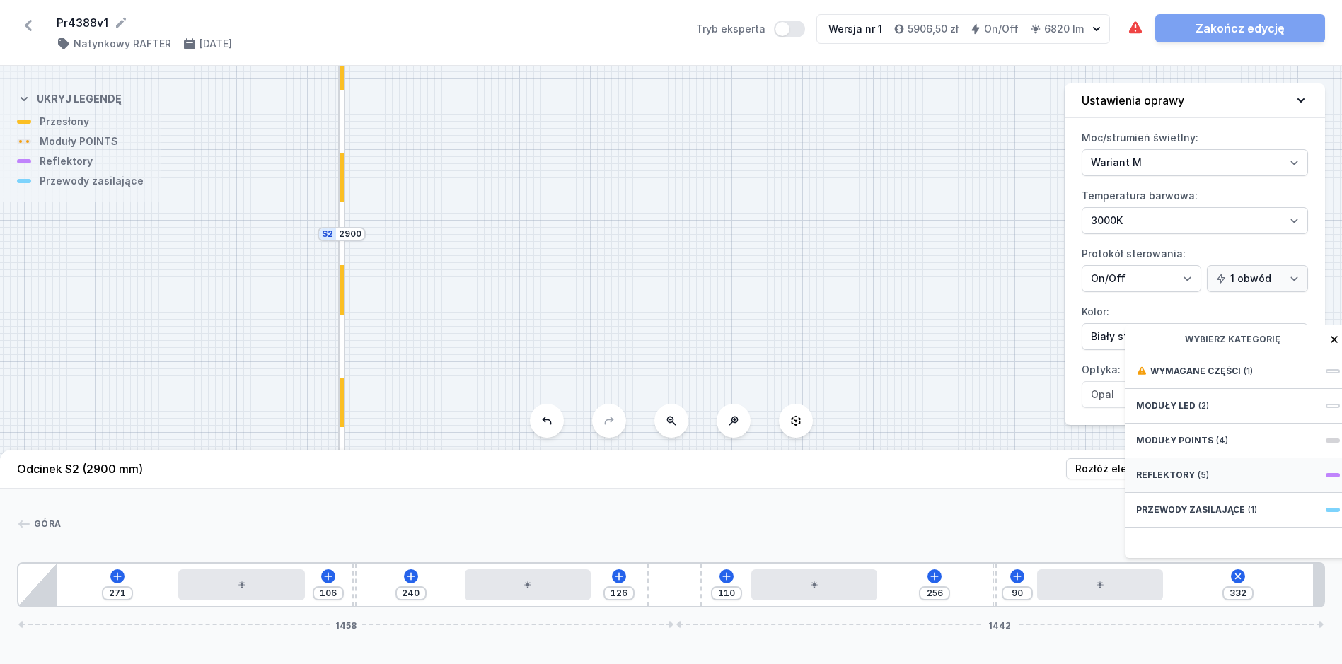
click at [1221, 485] on div "Reflektory (5)" at bounding box center [1238, 475] width 226 height 35
click at [1244, 504] on span "PET mini next module 41°" at bounding box center [1238, 497] width 204 height 14
type input "262"
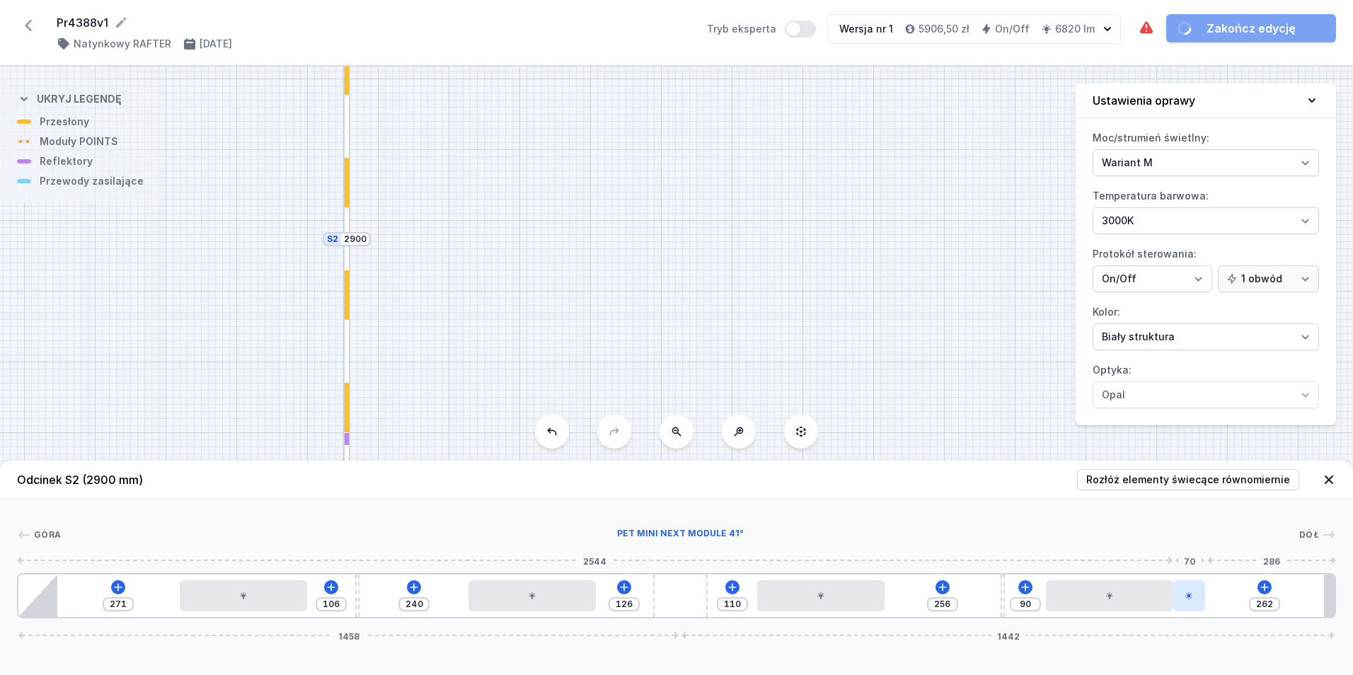
click at [1181, 591] on div at bounding box center [1189, 595] width 32 height 31
select select "2252"
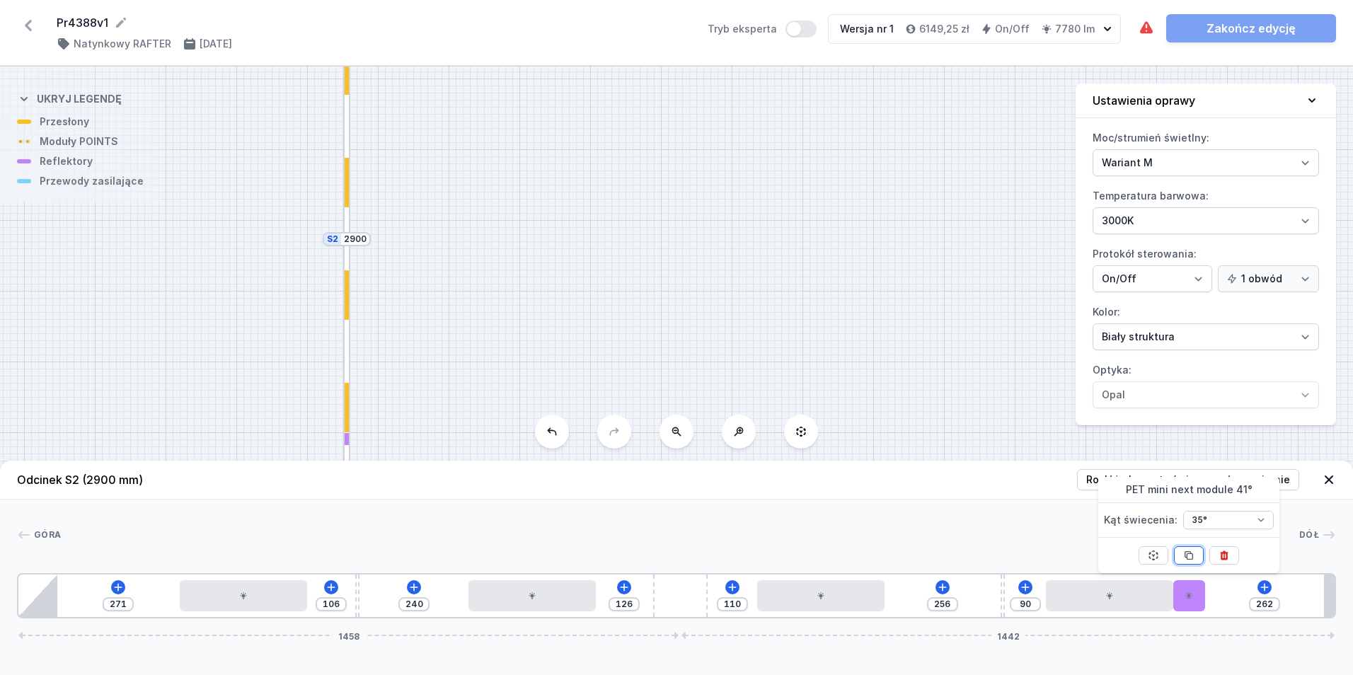
click at [1191, 552] on icon at bounding box center [1188, 555] width 11 height 11
type input "192"
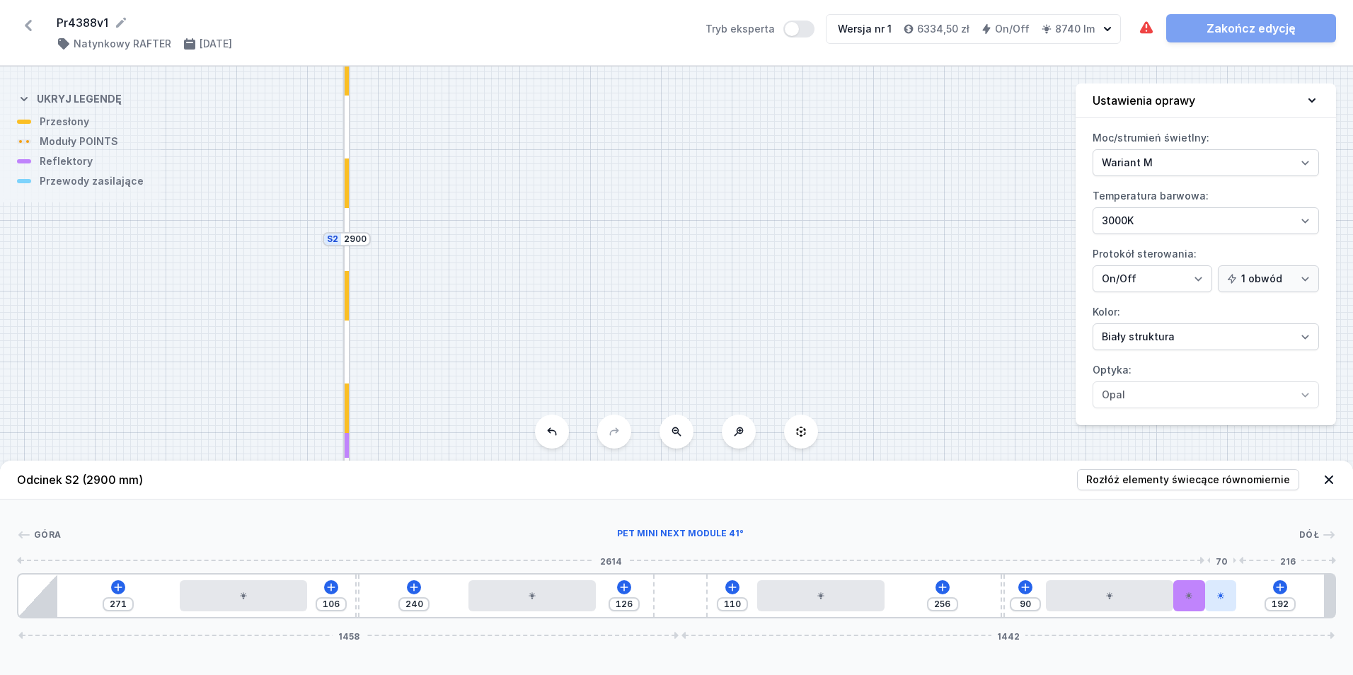
click at [1206, 597] on div at bounding box center [1221, 595] width 32 height 31
select select "2252"
click at [1213, 596] on div at bounding box center [1221, 595] width 32 height 31
select select "2252"
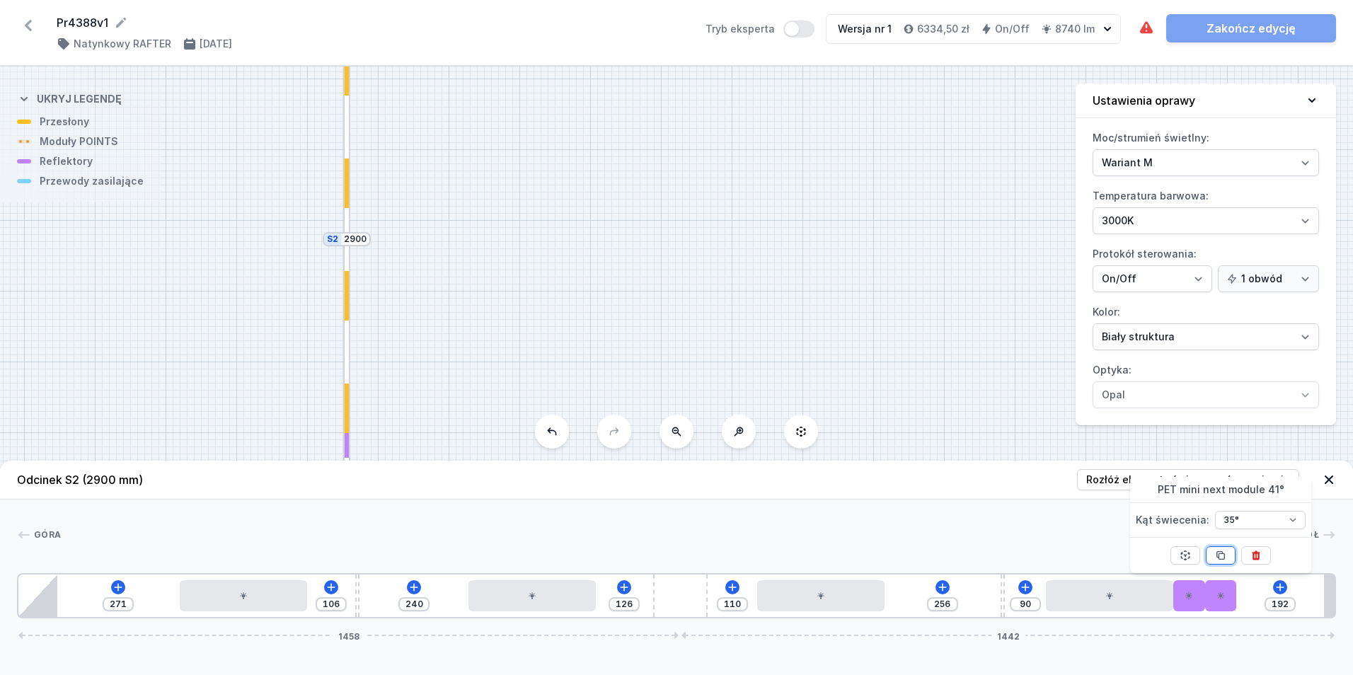
click at [1218, 555] on icon at bounding box center [1221, 556] width 8 height 8
type input "192"
type input "256"
type input "56"
drag, startPoint x: 941, startPoint y: 603, endPoint x: 393, endPoint y: 613, distance: 547.6
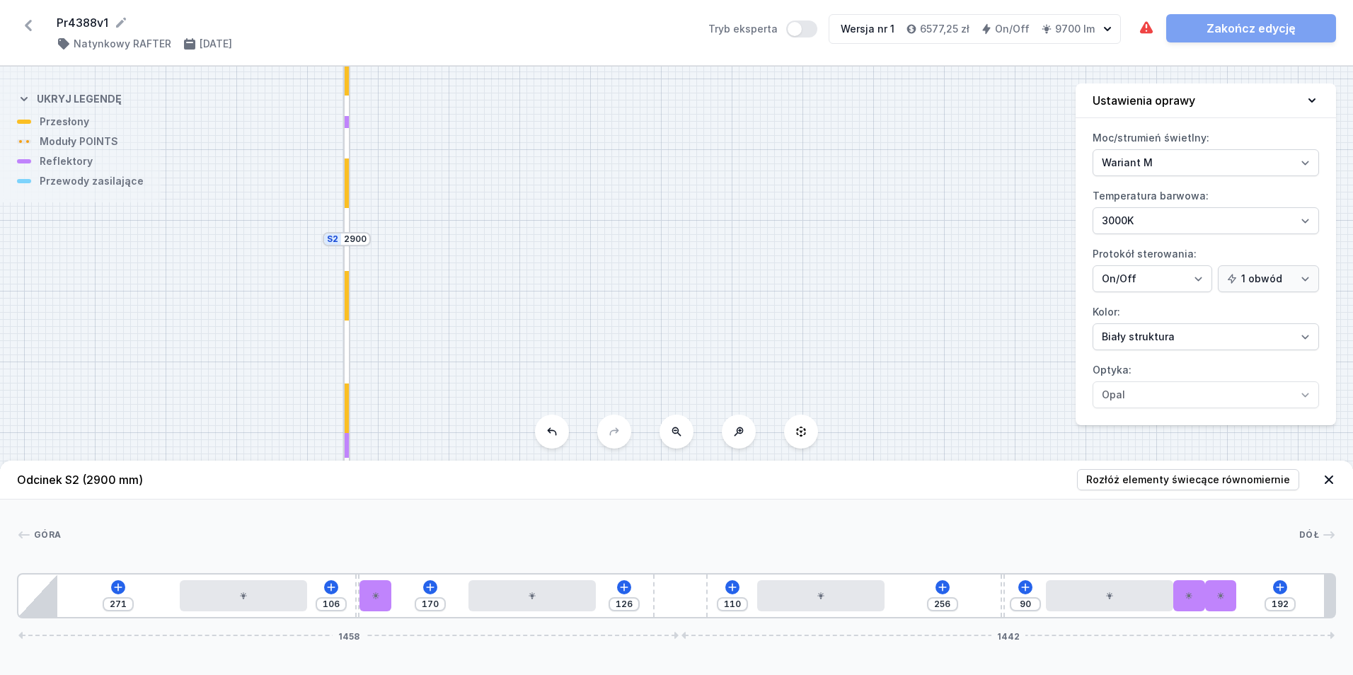
click at [396, 613] on div "271 106 170 126 110 256 90 192 1458 1442" at bounding box center [676, 595] width 1319 height 45
click at [1220, 603] on div at bounding box center [1221, 595] width 32 height 31
click at [1261, 550] on button at bounding box center [1256, 555] width 30 height 18
click at [1236, 485] on span "Rozłóż elementy świecące równomiernie" at bounding box center [1188, 480] width 204 height 14
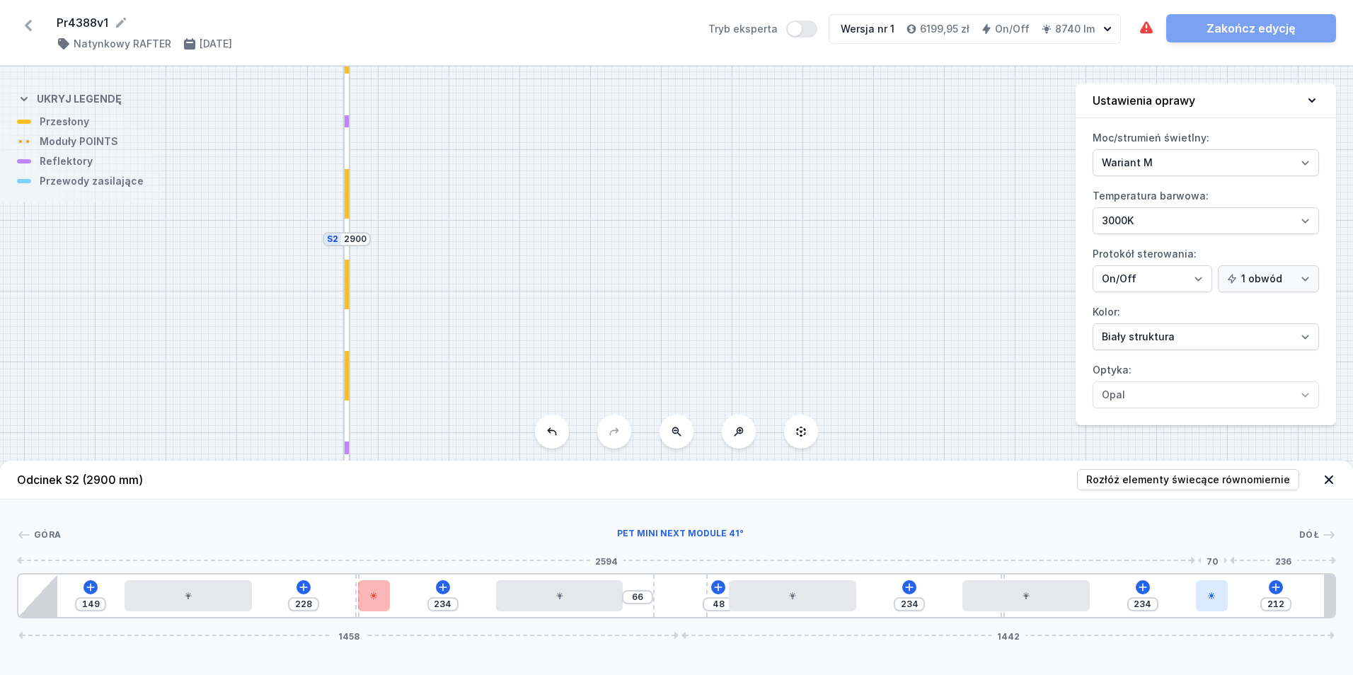
click at [1208, 591] on icon at bounding box center [1211, 595] width 8 height 8
drag, startPoint x: 357, startPoint y: 615, endPoint x: 337, endPoint y: 610, distance: 19.9
click at [337, 610] on div "149 206 18 234 66 48 234 234 212 1458 1442" at bounding box center [676, 595] width 1319 height 45
click at [1213, 591] on icon at bounding box center [1211, 595] width 8 height 8
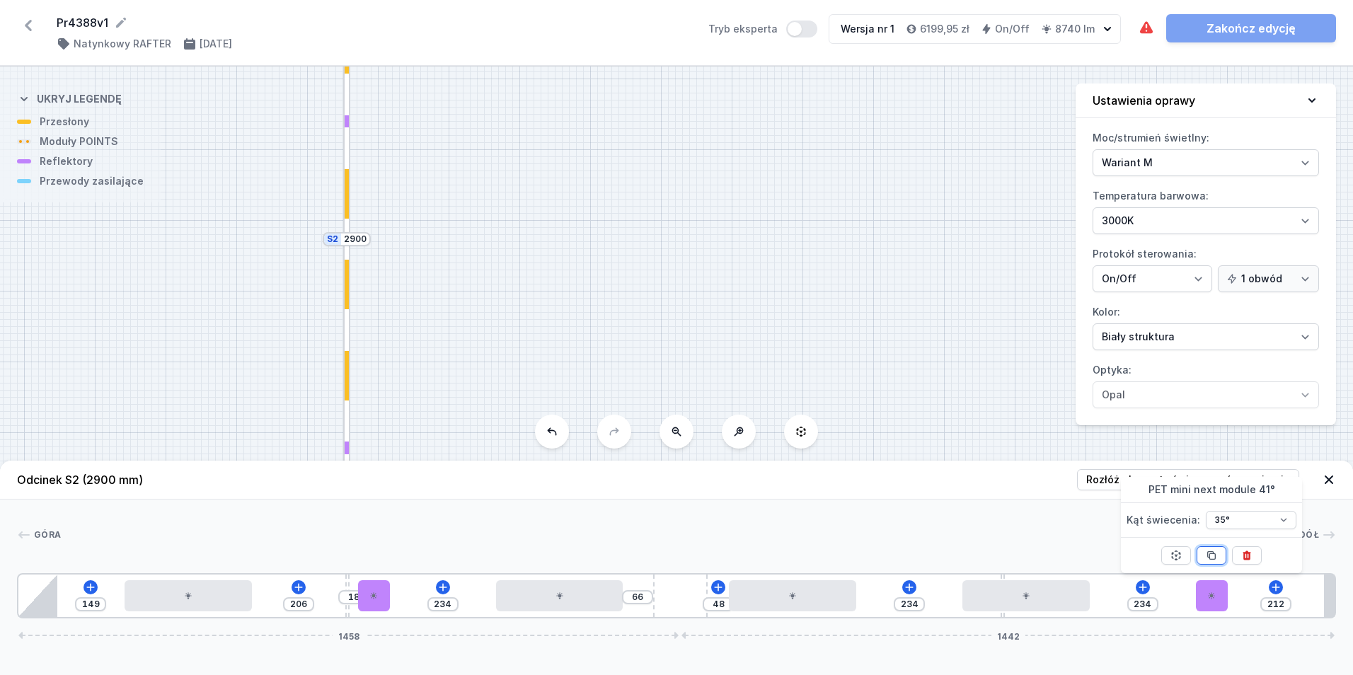
drag, startPoint x: 1212, startPoint y: 554, endPoint x: 1239, endPoint y: 577, distance: 35.1
click at [1212, 553] on icon at bounding box center [1212, 556] width 8 height 8
drag, startPoint x: 1250, startPoint y: 592, endPoint x: 1483, endPoint y: 594, distance: 232.7
click at [1352, 594] on html "Pr4388v1 ( 11777 /v 1 ) Natynkowy RAFTER [DATE] Tryb eksperta Wersja nr 1 6442,…" at bounding box center [676, 337] width 1353 height 675
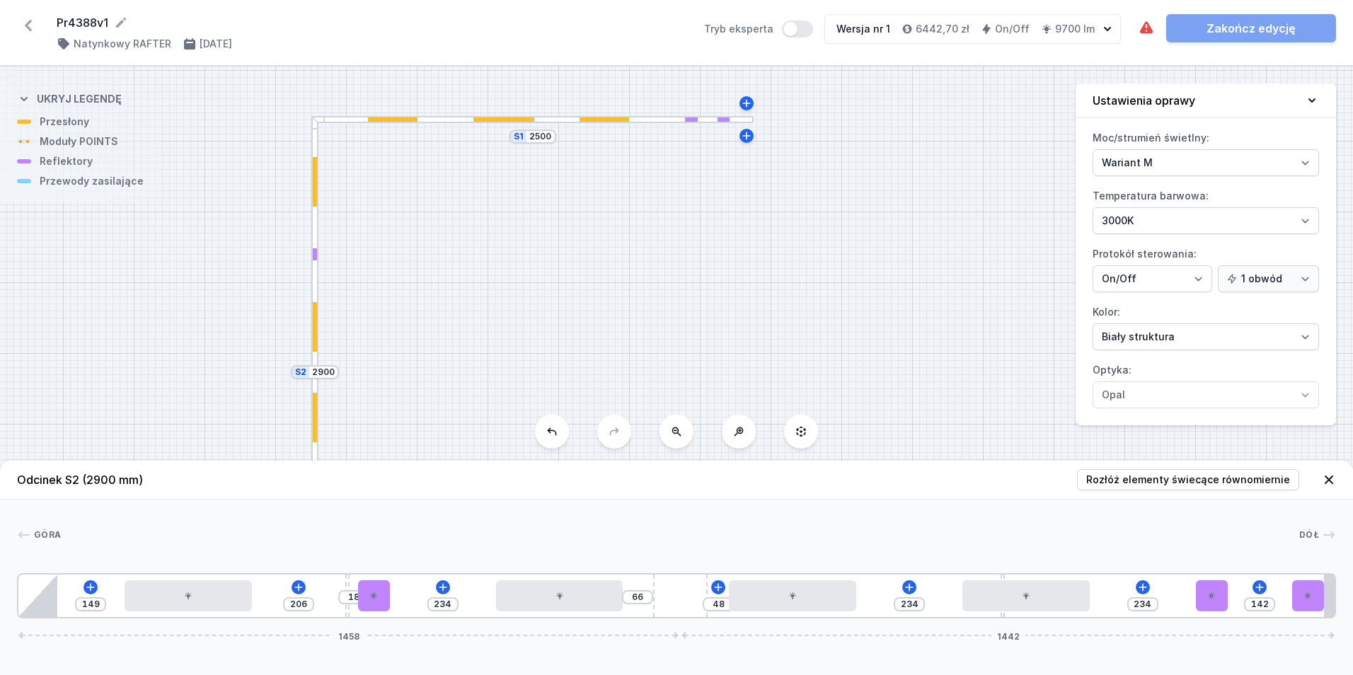
drag, startPoint x: 720, startPoint y: 265, endPoint x: 623, endPoint y: 446, distance: 205.7
click at [625, 450] on div "S2 2900 S1 2500" at bounding box center [676, 370] width 1353 height 608
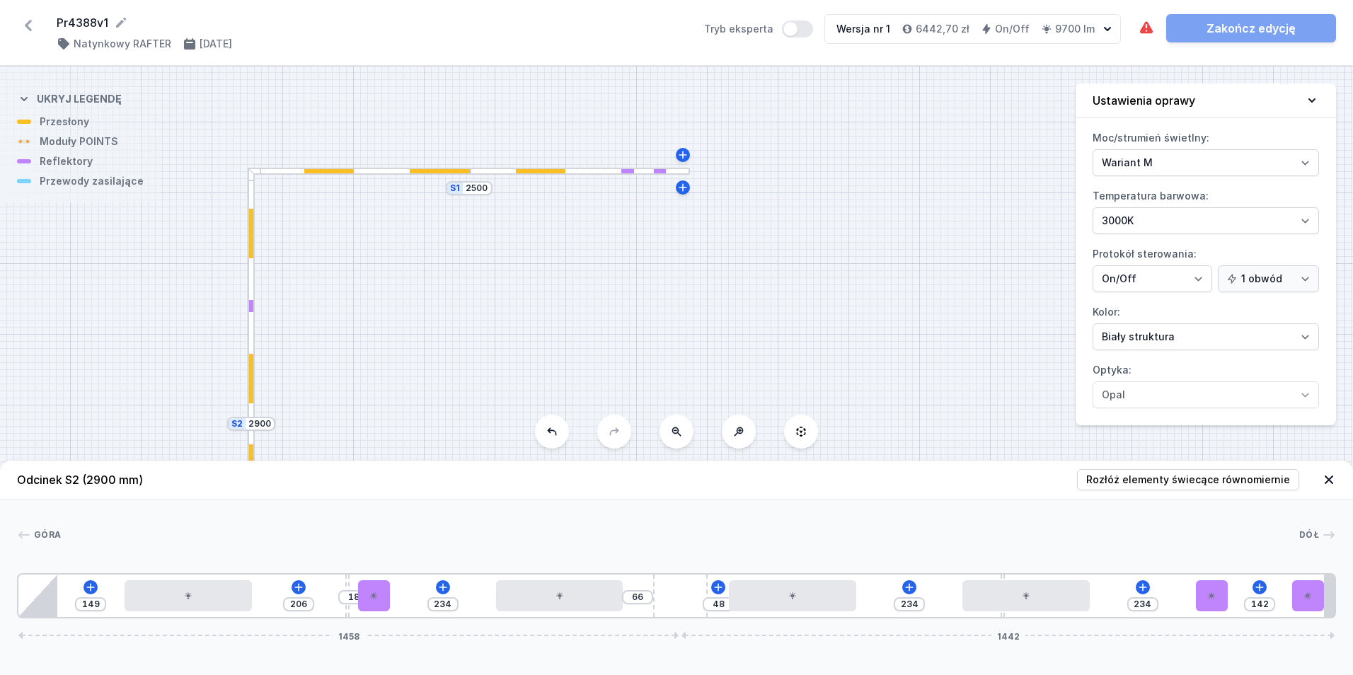
click at [589, 170] on div at bounding box center [580, 171] width 220 height 7
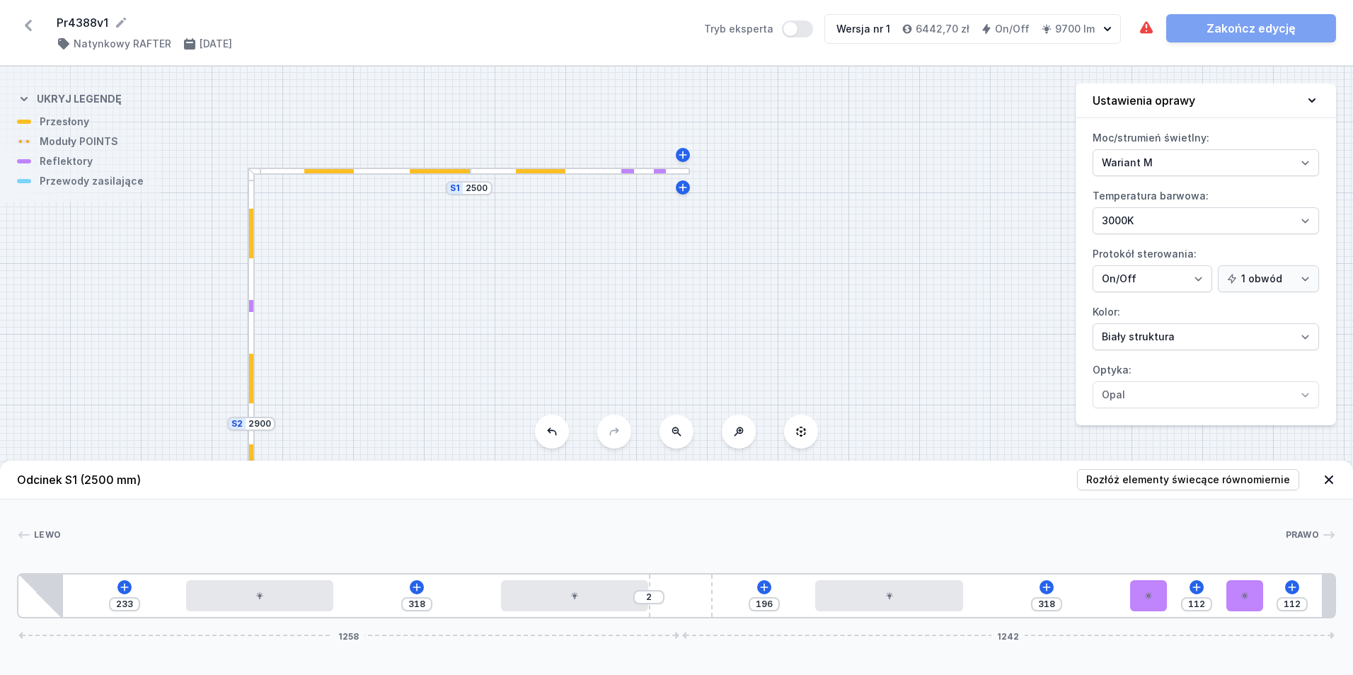
click at [1035, 587] on div "233 318 2 196 318 112 112 1258 1242" at bounding box center [676, 595] width 1319 height 45
click at [1292, 584] on icon at bounding box center [1292, 587] width 8 height 8
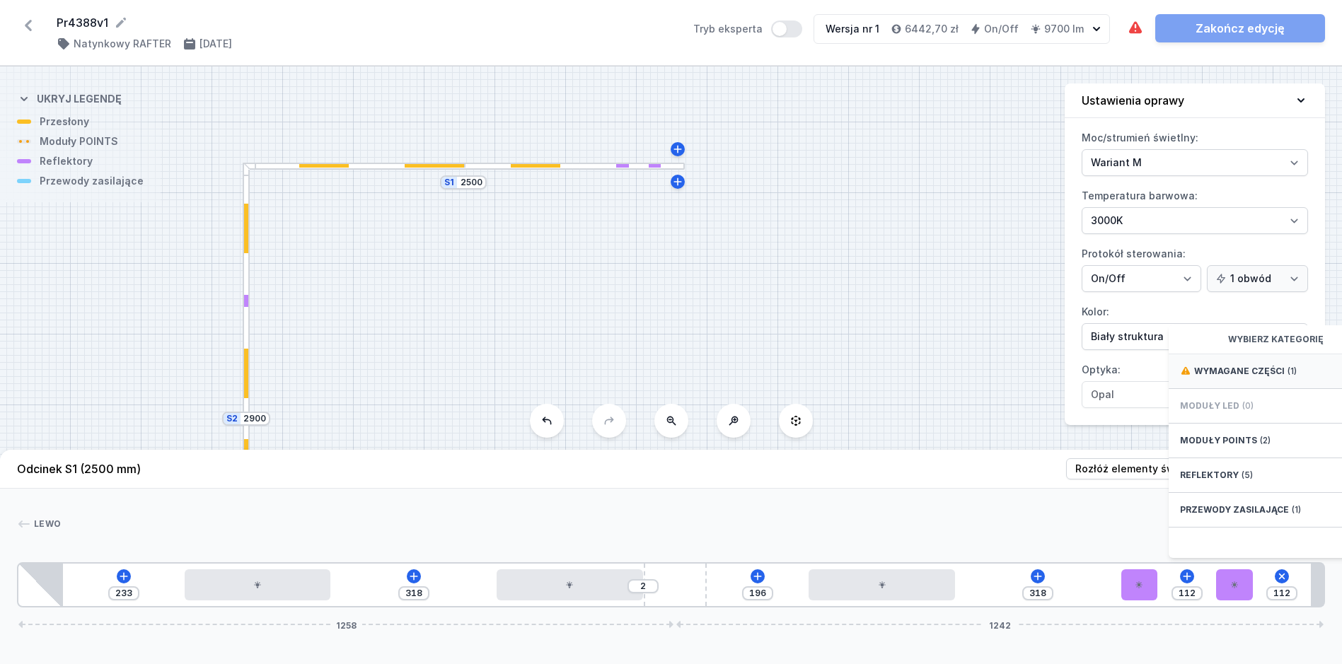
click at [1255, 377] on span "Wymagane części" at bounding box center [1239, 371] width 91 height 11
click at [1258, 377] on span "Hole for power supply cable" at bounding box center [1282, 370] width 204 height 14
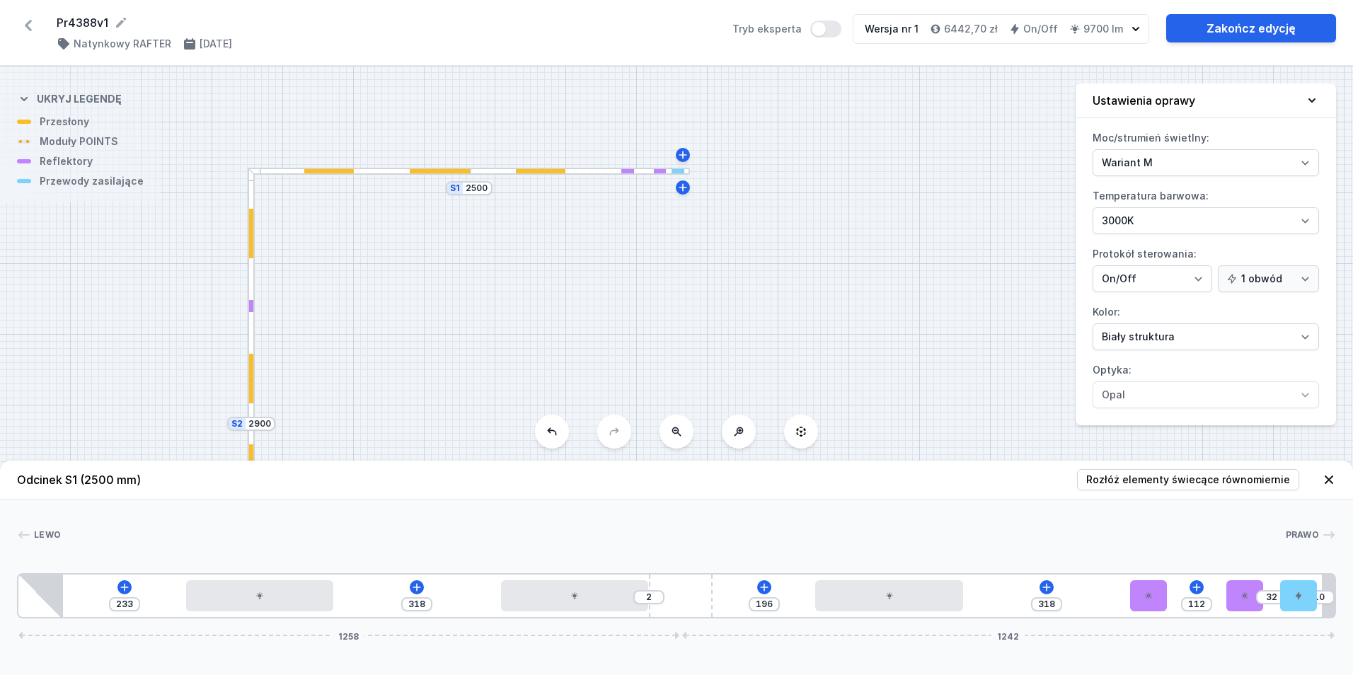
drag, startPoint x: 1285, startPoint y: 605, endPoint x: 1348, endPoint y: 602, distance: 63.0
click at [1348, 602] on div "[PERSON_NAME] 1 2 2 3 2 4 4 5 6 233 318 2 196 318 112 32 10 1258 1242 318 280 3…" at bounding box center [676, 558] width 1353 height 119
click at [1167, 171] on div "Moc/strumień świetlny: Wariant L Wariant M Temperatura barwowa: 2700K 3000K 400…" at bounding box center [1205, 276] width 260 height 299
click at [1167, 159] on select "Wariant L Wariant M" at bounding box center [1205, 162] width 226 height 27
click at [1092, 149] on select "Wariant L Wariant M" at bounding box center [1205, 162] width 226 height 27
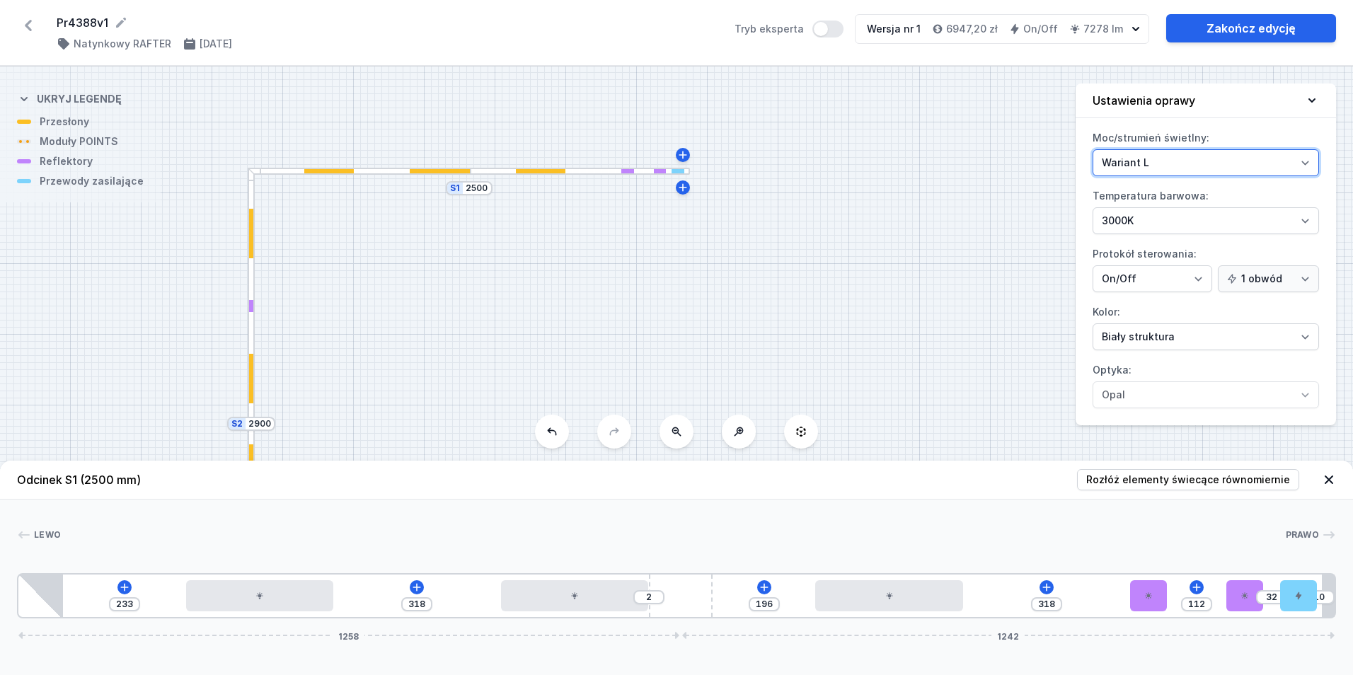
drag, startPoint x: 1175, startPoint y: 157, endPoint x: 1174, endPoint y: 164, distance: 7.2
click at [1175, 157] on select "Wariant L Wariant M" at bounding box center [1205, 162] width 226 height 27
click at [1092, 149] on select "Wariant L Wariant M" at bounding box center [1205, 162] width 226 height 27
click at [1146, 157] on select "Wariant L Wariant M" at bounding box center [1205, 162] width 226 height 27
click at [1092, 149] on select "Wariant L Wariant M" at bounding box center [1205, 162] width 226 height 27
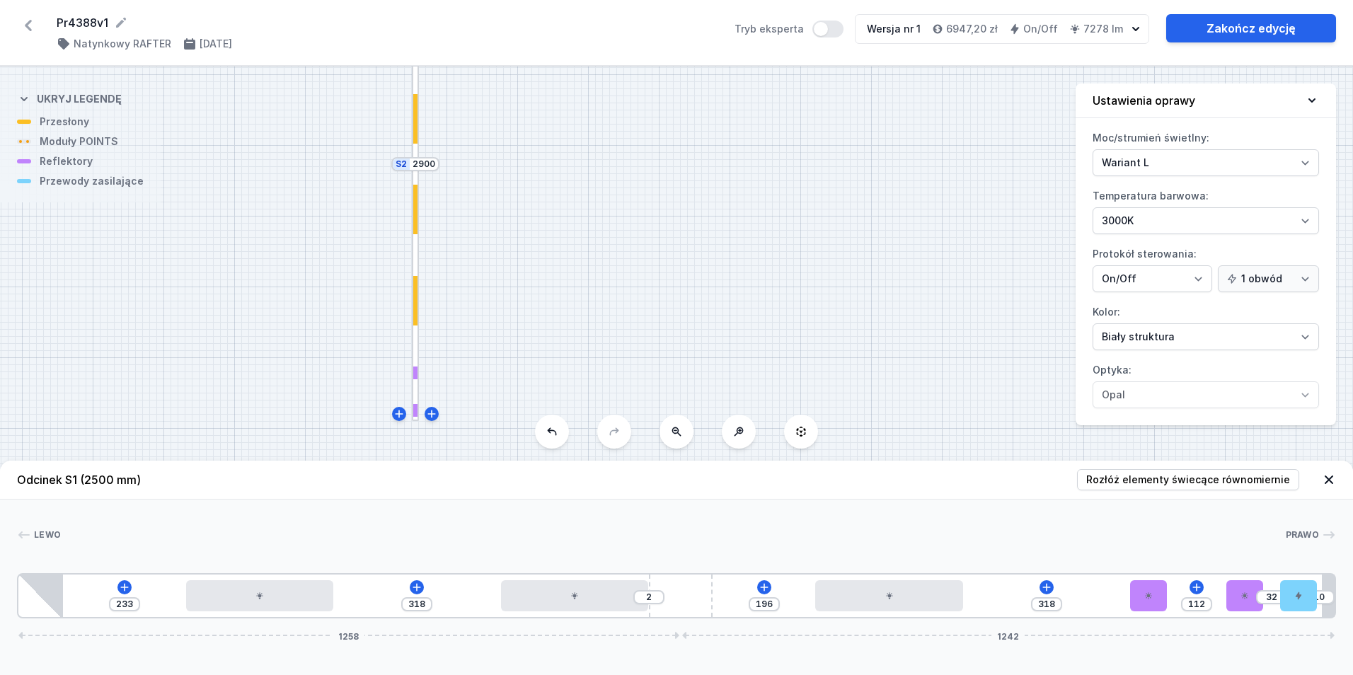
drag, startPoint x: 517, startPoint y: 325, endPoint x: 681, endPoint y: 59, distance: 312.2
click at [681, 59] on div "Pr4388v1 ( 11777 /v 1 ) Natynkowy RAFTER [DATE] Tryb eksperta Wersja nr 1 6947,…" at bounding box center [676, 337] width 1353 height 675
drag, startPoint x: 1154, startPoint y: 596, endPoint x: 768, endPoint y: 581, distance: 386.5
click at [768, 581] on div "233 318 2 126 500 32 10 1258 1242" at bounding box center [676, 595] width 1319 height 45
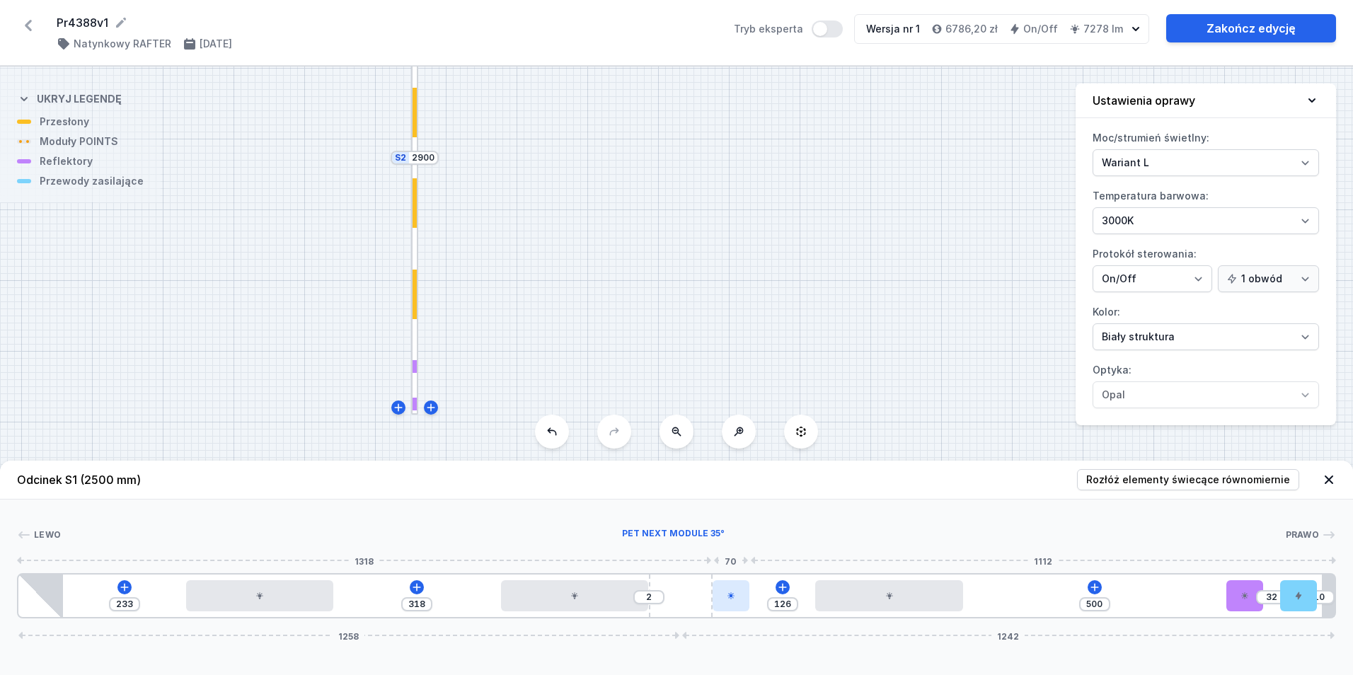
click at [726, 604] on div at bounding box center [730, 595] width 37 height 31
click at [770, 554] on icon at bounding box center [765, 555] width 11 height 11
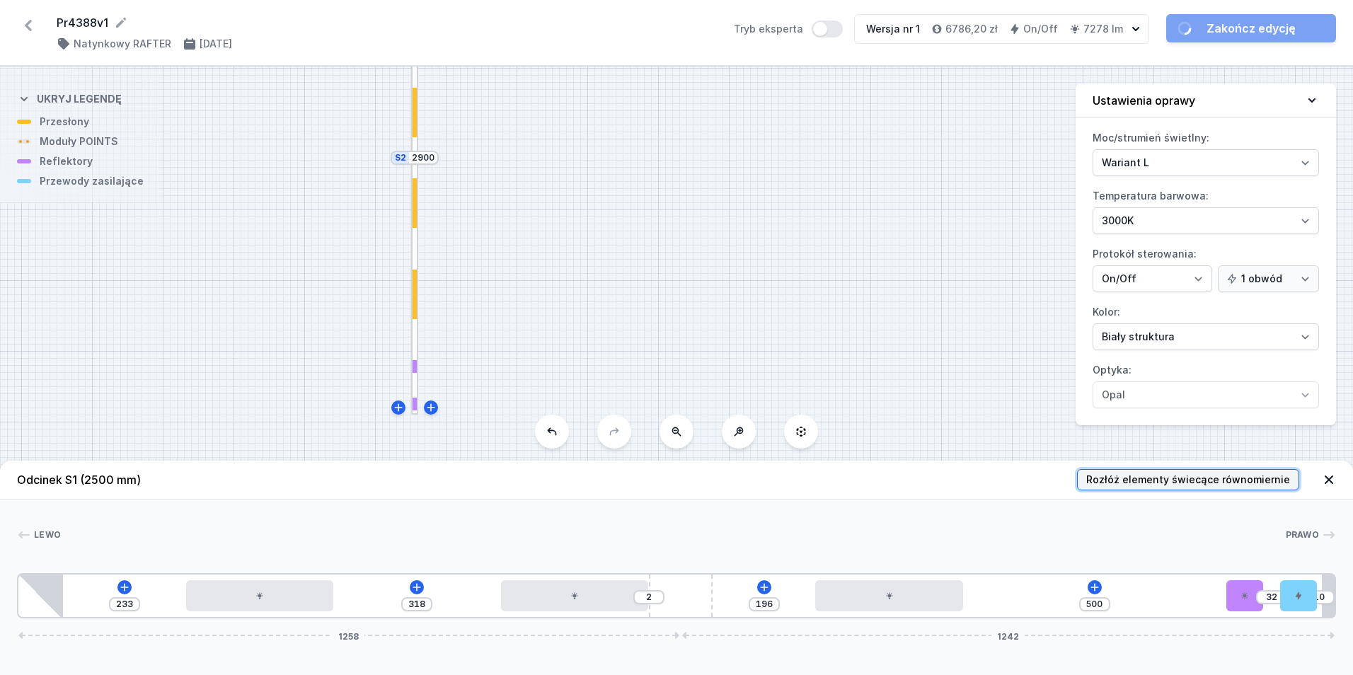
click at [1167, 480] on span "Rozłóż elementy świecące równomiernie" at bounding box center [1188, 480] width 204 height 14
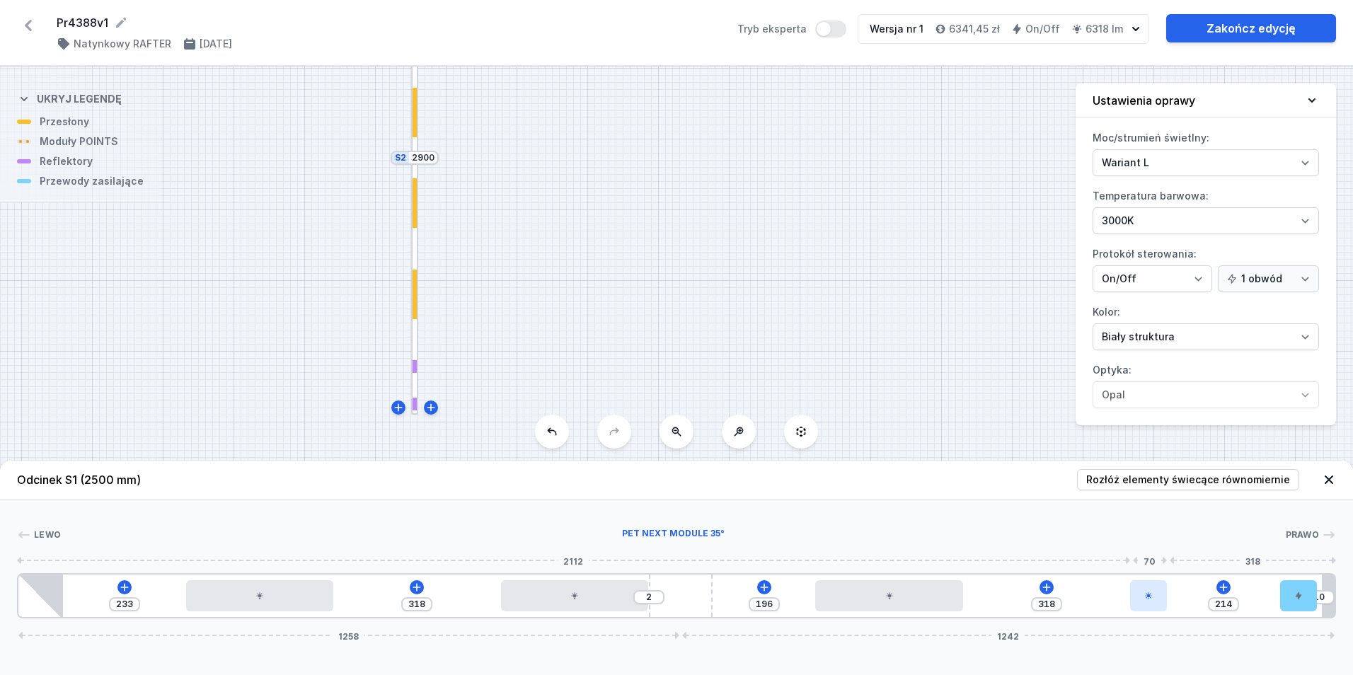
click at [1154, 598] on div at bounding box center [1148, 595] width 37 height 31
click at [1151, 547] on button at bounding box center [1148, 555] width 30 height 18
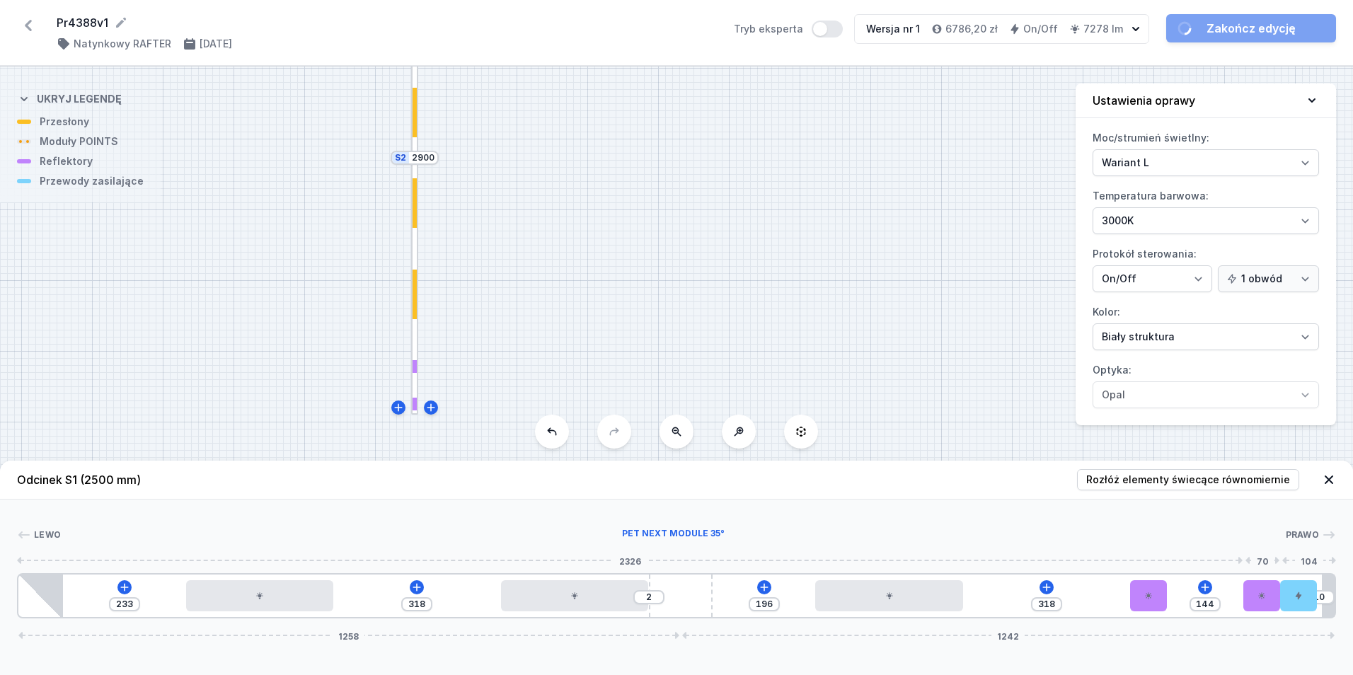
drag, startPoint x: 1195, startPoint y: 594, endPoint x: 1231, endPoint y: 613, distance: 40.8
click at [1275, 607] on div at bounding box center [1261, 595] width 37 height 31
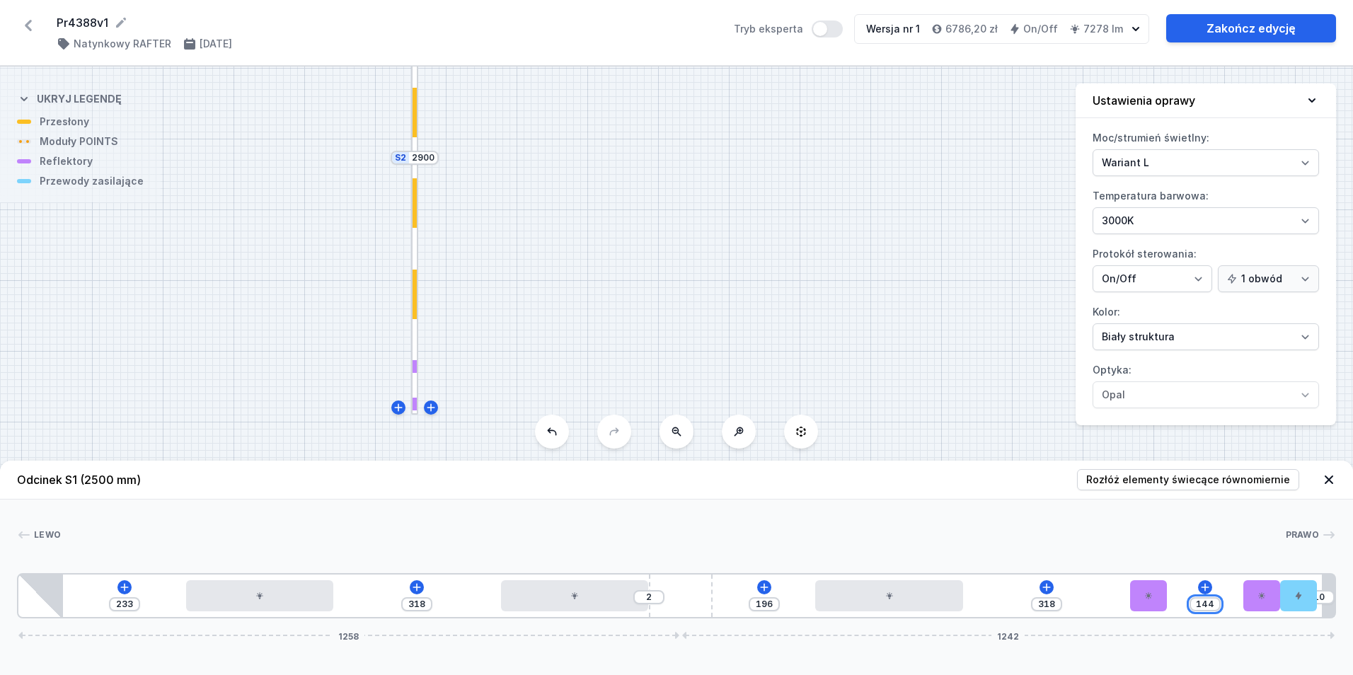
drag, startPoint x: 1201, startPoint y: 601, endPoint x: 1220, endPoint y: 607, distance: 19.5
click at [1220, 607] on div "144" at bounding box center [1204, 604] width 31 height 14
click at [412, 366] on div at bounding box center [414, 366] width 4 height 13
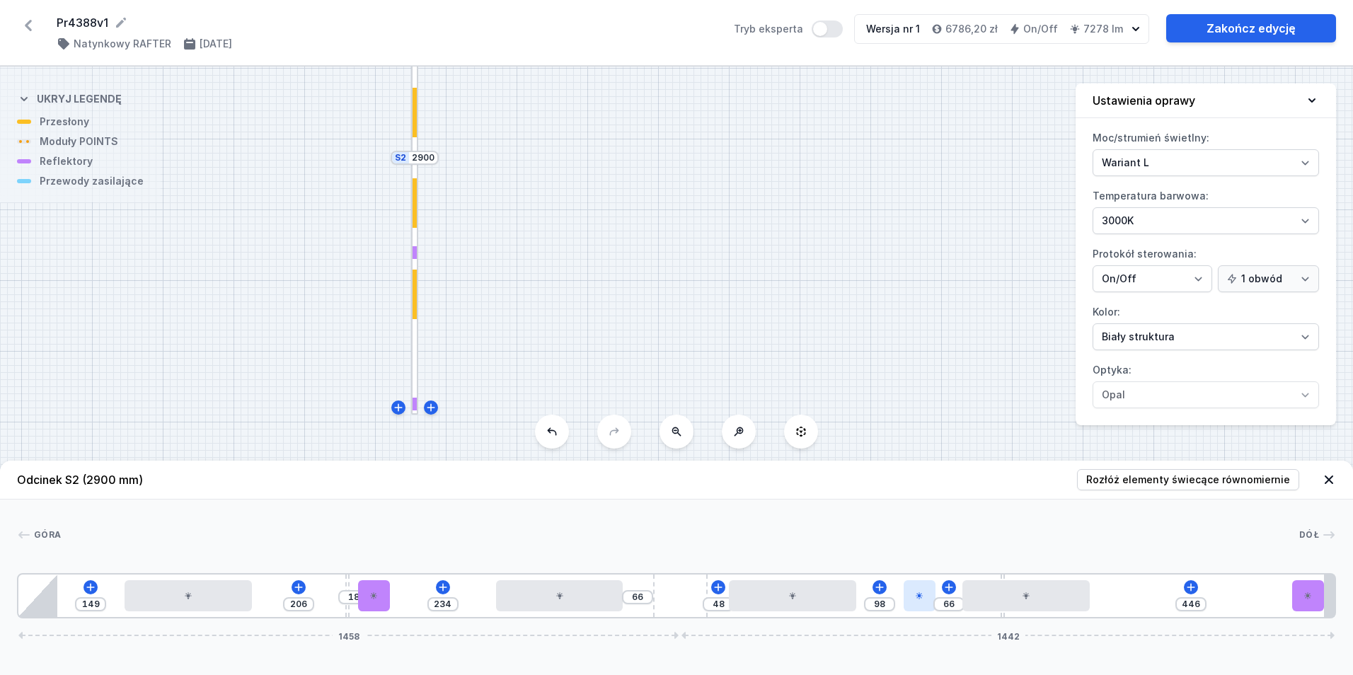
drag, startPoint x: 1206, startPoint y: 601, endPoint x: 931, endPoint y: 605, distance: 275.2
click at [931, 605] on div at bounding box center [919, 595] width 32 height 31
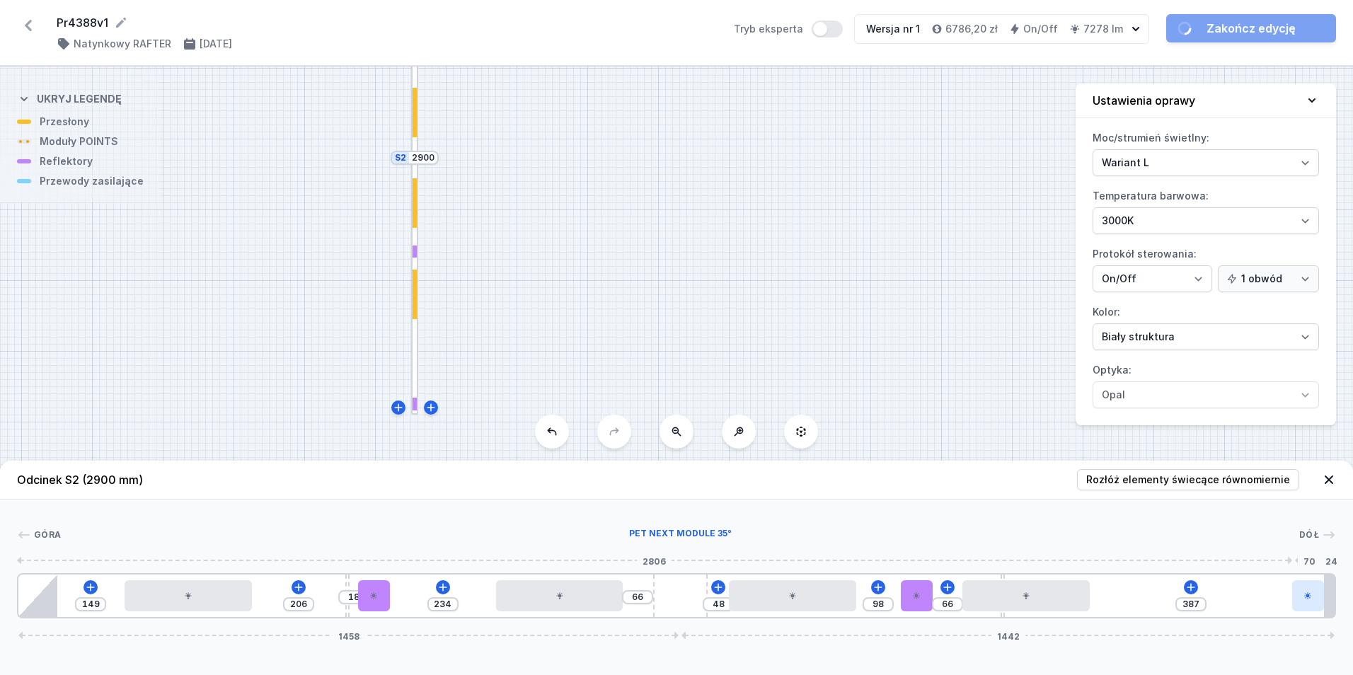
click at [1309, 591] on div "149 206 18 234 66 48 98 66 387 1458 1442" at bounding box center [676, 595] width 1319 height 45
click at [1275, 602] on div at bounding box center [1281, 595] width 32 height 31
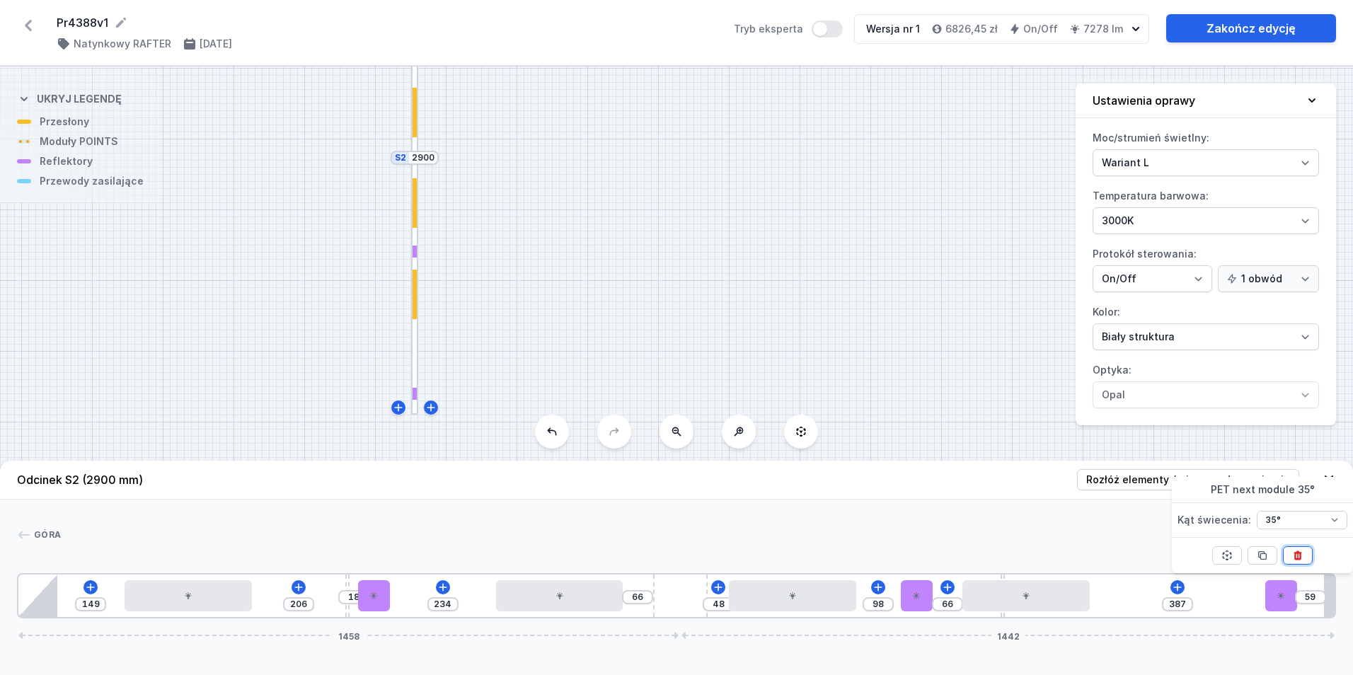
click at [1296, 550] on icon at bounding box center [1297, 555] width 11 height 11
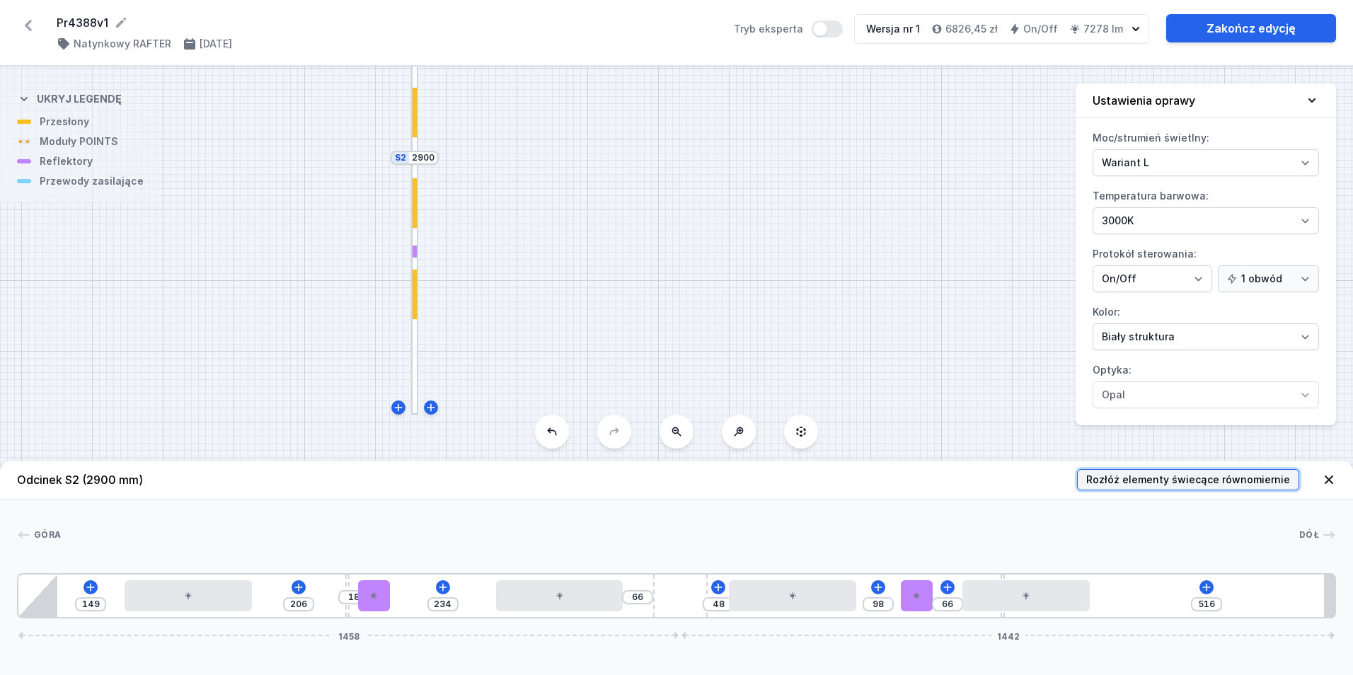
click at [1228, 481] on span "Rozłóż elementy świecące równomiernie" at bounding box center [1188, 480] width 204 height 14
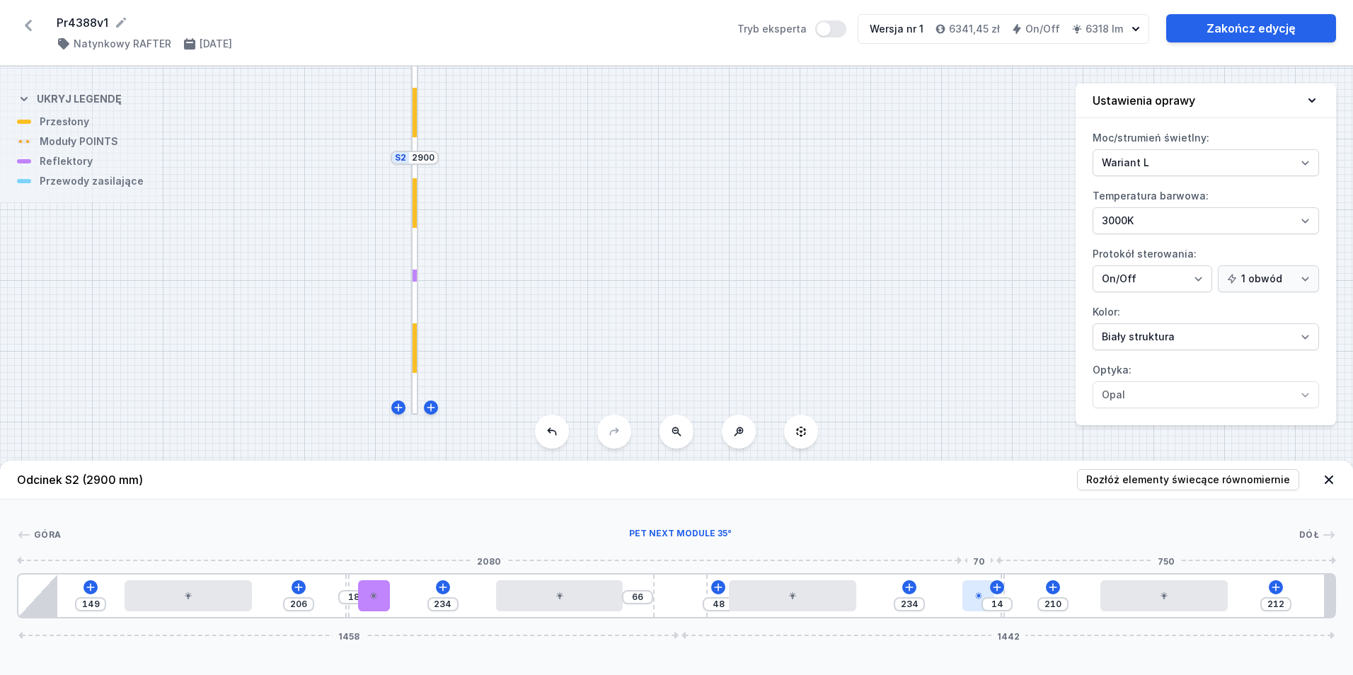
click at [970, 591] on div at bounding box center [978, 595] width 32 height 31
click at [977, 558] on icon at bounding box center [978, 555] width 11 height 11
drag, startPoint x: 1002, startPoint y: 615, endPoint x: 1369, endPoint y: 608, distance: 366.5
click at [997, 599] on input "24" at bounding box center [999, 596] width 23 height 11
click at [912, 607] on input "234" at bounding box center [909, 603] width 23 height 11
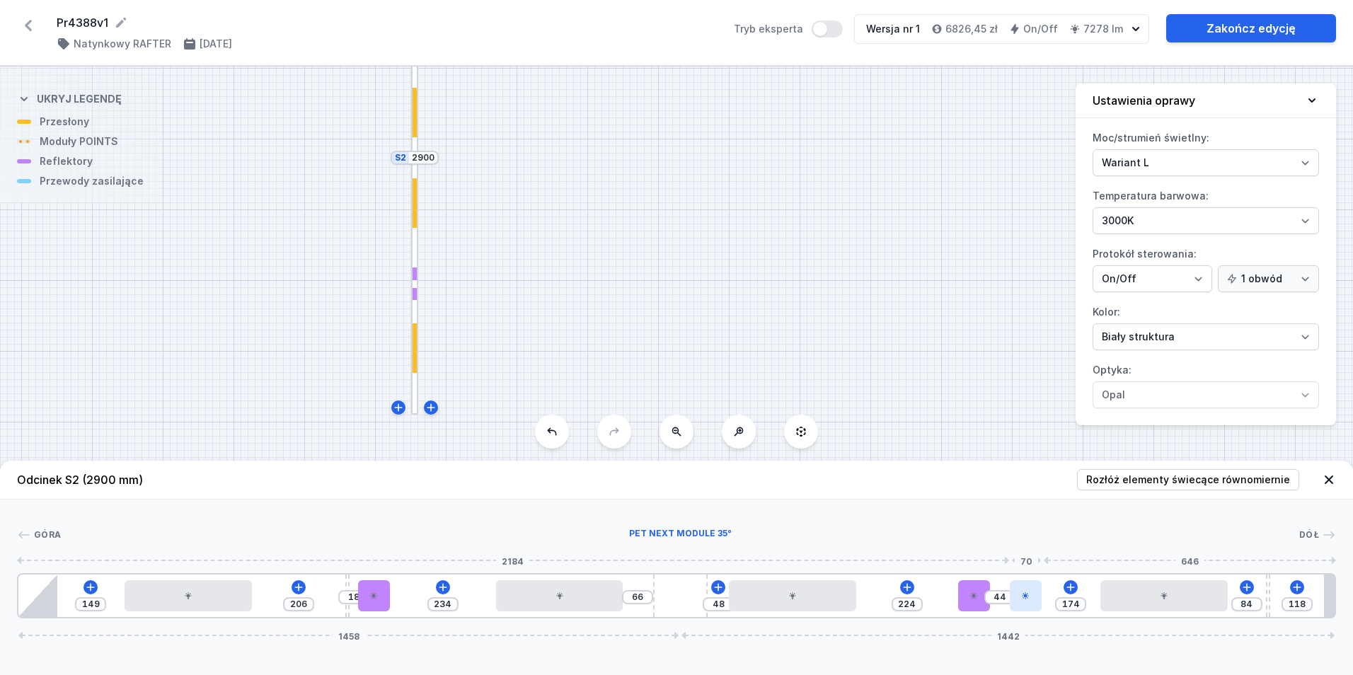
click at [1021, 601] on div at bounding box center [1025, 595] width 32 height 31
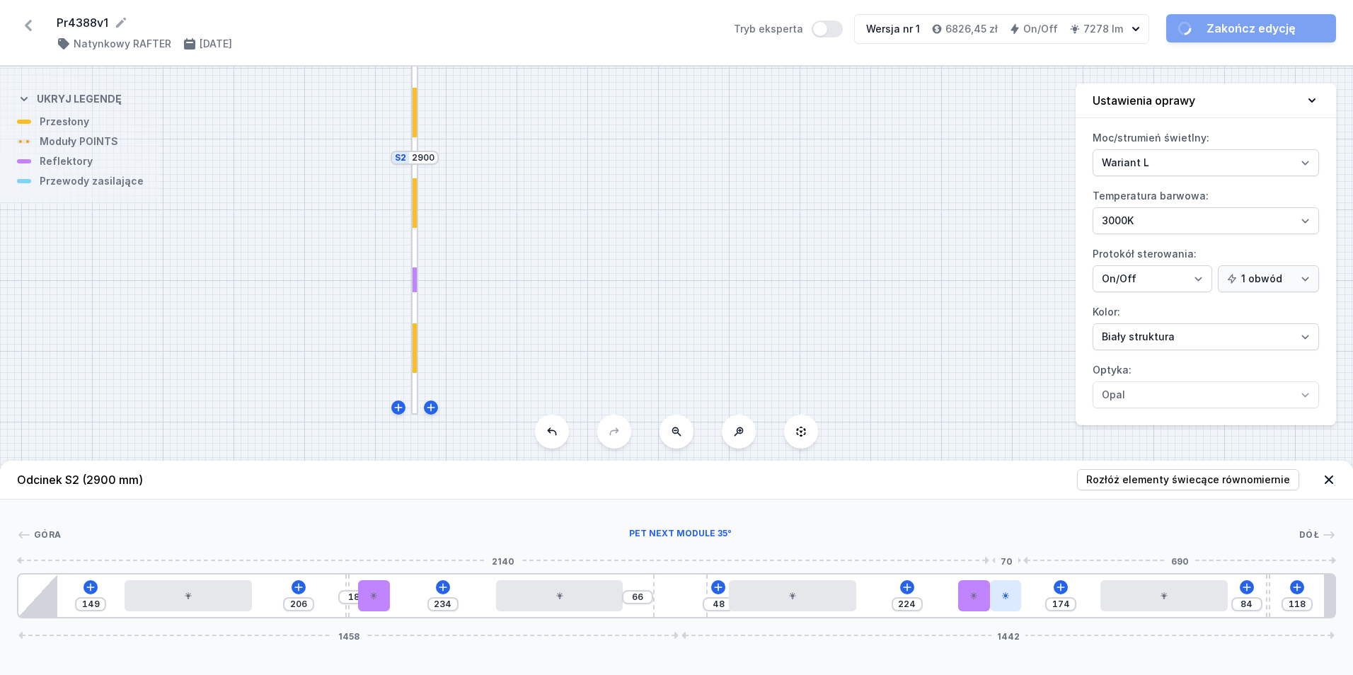
click at [1017, 600] on div at bounding box center [1006, 595] width 32 height 31
click at [1015, 599] on div at bounding box center [1006, 595] width 32 height 31
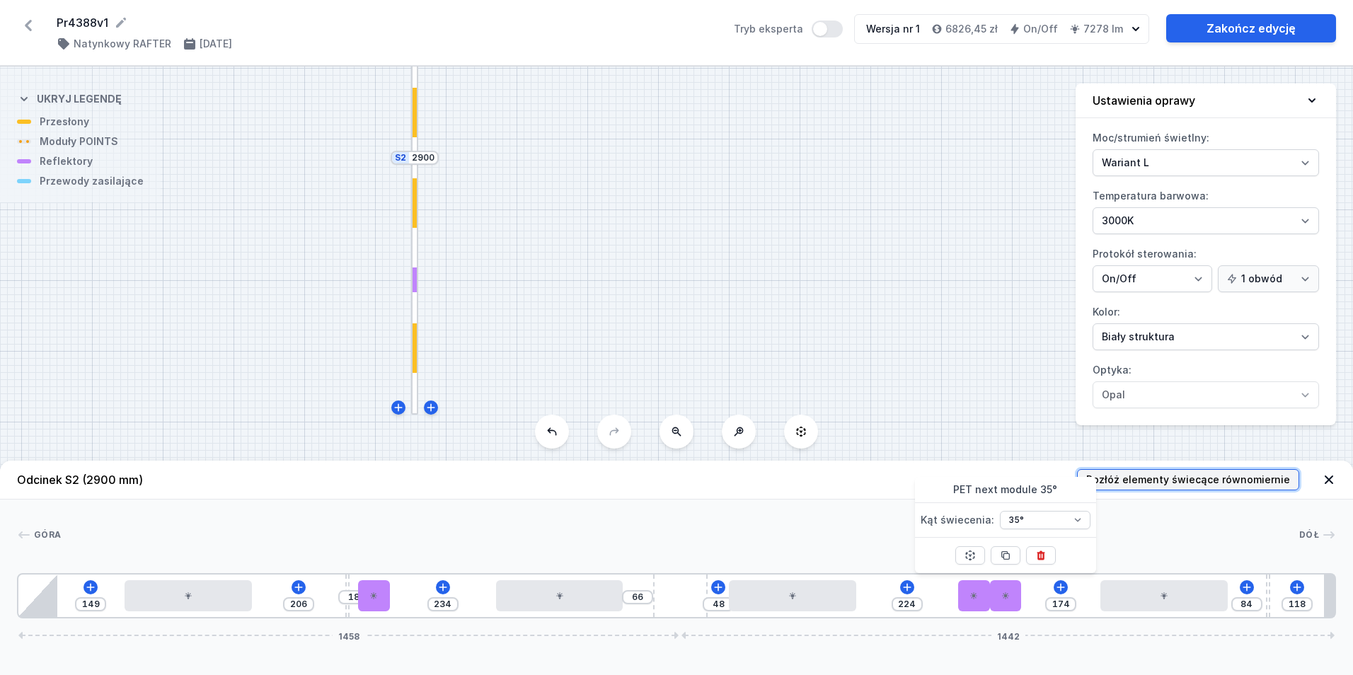
click at [1147, 480] on span "Rozłóż elementy świecące równomiernie" at bounding box center [1188, 480] width 204 height 14
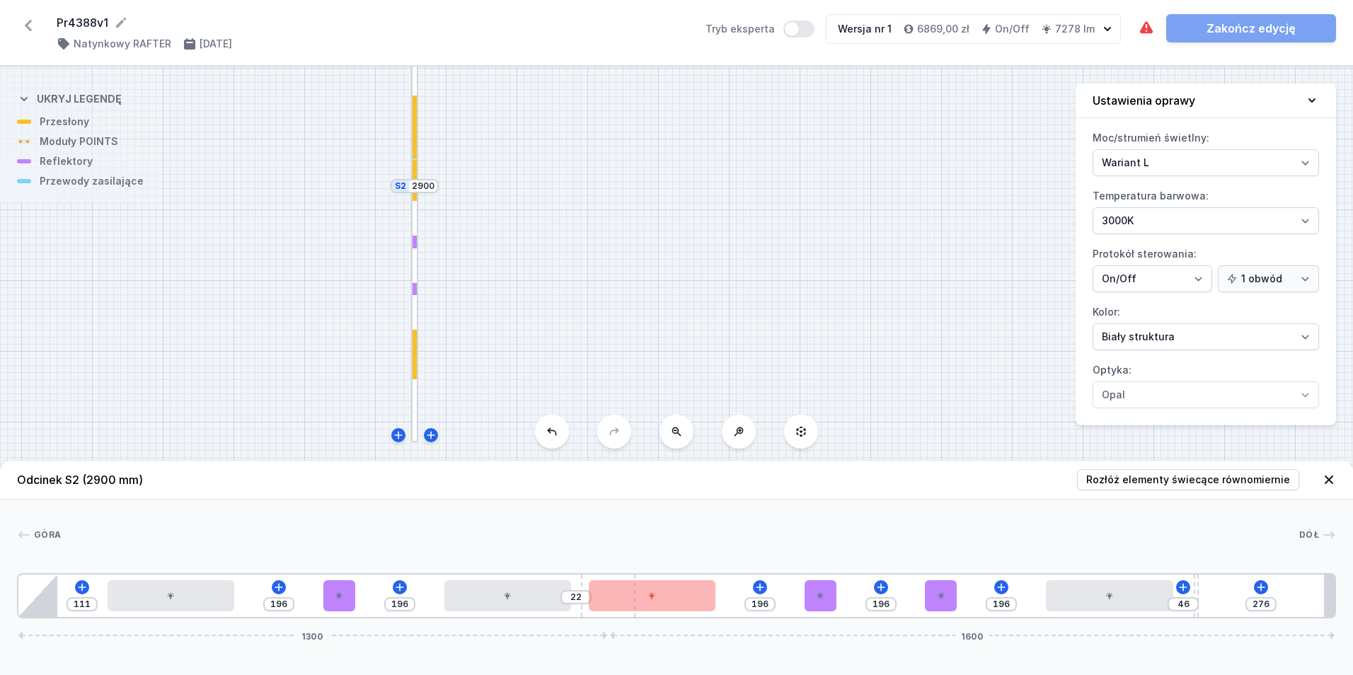
drag, startPoint x: 680, startPoint y: 612, endPoint x: 648, endPoint y: 614, distance: 31.9
click at [648, 614] on div "111 196 196 22 196 196 196 46 276 1300 1600" at bounding box center [676, 595] width 1319 height 45
click at [1121, 486] on button "Rozłóż elementy świecące równomiernie" at bounding box center [1188, 479] width 222 height 21
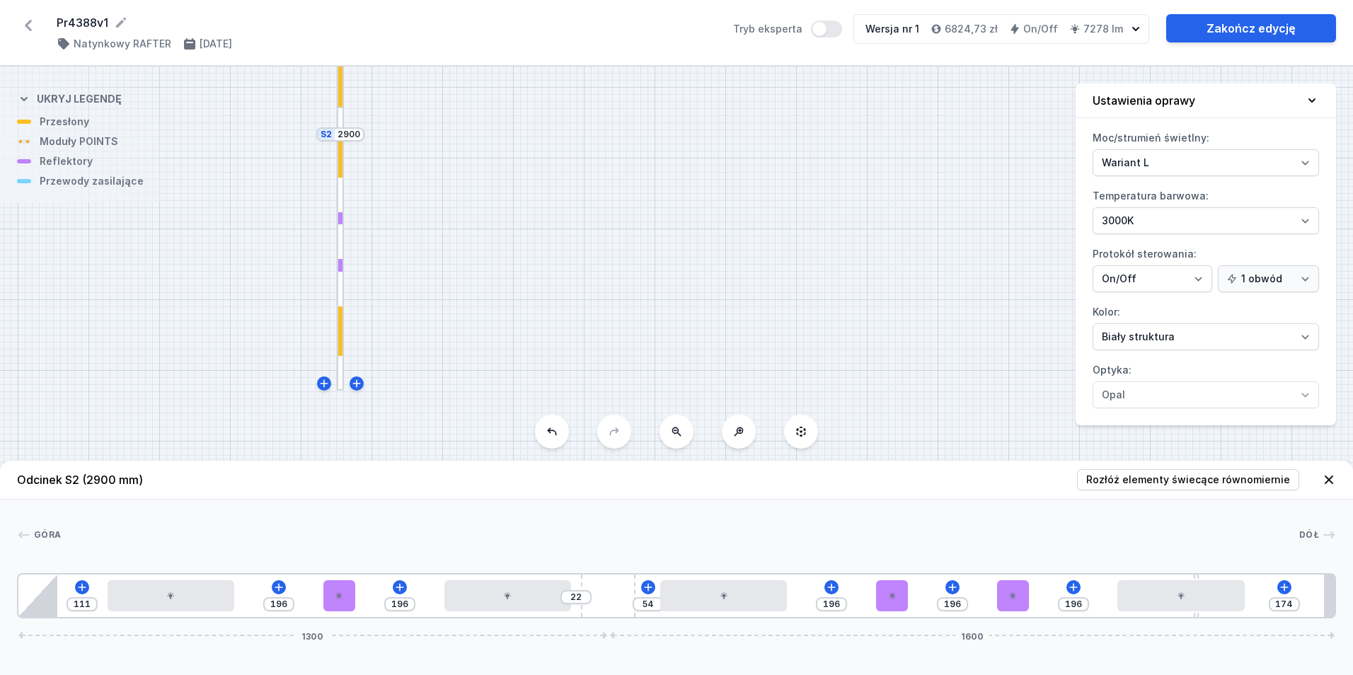
drag, startPoint x: 581, startPoint y: 255, endPoint x: 507, endPoint y: 203, distance: 90.5
click at [507, 203] on div "S2 2900 S1 2500" at bounding box center [676, 370] width 1353 height 608
click at [1220, 35] on link "Zakończ edycję" at bounding box center [1251, 28] width 170 height 28
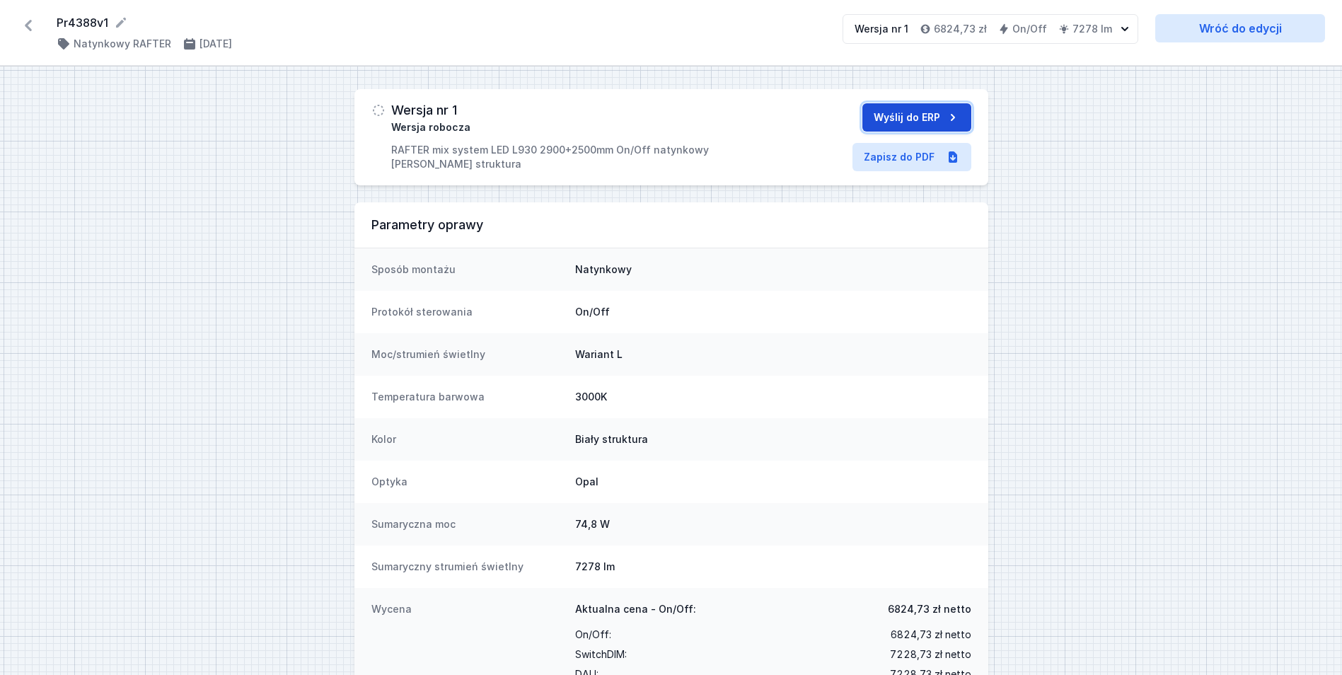
click at [880, 117] on button "Wyślij do ERP" at bounding box center [916, 117] width 109 height 28
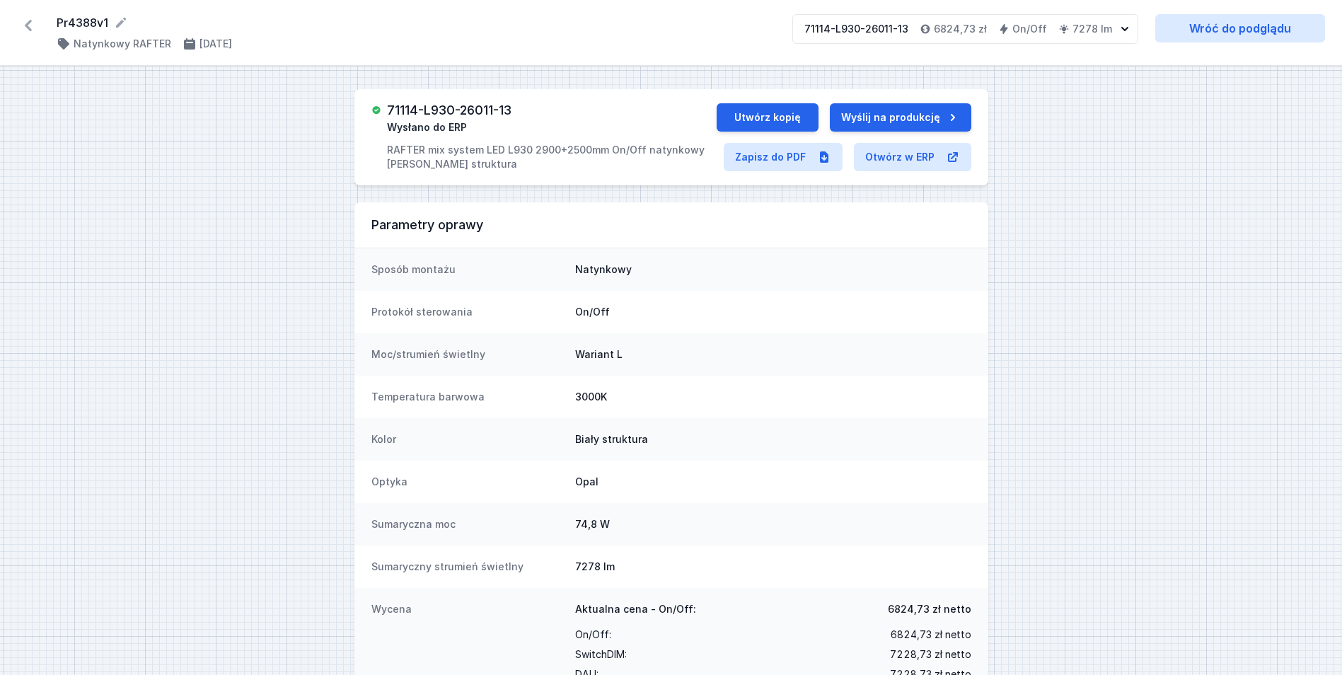
click at [443, 111] on h3 "71114-L930-26011-13" at bounding box center [449, 110] width 125 height 14
click at [443, 110] on h3 "71114-L930-26011-13" at bounding box center [449, 110] width 125 height 14
click at [753, 163] on link "Zapisz do PDF" at bounding box center [783, 157] width 119 height 28
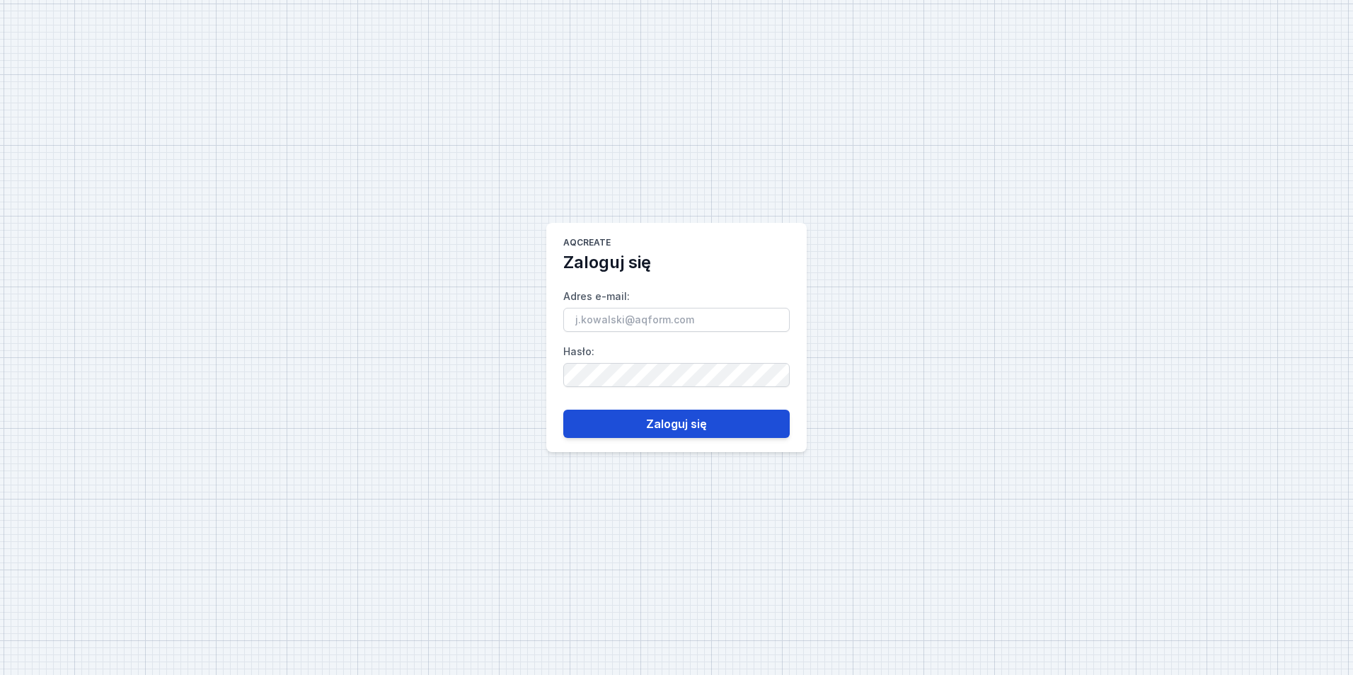
type input "[EMAIL_ADDRESS][PERSON_NAME][DOMAIN_NAME]"
click at [616, 434] on button "Zaloguj się" at bounding box center [676, 424] width 226 height 28
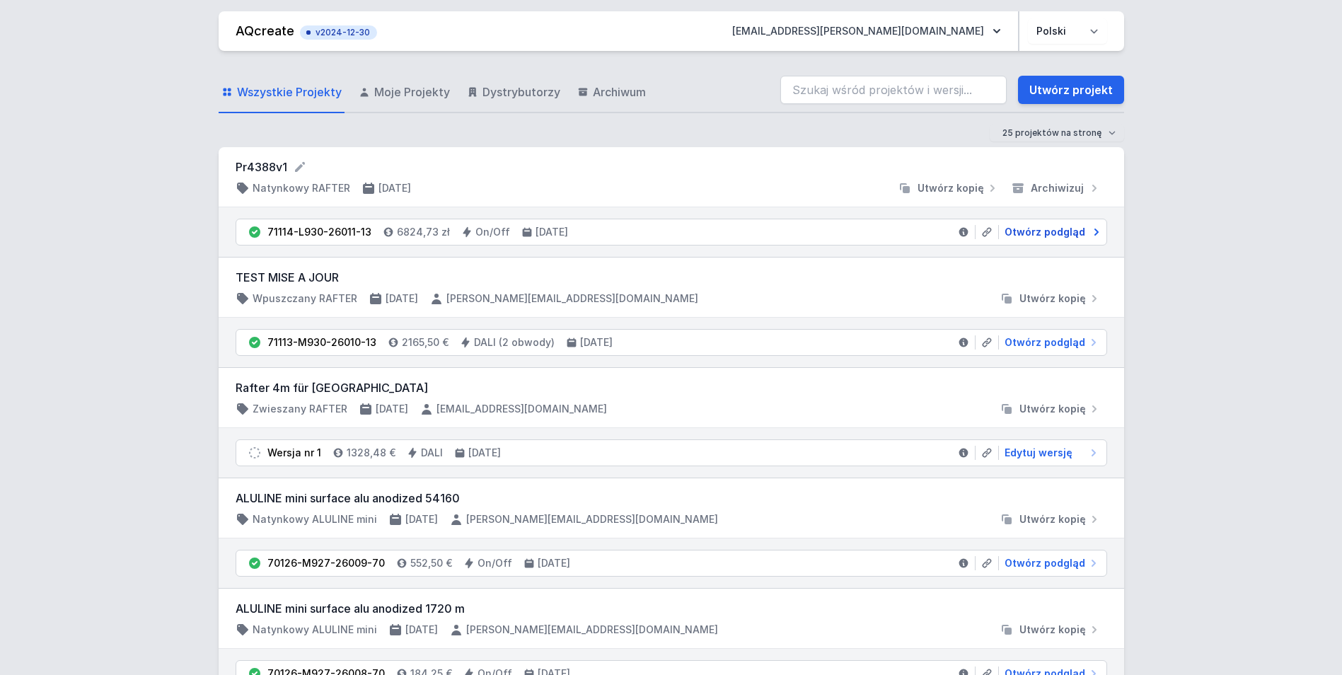
click at [1061, 232] on span "Otwórz podgląd" at bounding box center [1044, 232] width 81 height 14
select select "3000"
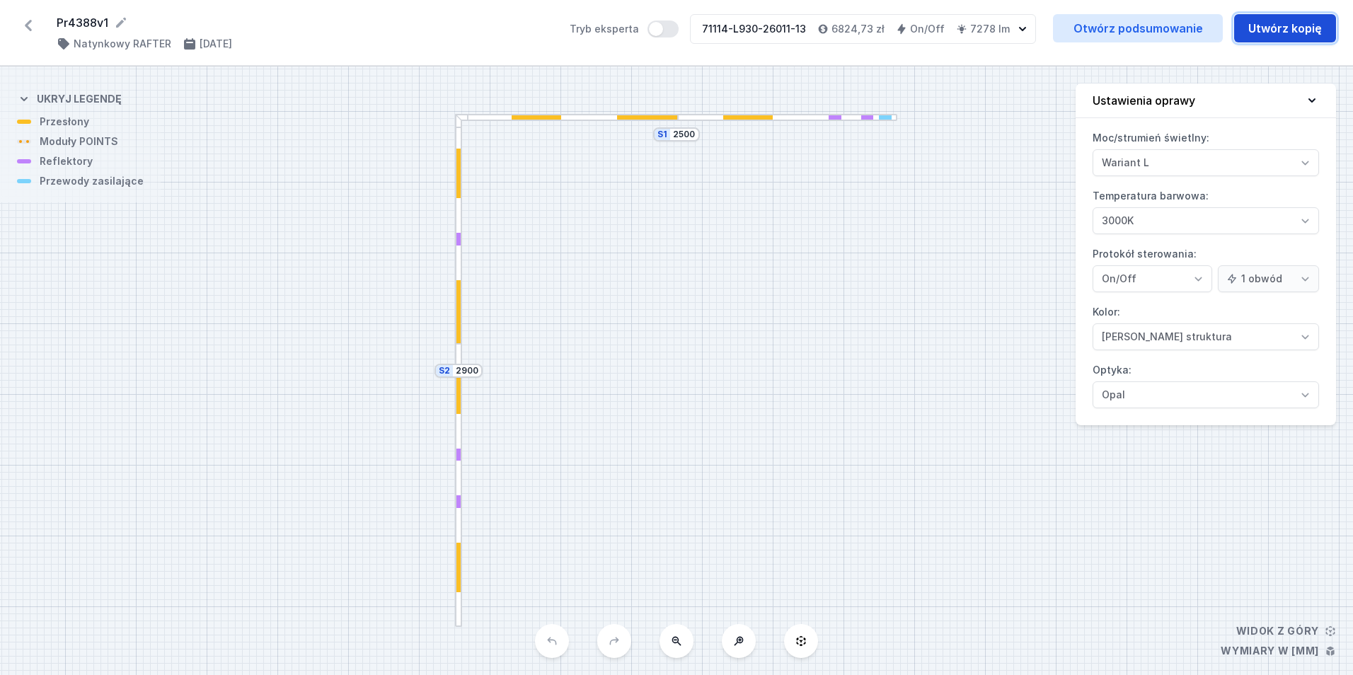
click at [1270, 33] on button "Utwórz kopię" at bounding box center [1285, 28] width 102 height 28
select select "3000"
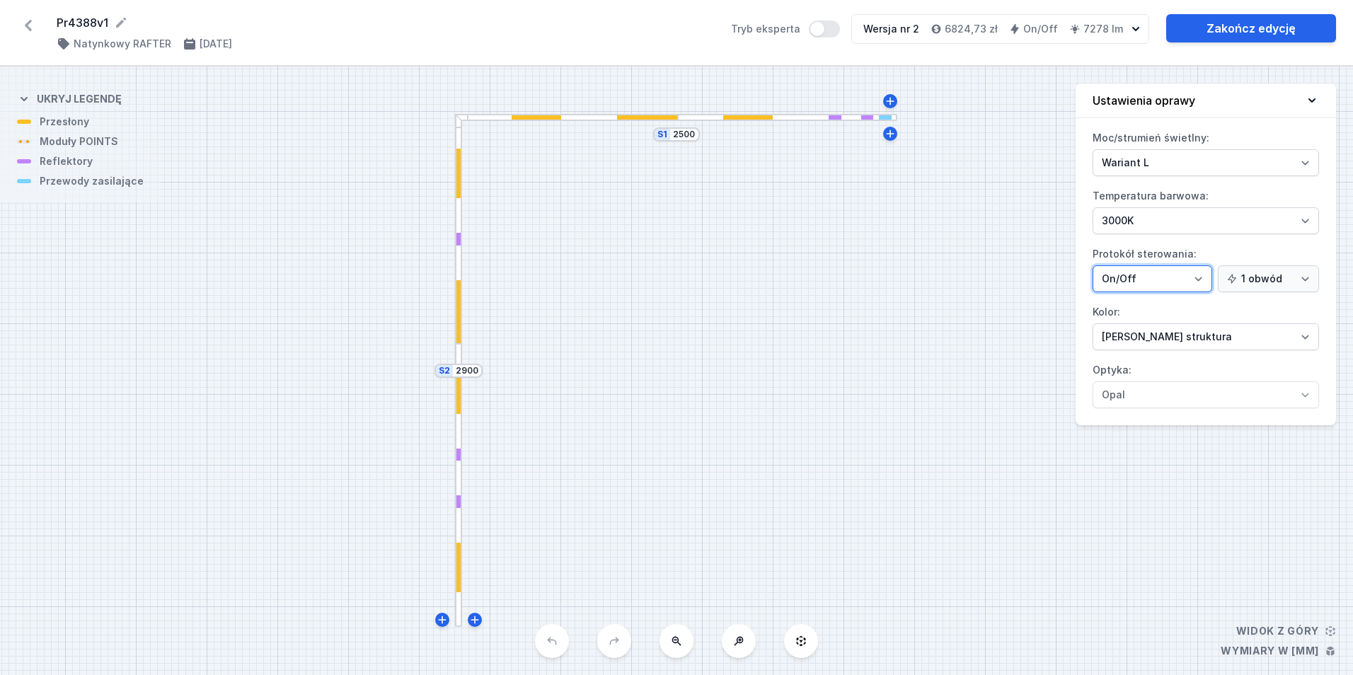
click at [1169, 282] on select "On/Off SwitchDIM DALI AQsmart" at bounding box center [1152, 278] width 120 height 27
click at [1251, 283] on select "1 obwód 2 obwody" at bounding box center [1267, 278] width 101 height 27
select select "true"
click at [1220, 265] on select "1 obwód 2 obwody" at bounding box center [1267, 278] width 101 height 27
click at [458, 461] on div at bounding box center [458, 485] width 7 height 283
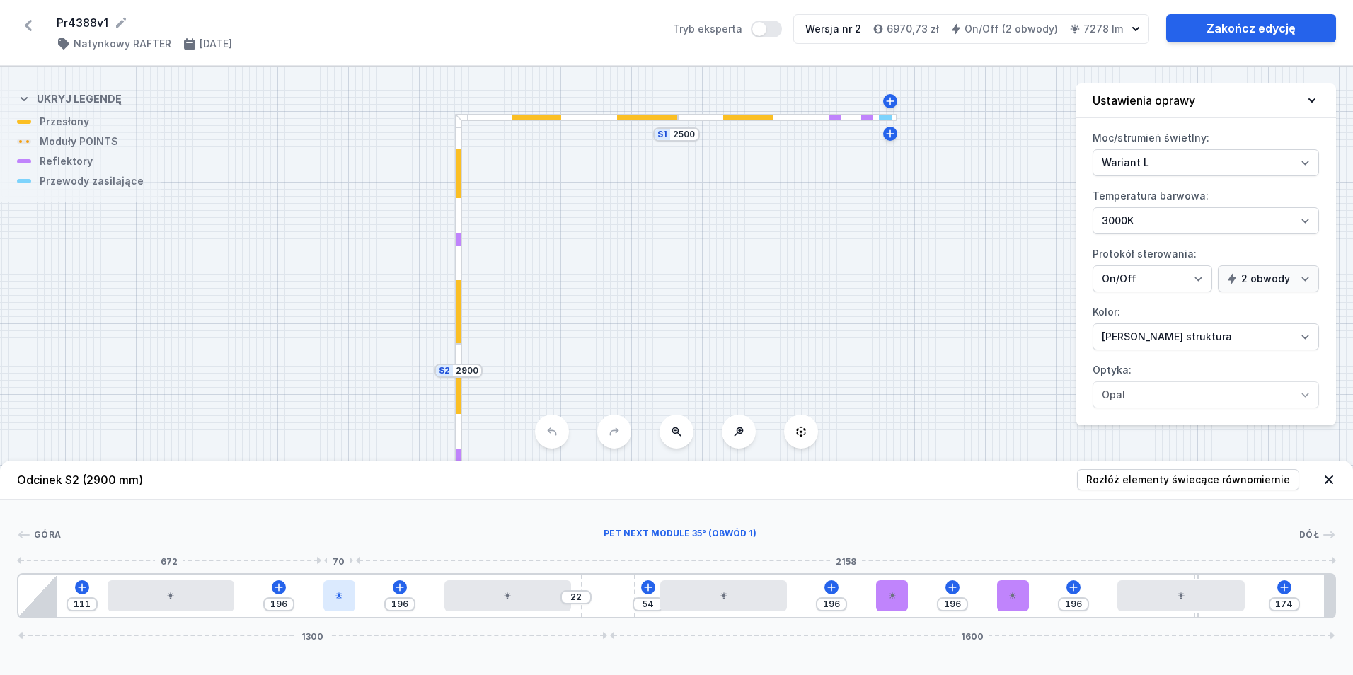
click at [337, 594] on icon at bounding box center [339, 595] width 8 height 8
select select "2229"
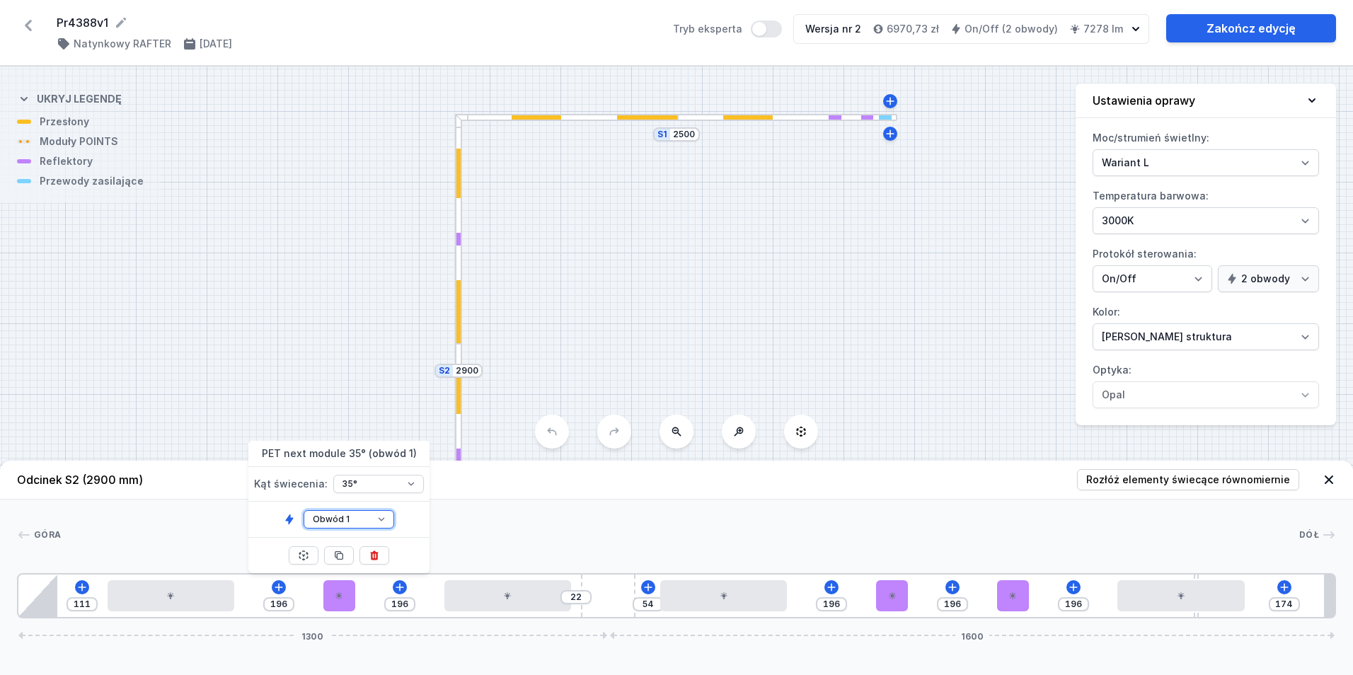
click at [351, 521] on select "Obwód 1 Obwód 2" at bounding box center [348, 519] width 91 height 18
select select "2"
click at [303, 510] on select "Obwód 1 Obwód 2" at bounding box center [348, 519] width 91 height 18
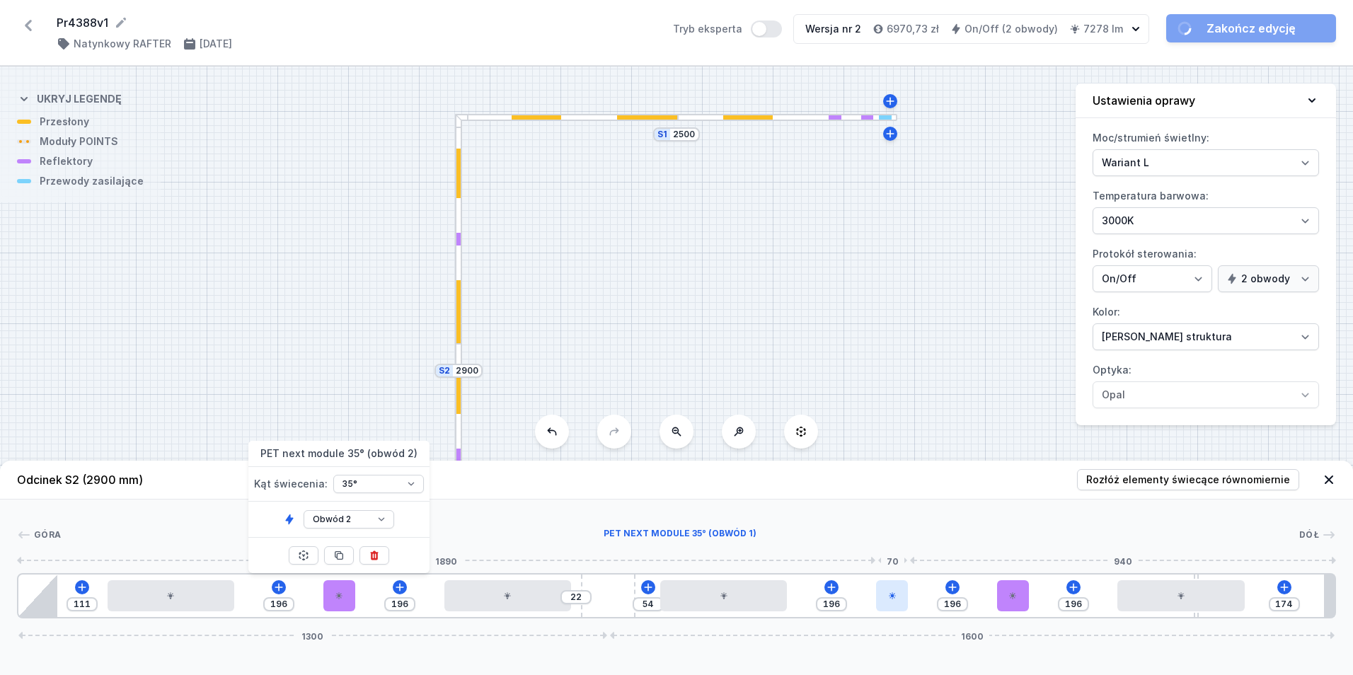
click at [903, 601] on div "111 196 196 22 54 196 196 196 174 1300 1600" at bounding box center [676, 595] width 1319 height 45
type input "158"
type input "234"
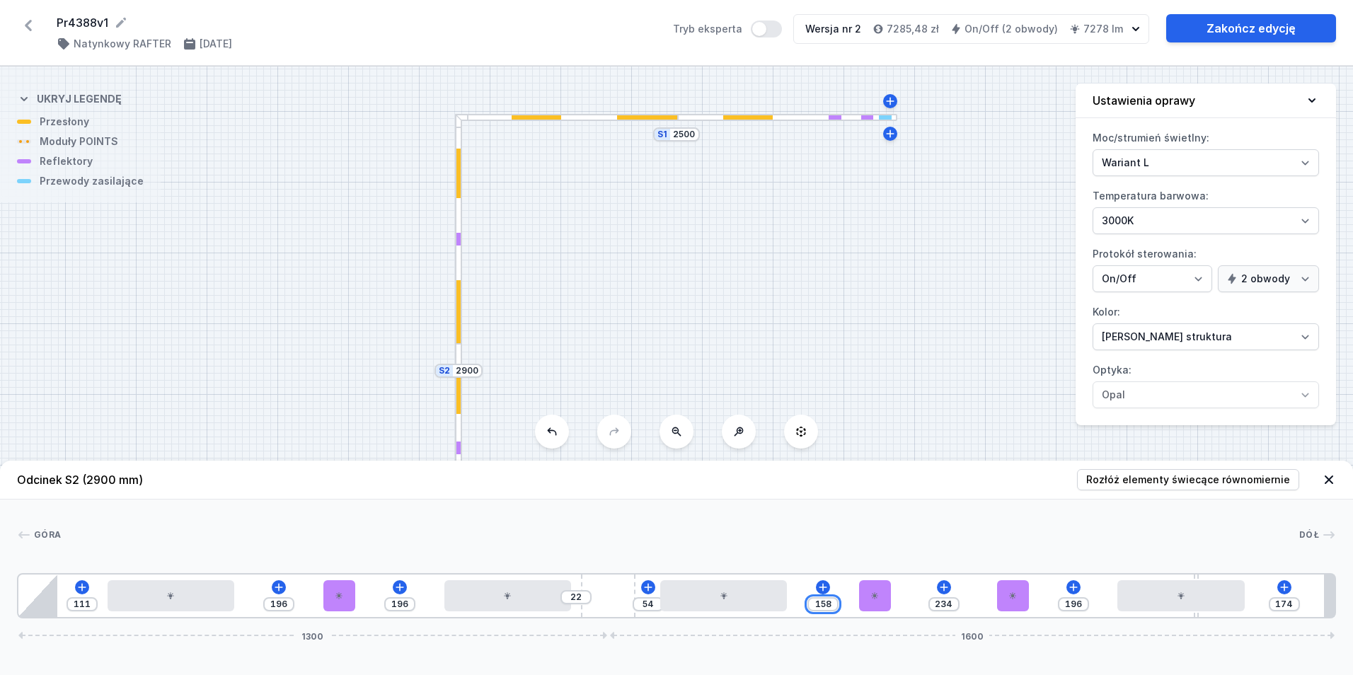
drag, startPoint x: 830, startPoint y: 604, endPoint x: 821, endPoint y: 605, distance: 9.2
click at [821, 605] on input "158" at bounding box center [822, 603] width 23 height 11
type input "19"
type input "373"
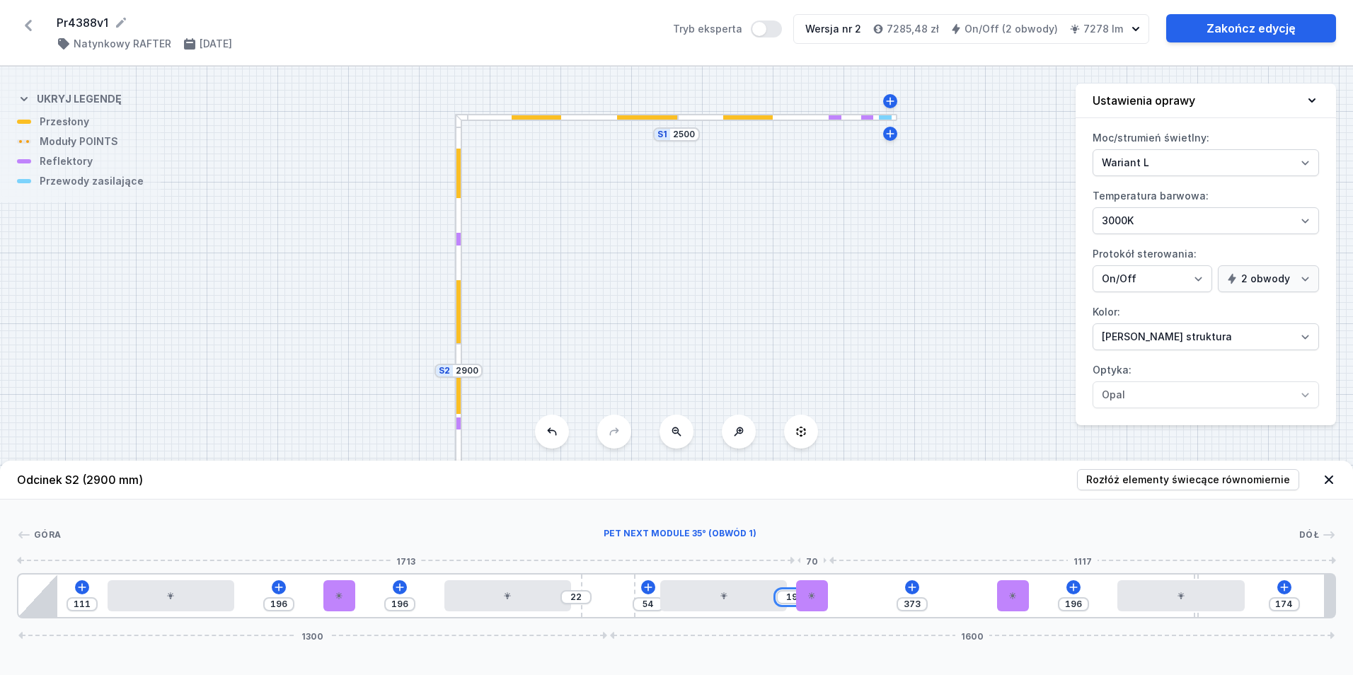
type input "196"
click at [889, 604] on div at bounding box center [892, 595] width 32 height 31
select select "2229"
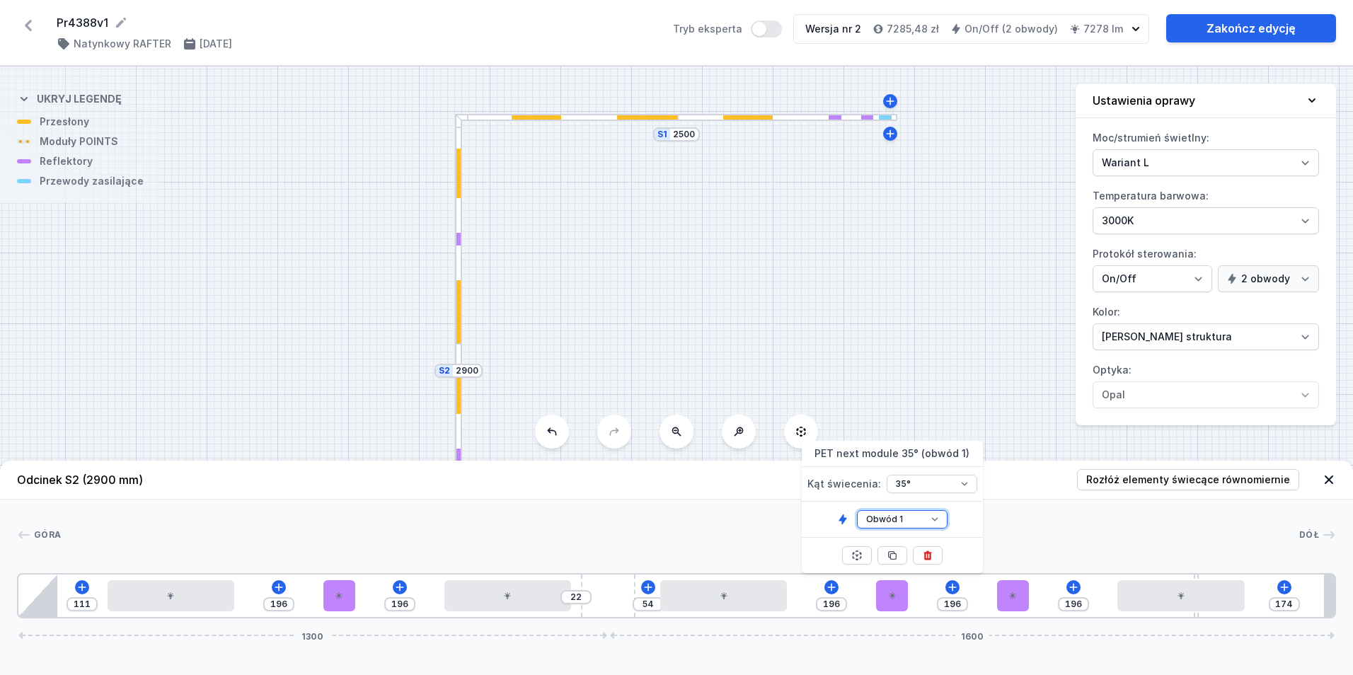
click at [922, 525] on select "Obwód 1 Obwód 2" at bounding box center [902, 519] width 91 height 18
select select "2"
click at [857, 510] on select "Obwód 1 Obwód 2" at bounding box center [902, 519] width 91 height 18
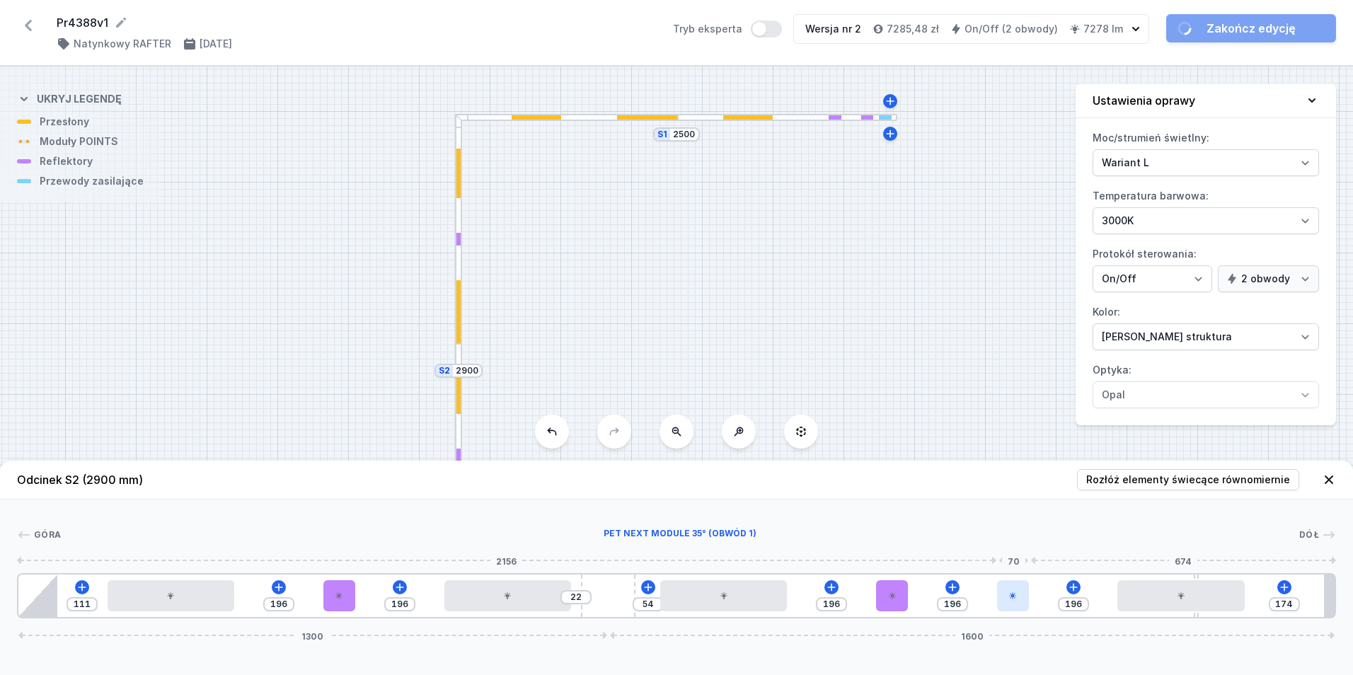
click at [1019, 594] on div at bounding box center [1013, 595] width 32 height 31
select select "2229"
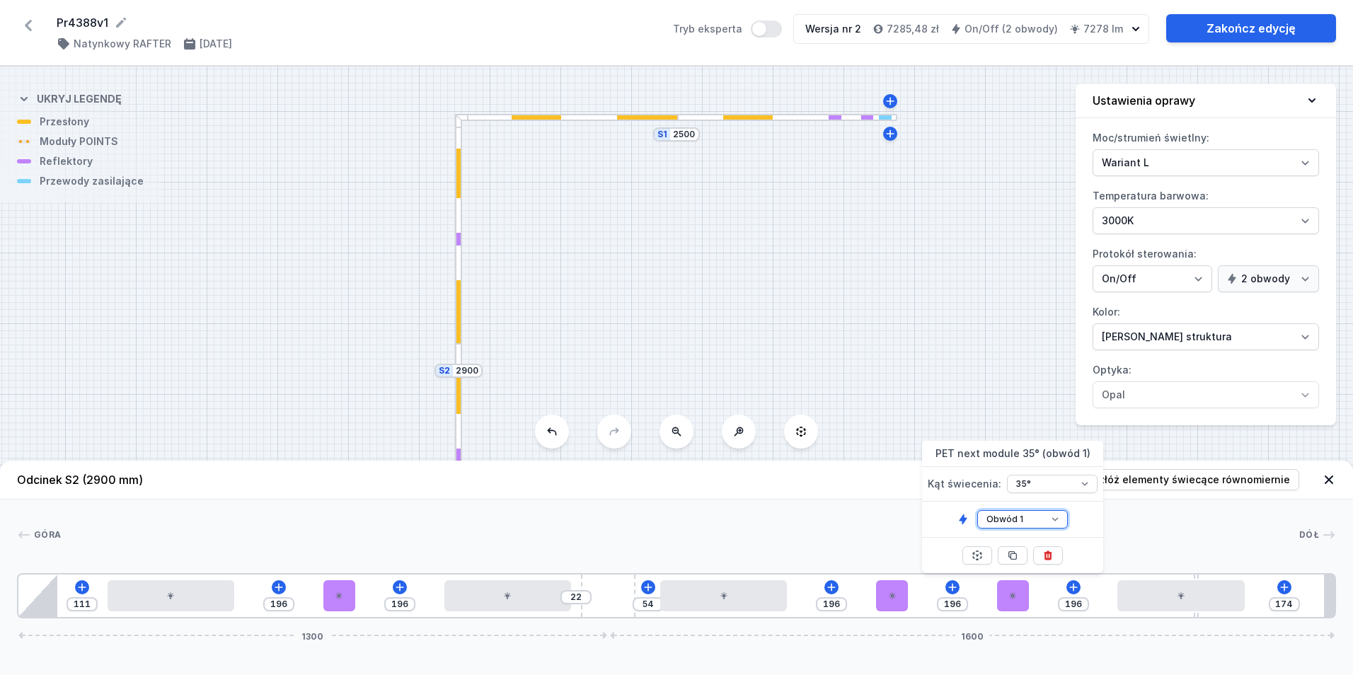
click at [1045, 512] on select "Obwód 1 Obwód 2" at bounding box center [1022, 519] width 91 height 18
select select "2"
click at [977, 510] on select "Obwód 1 Obwód 2" at bounding box center [1022, 519] width 91 height 18
click at [830, 117] on div at bounding box center [834, 117] width 13 height 4
type input "10"
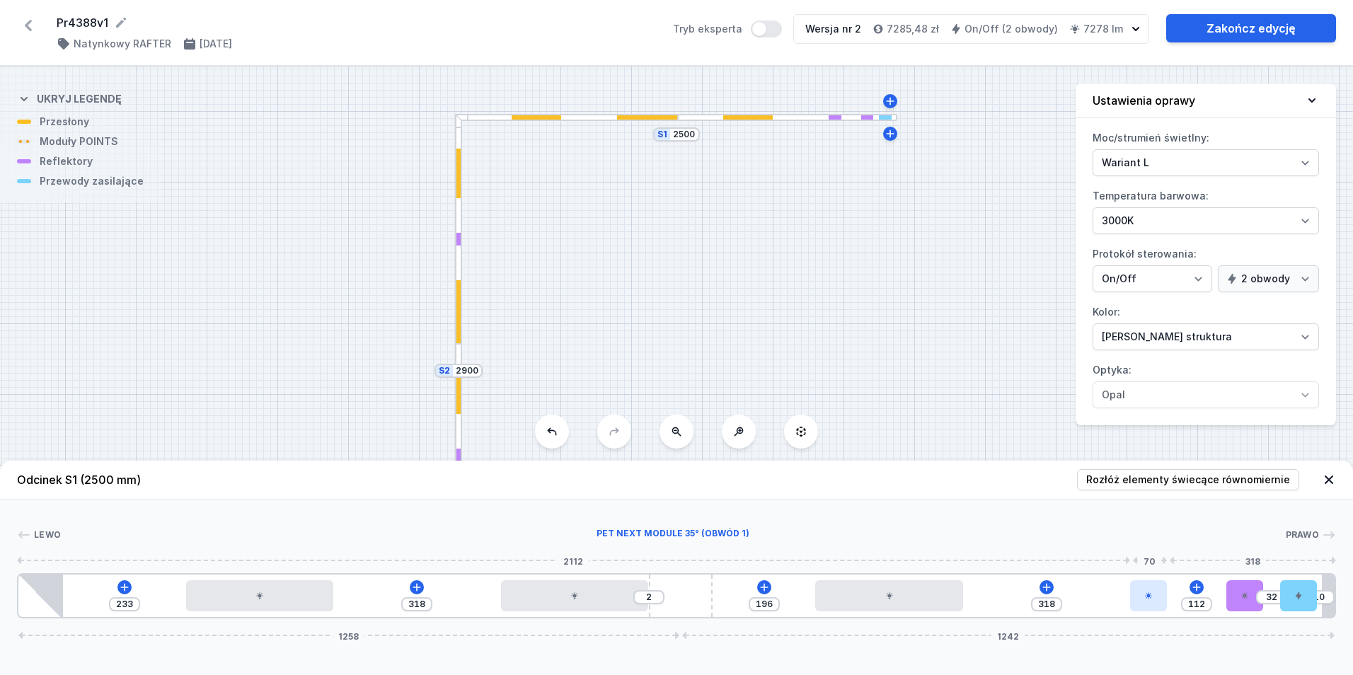
click at [1139, 601] on div at bounding box center [1148, 595] width 37 height 31
select select "2229"
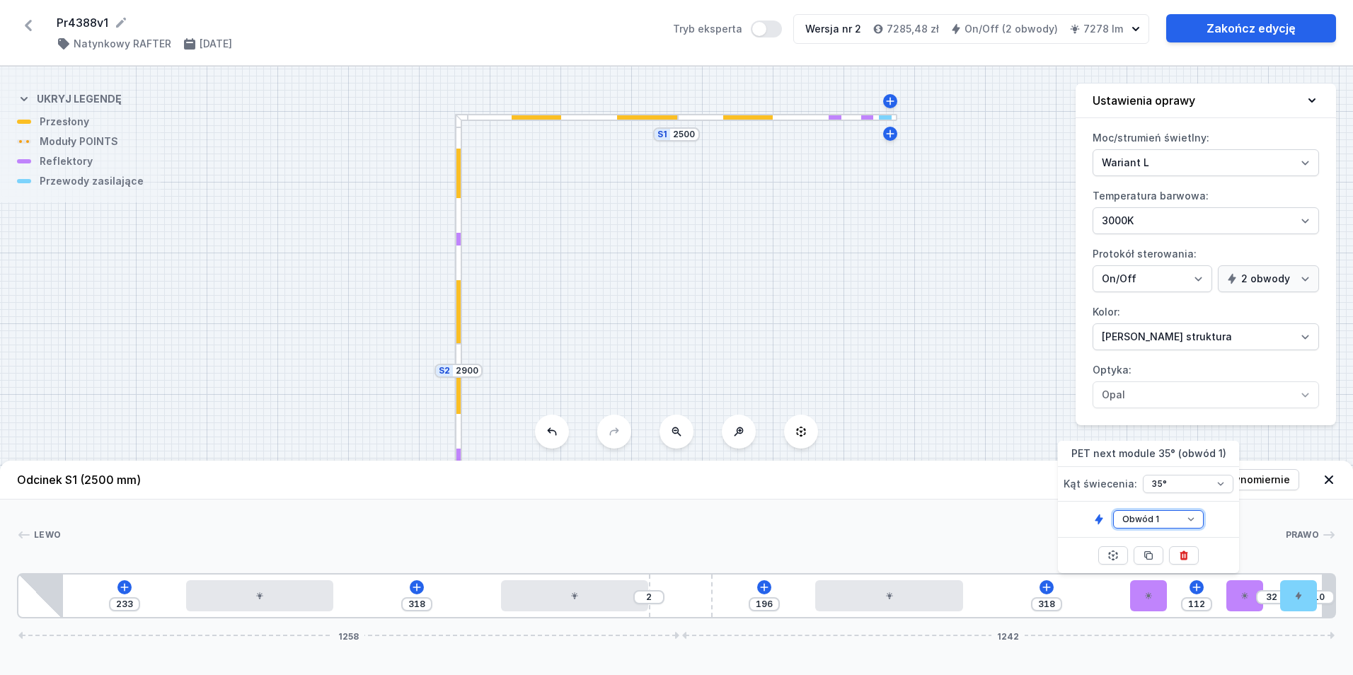
click at [1177, 516] on select "Obwód 1 Obwód 2" at bounding box center [1158, 519] width 91 height 18
select select "2"
click at [1113, 510] on select "Obwód 1 Obwód 2" at bounding box center [1158, 519] width 91 height 18
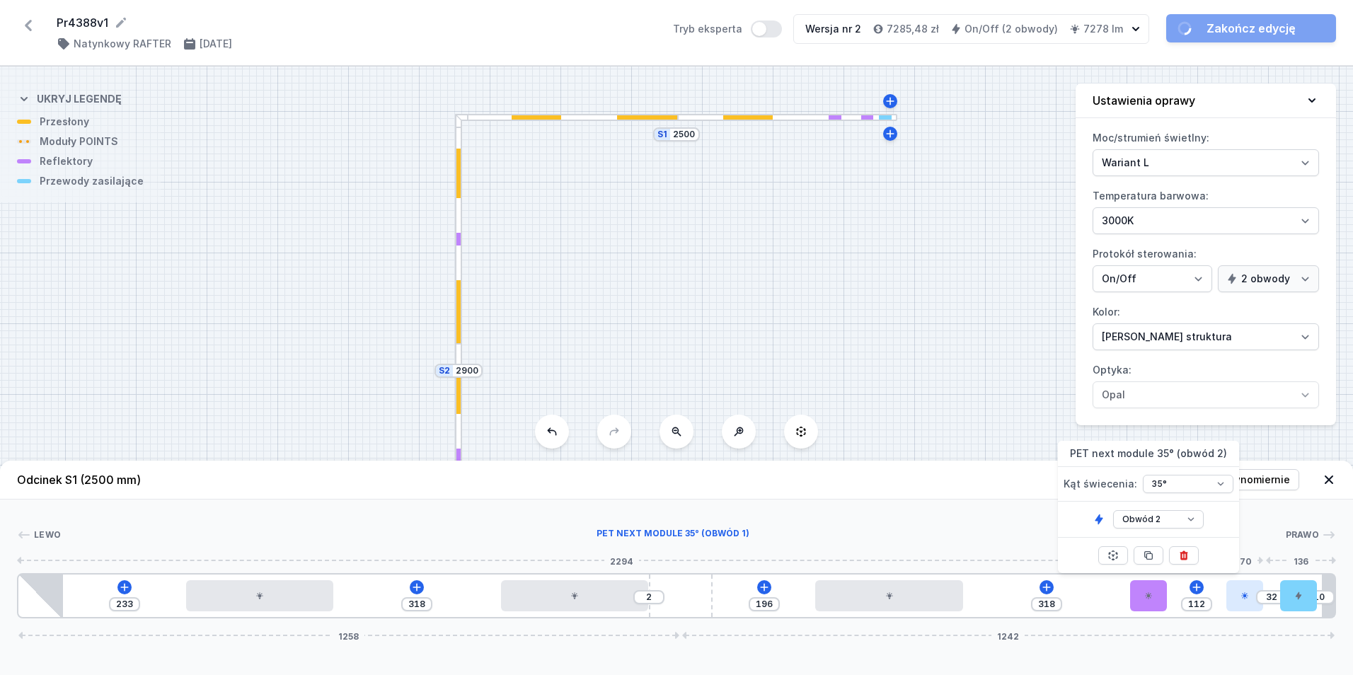
type input "58"
click at [1237, 590] on div "233 318 2 196 318 58 86 10 1258 1242" at bounding box center [676, 595] width 1319 height 45
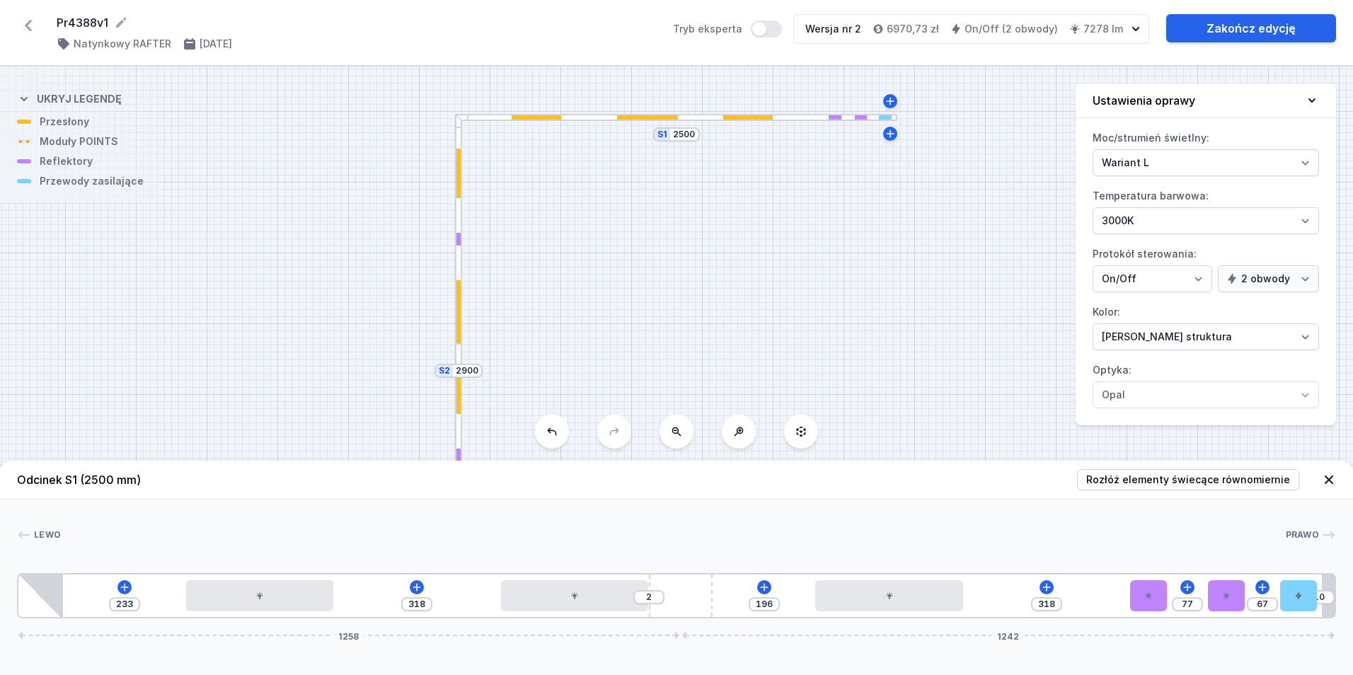
type input "65"
type input "79"
type input "64"
type input "80"
type input "63"
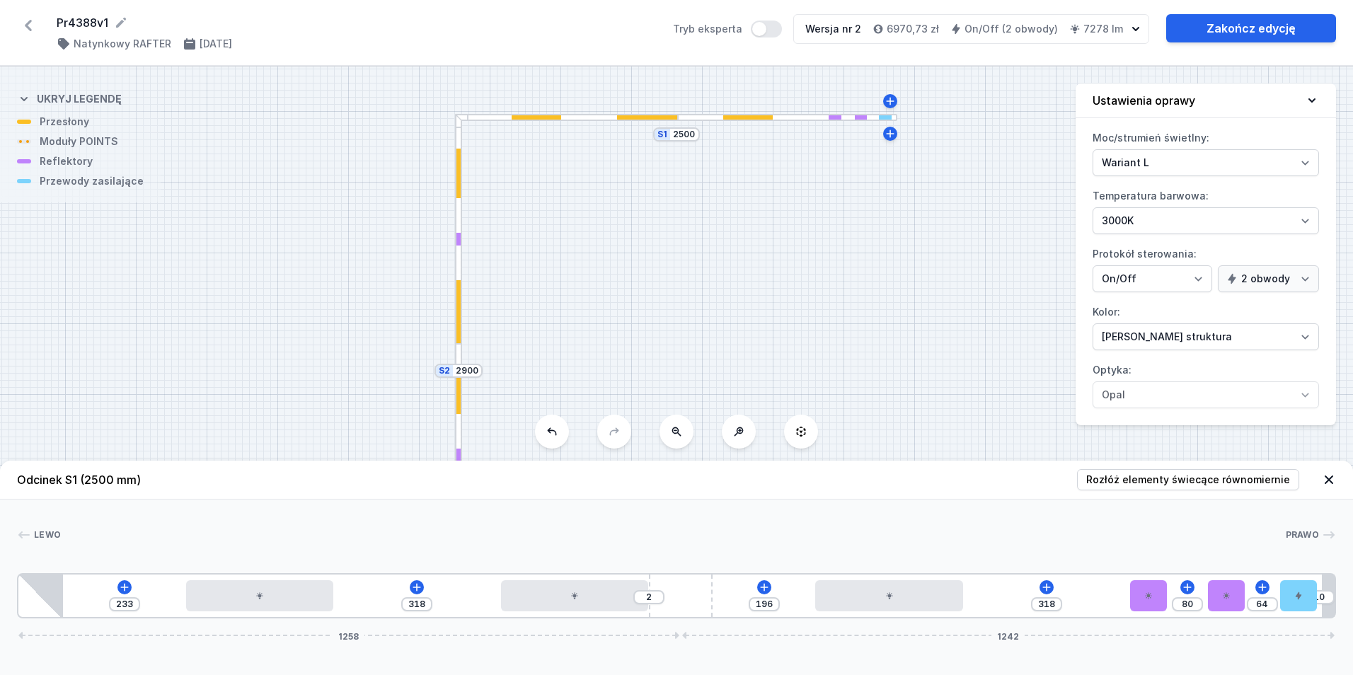
type input "81"
type input "61"
type input "83"
type input "60"
type input "84"
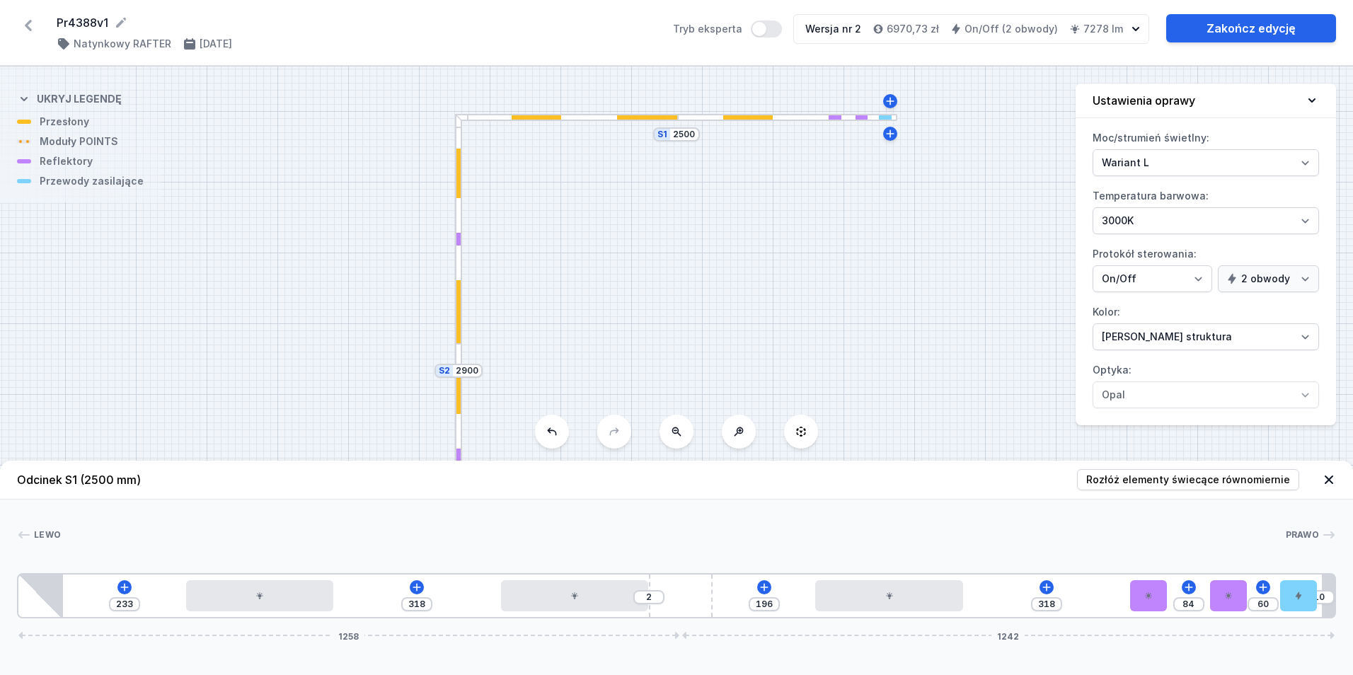
type input "59"
type input "85"
type input "60"
type input "84"
drag, startPoint x: 1221, startPoint y: 604, endPoint x: 1195, endPoint y: 610, distance: 26.2
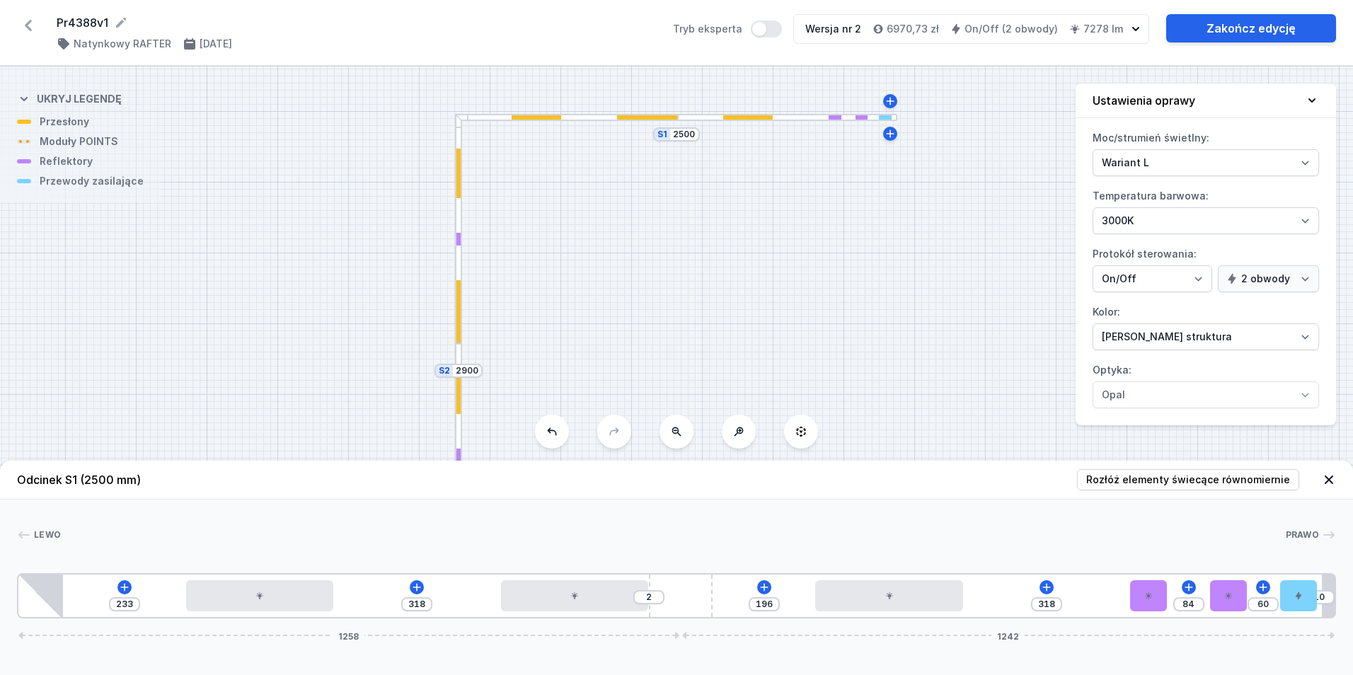
click at [1263, 608] on div "233 318 2 196 318 84 60 10 1258 1242" at bounding box center [676, 595] width 1319 height 45
type input "61"
type input "83"
drag, startPoint x: 1198, startPoint y: 603, endPoint x: 1174, endPoint y: 601, distance: 23.4
click at [1174, 601] on div "83" at bounding box center [1188, 604] width 31 height 14
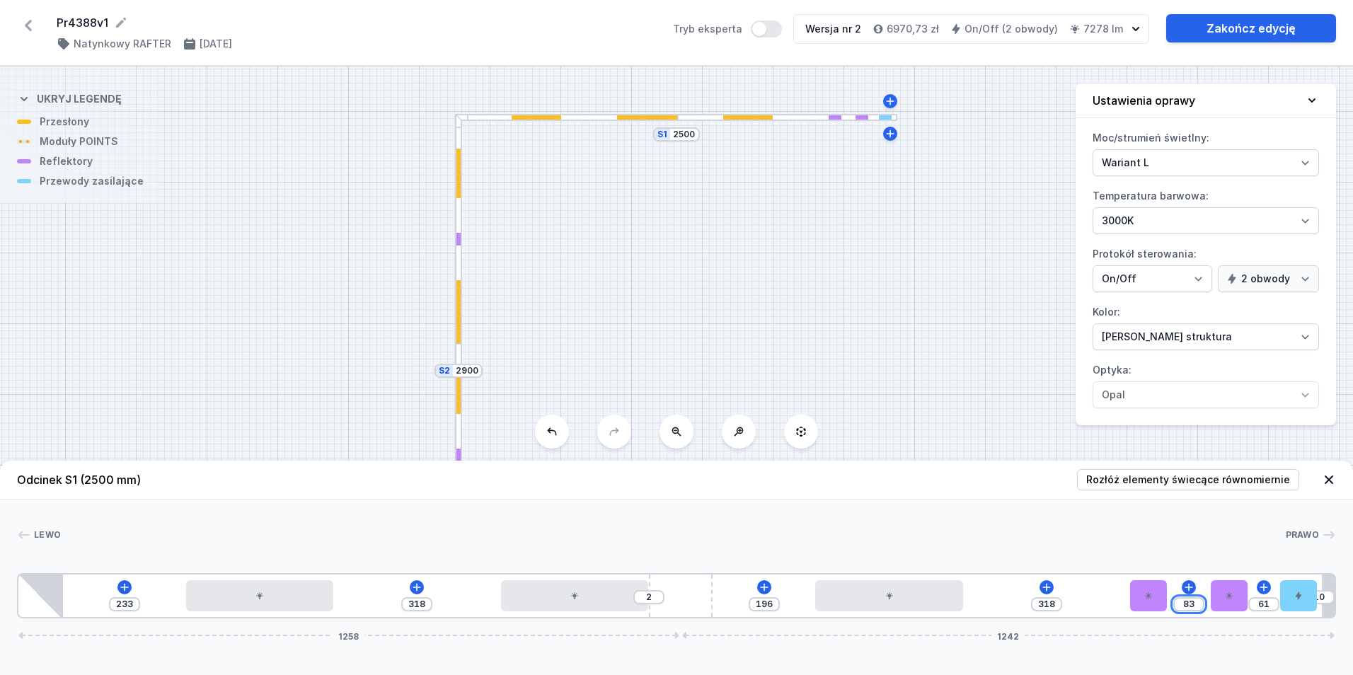
type input "143"
type input "1"
type input "133"
type input "11"
type input "32"
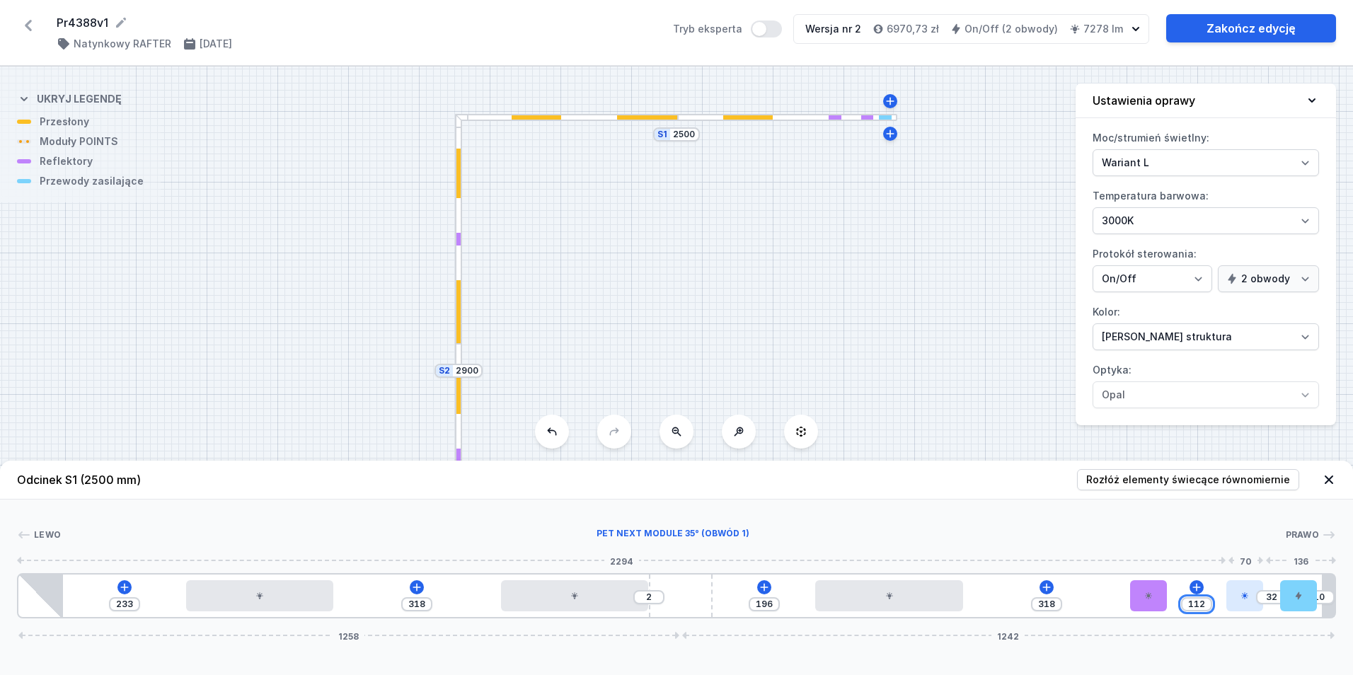
type input "112"
click at [1250, 592] on div at bounding box center [1244, 595] width 37 height 31
select select "2229"
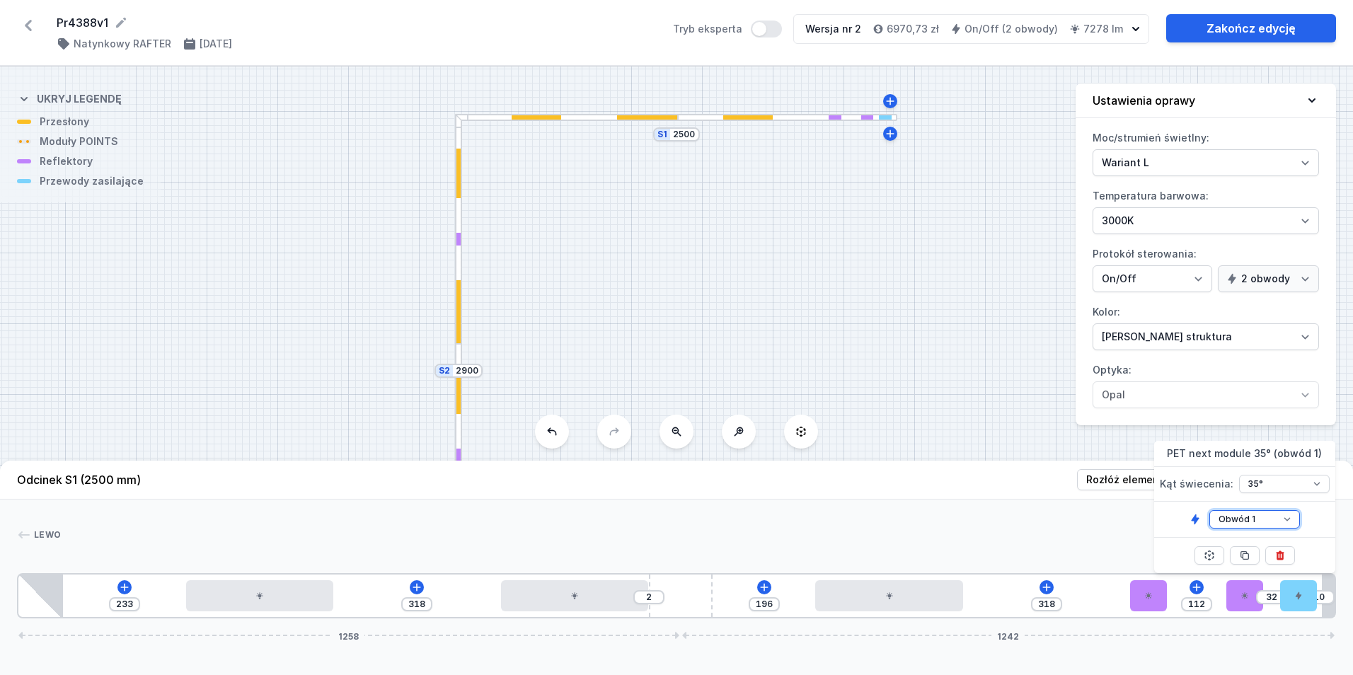
click at [1247, 519] on select "Obwód 1 Obwód 2" at bounding box center [1254, 519] width 91 height 18
select select "2"
click at [1209, 510] on select "Obwód 1 Obwód 2" at bounding box center [1254, 519] width 91 height 18
click at [751, 270] on div "S2 2900 S1 2500" at bounding box center [676, 370] width 1353 height 608
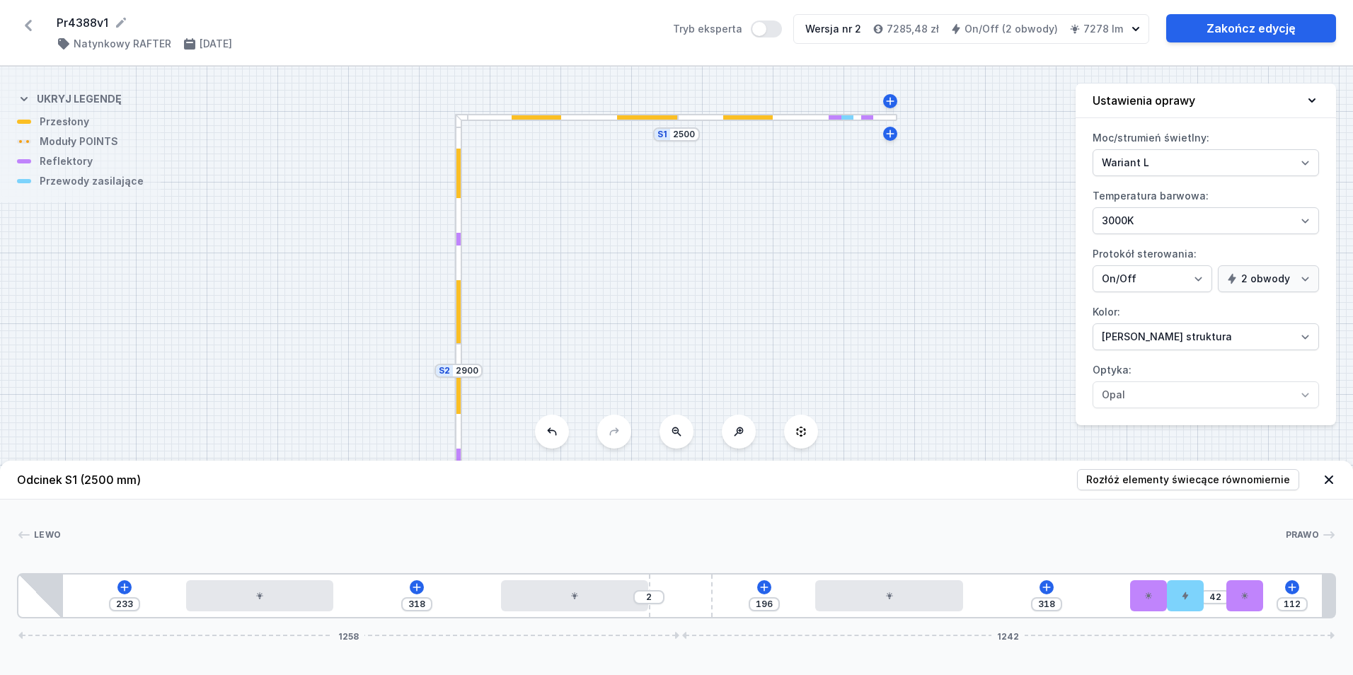
type input "102"
type input "112"
type input "10"
drag, startPoint x: 1296, startPoint y: 606, endPoint x: 1355, endPoint y: 601, distance: 59.6
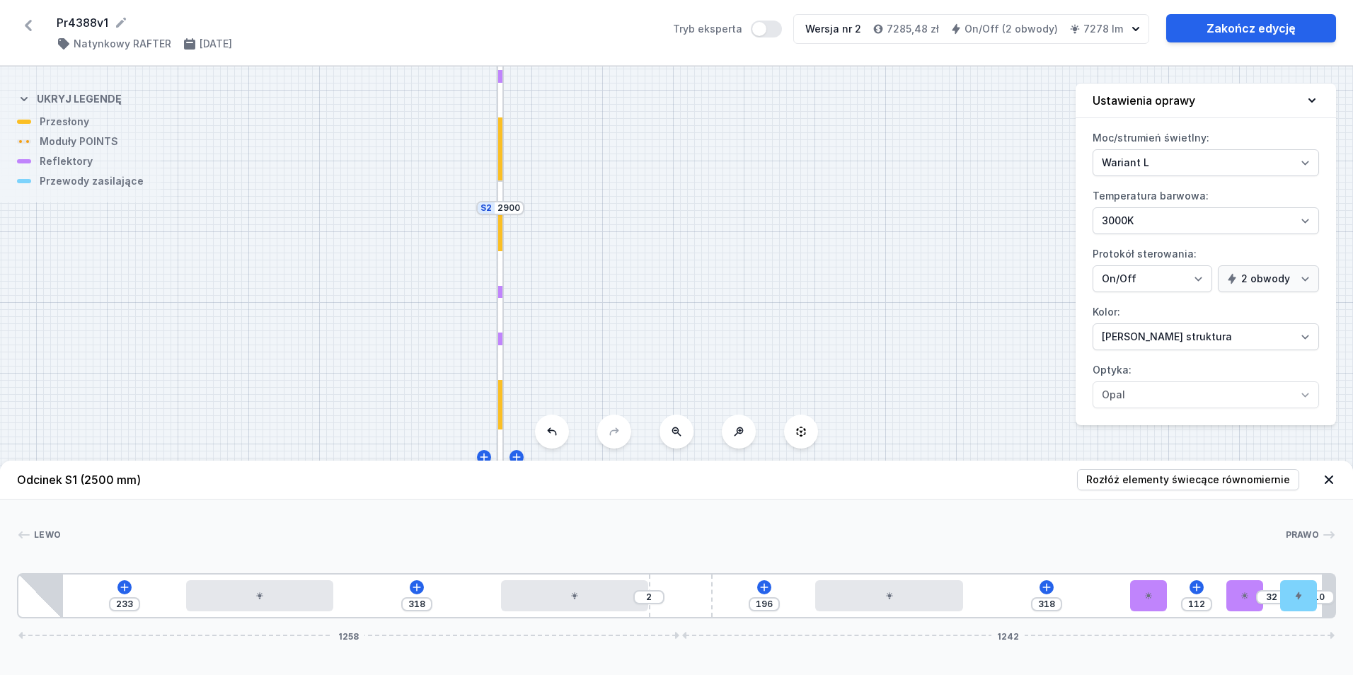
drag, startPoint x: 791, startPoint y: 283, endPoint x: 819, endPoint y: 178, distance: 108.5
click at [819, 178] on div "S2 2900 S1 2500" at bounding box center [676, 370] width 1353 height 608
click at [1216, 35] on link "Zakończ edycję" at bounding box center [1251, 28] width 170 height 28
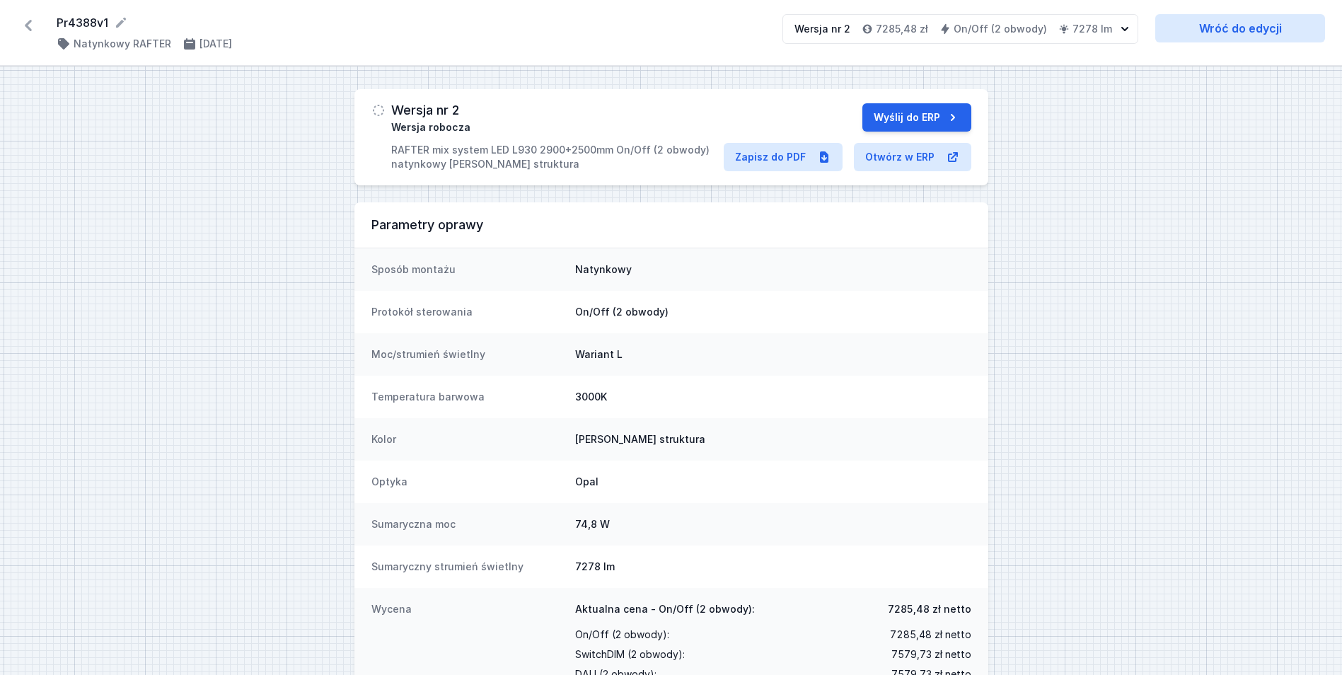
click at [915, 103] on div "Wersja nr 2 Wersja robocza RAFTER mix system LED L930 2900+2500mm On/Off (2 obw…" at bounding box center [671, 137] width 634 height 96
click at [906, 108] on button "Wyślij do ERP" at bounding box center [916, 117] width 109 height 28
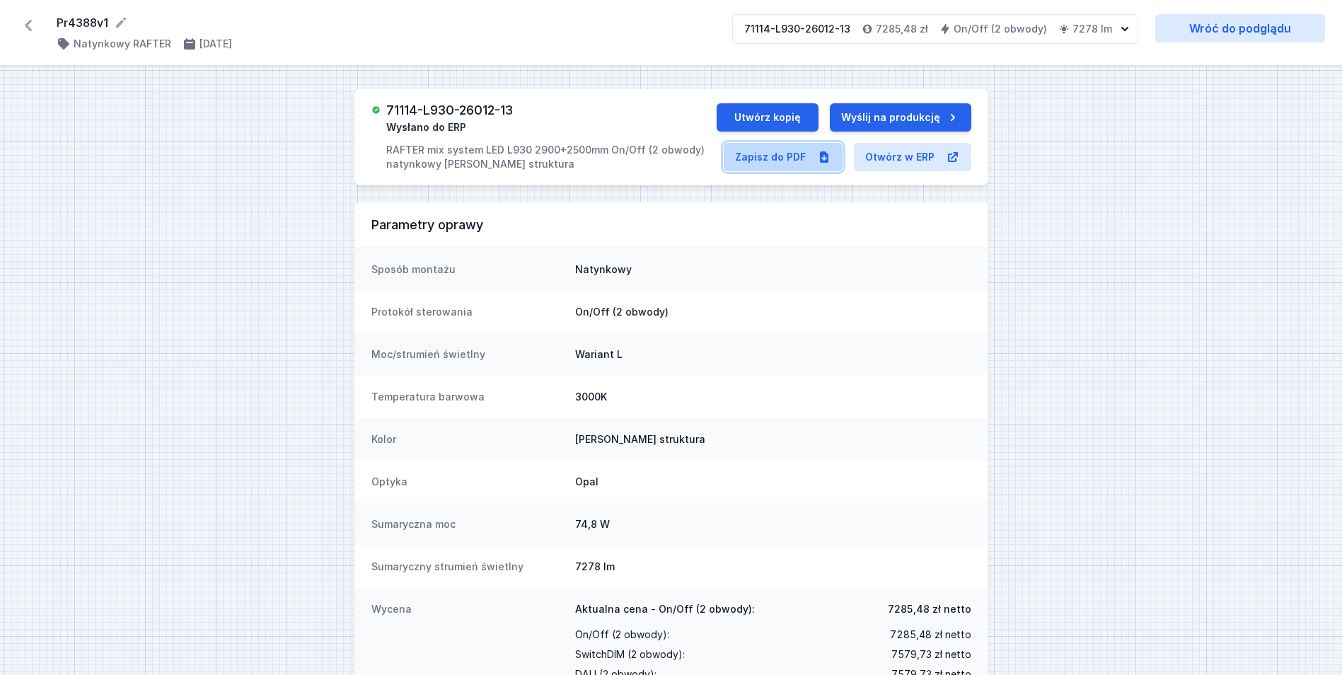
click at [780, 155] on link "Zapisz do PDF" at bounding box center [783, 157] width 119 height 28
